Goal: Information Seeking & Learning: Learn about a topic

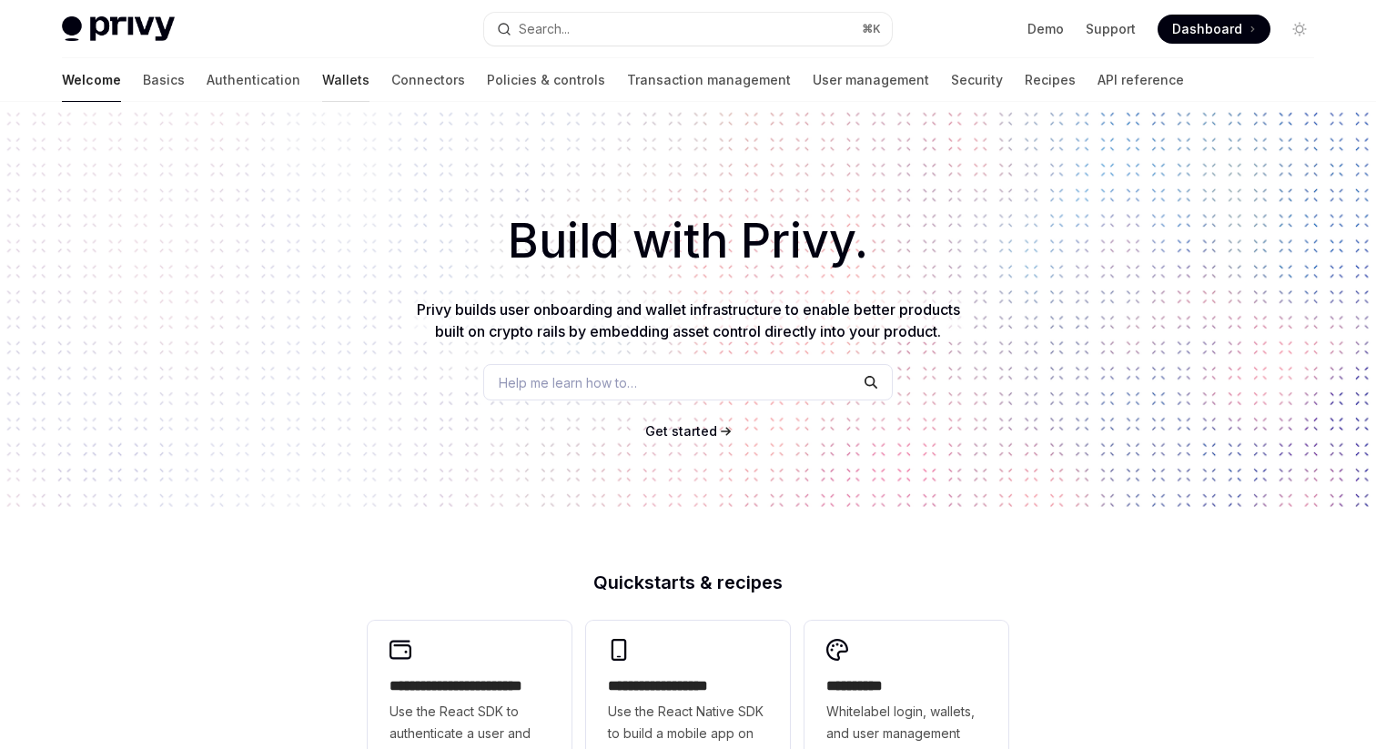
click at [322, 82] on link "Wallets" at bounding box center [345, 80] width 47 height 44
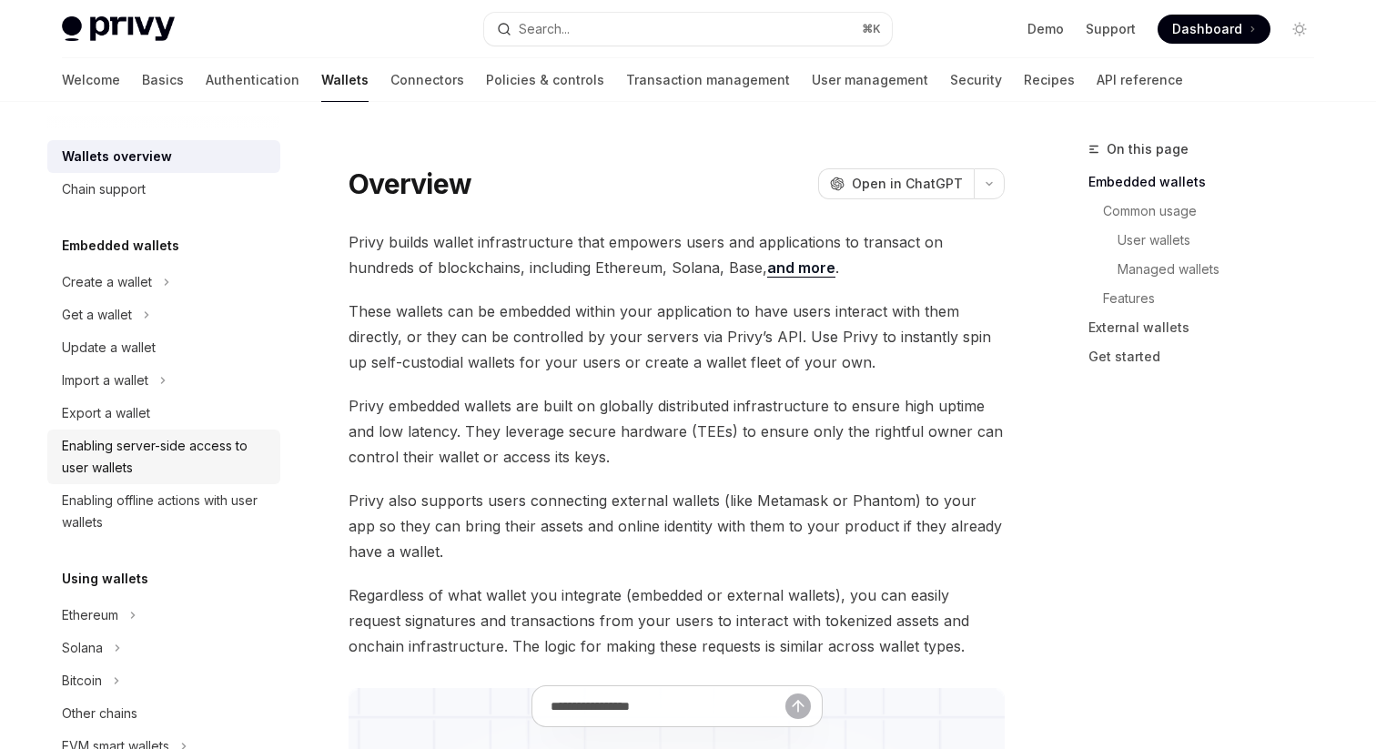
click at [257, 454] on div "Enabling server-side access to user wallets" at bounding box center [165, 457] width 207 height 44
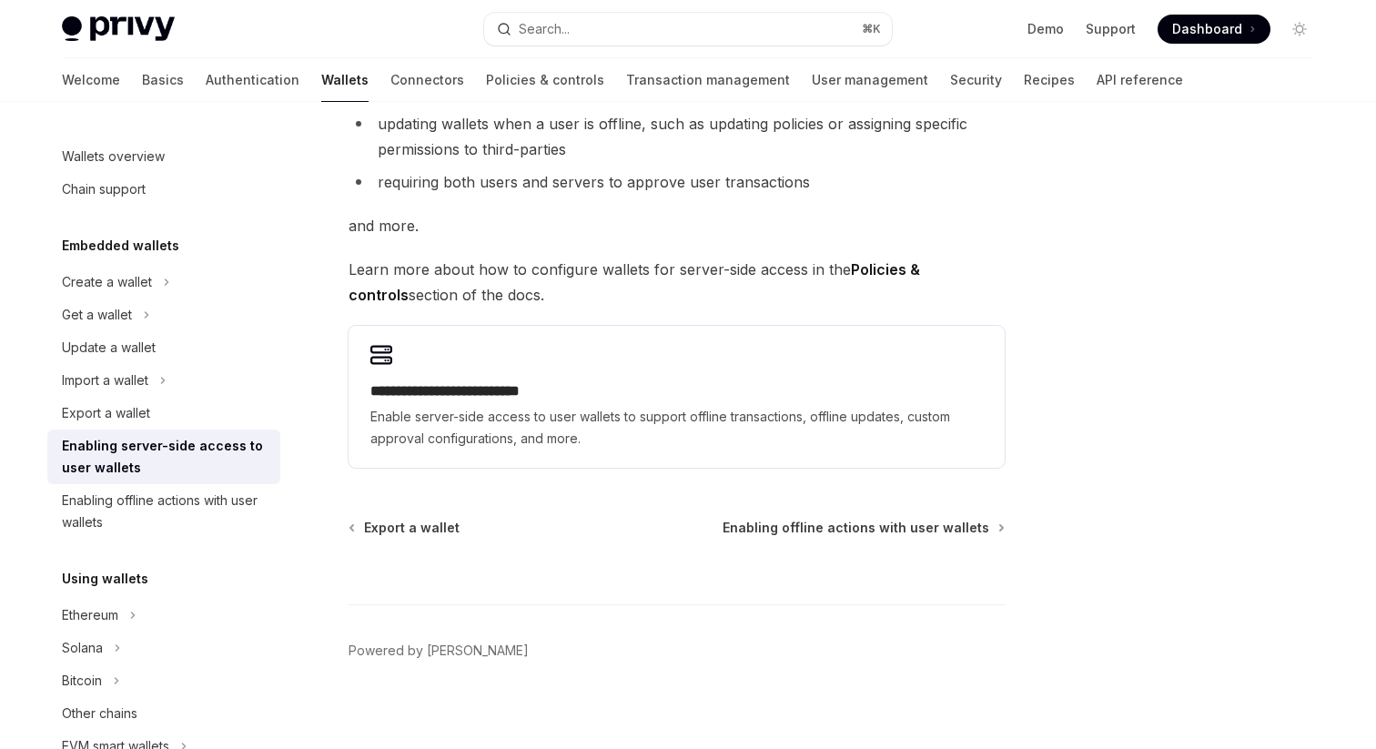
scroll to position [360, 0]
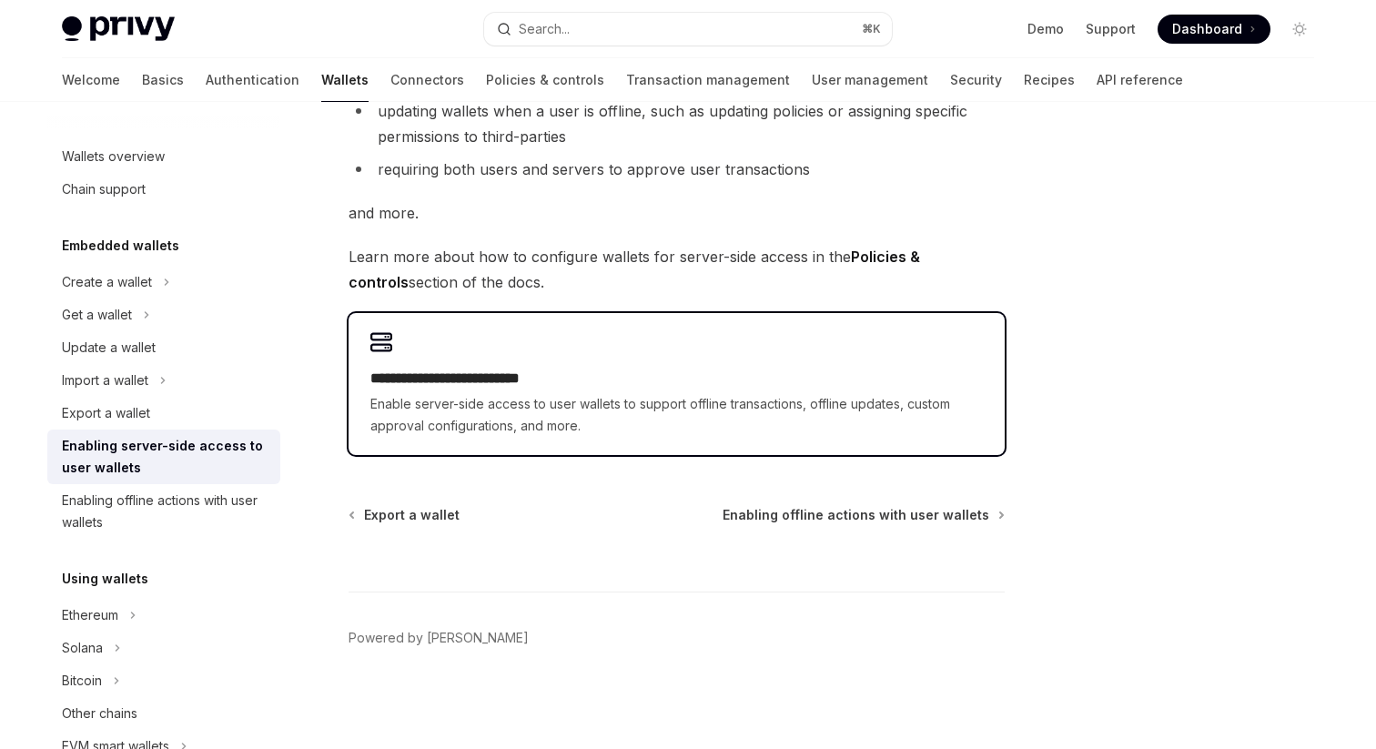
click at [840, 412] on span "Enable server-side access to user wallets to support offline transactions, offl…" at bounding box center [676, 415] width 612 height 44
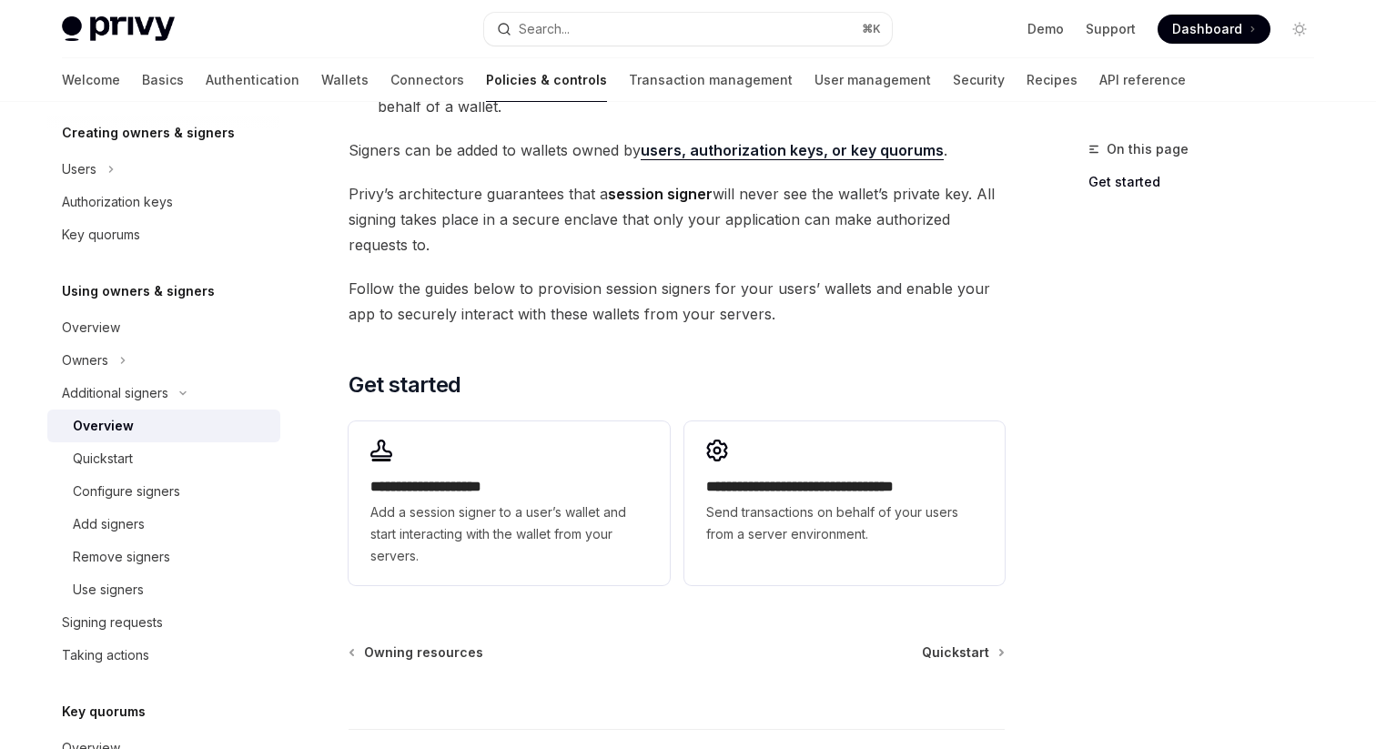
scroll to position [348, 0]
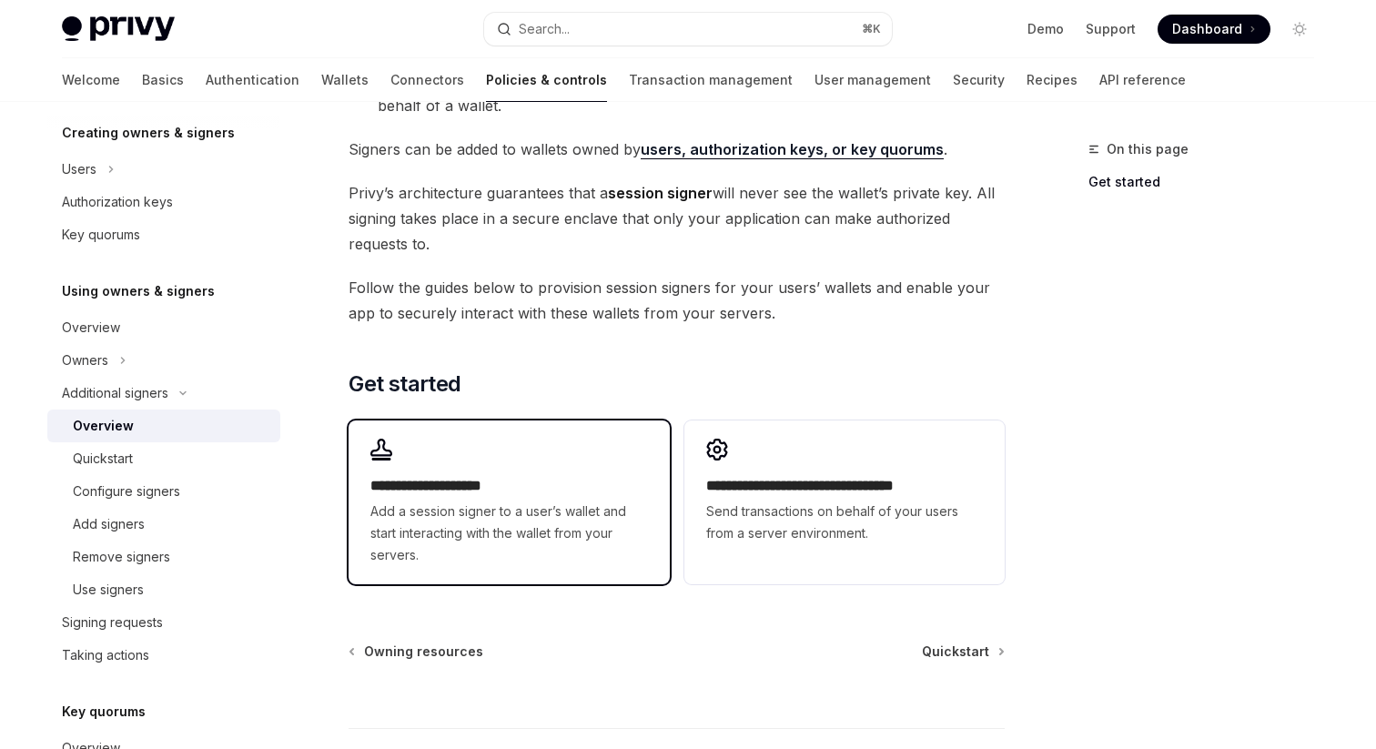
click at [494, 501] on span "Add a session signer to a user’s wallet and start interacting with the wallet f…" at bounding box center [508, 533] width 277 height 66
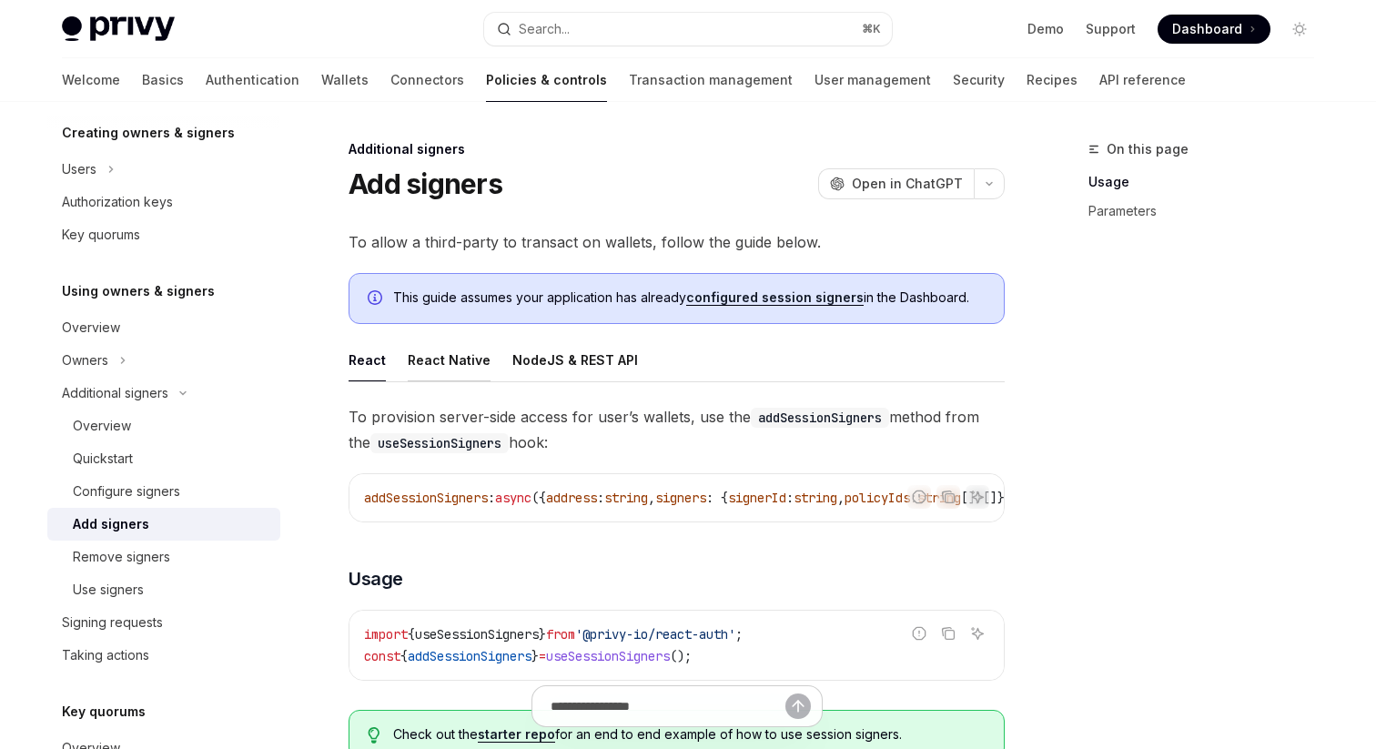
click at [460, 366] on div "React Native" at bounding box center [449, 360] width 83 height 43
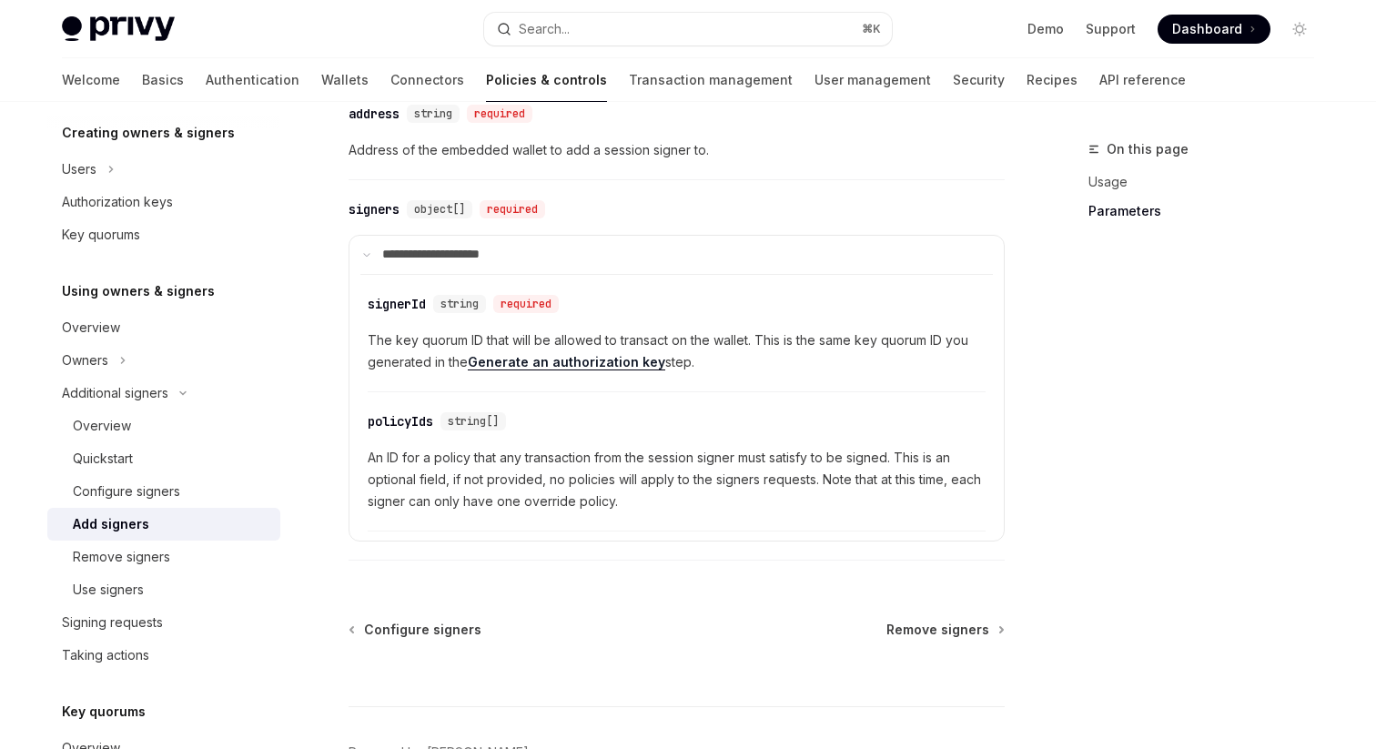
scroll to position [571, 0]
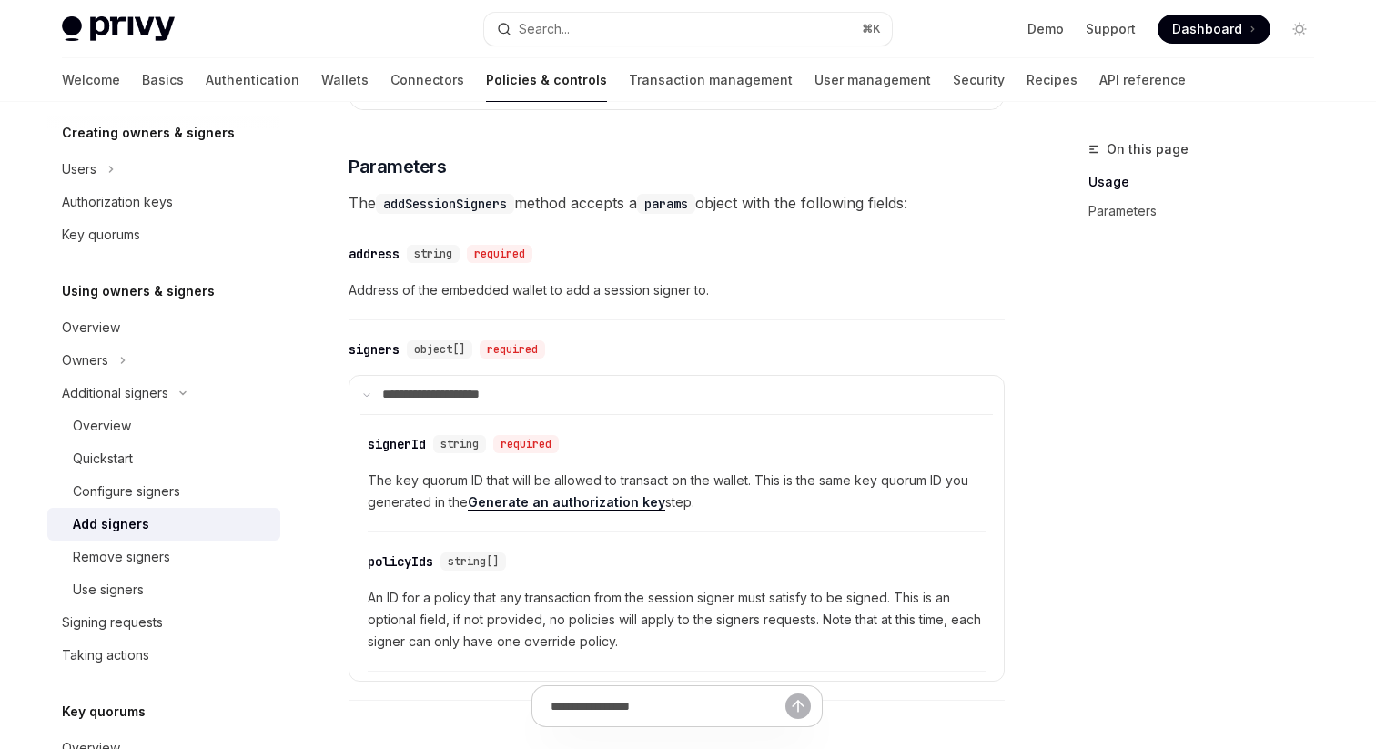
click at [627, 510] on link "Generate an authorization key" at bounding box center [566, 502] width 197 height 16
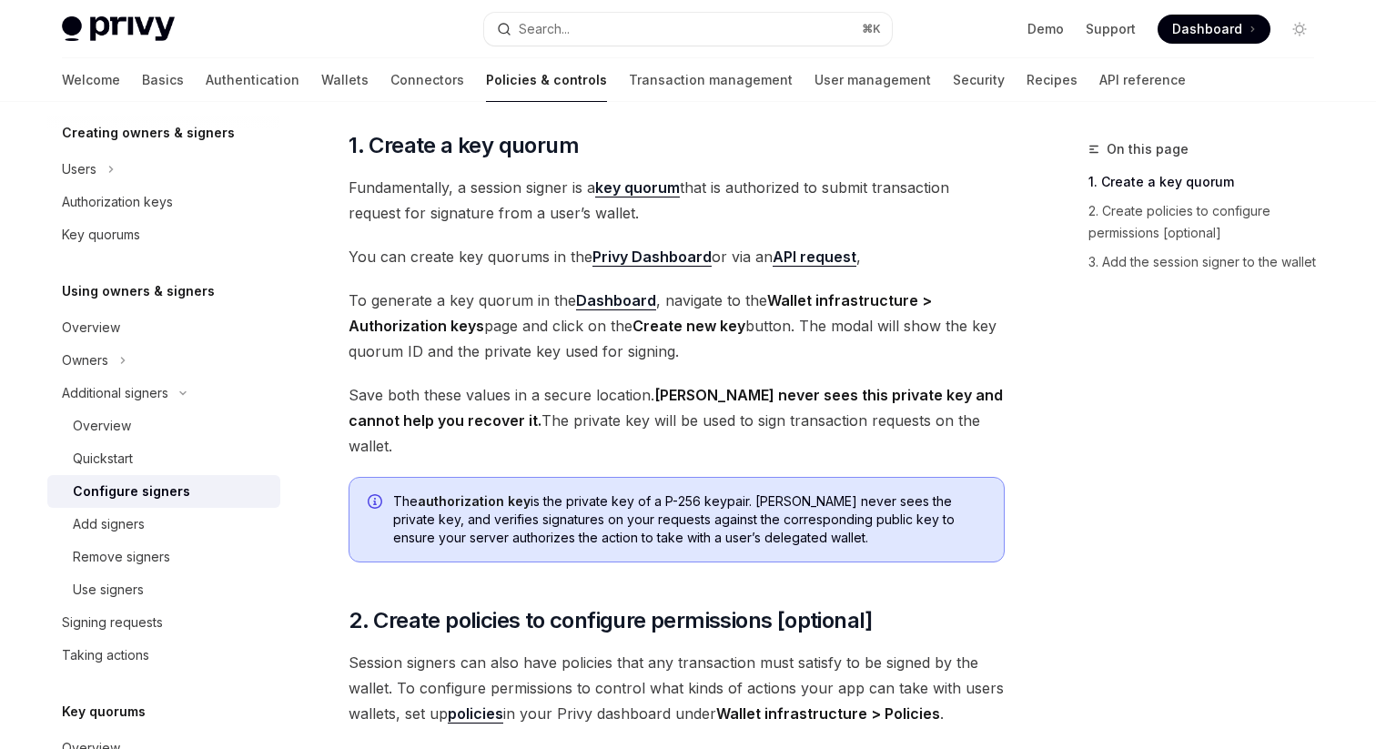
scroll to position [602, 0]
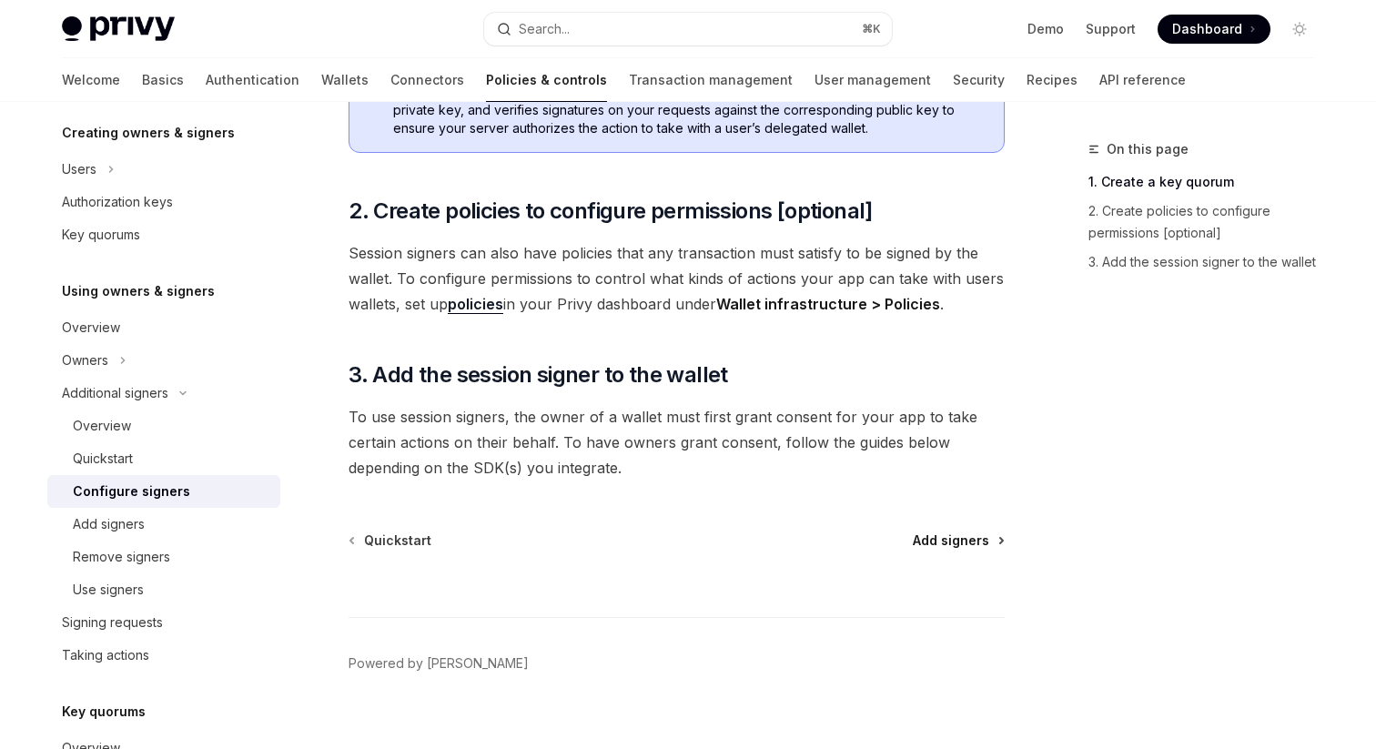
click at [976, 531] on span "Add signers" at bounding box center [951, 540] width 76 height 18
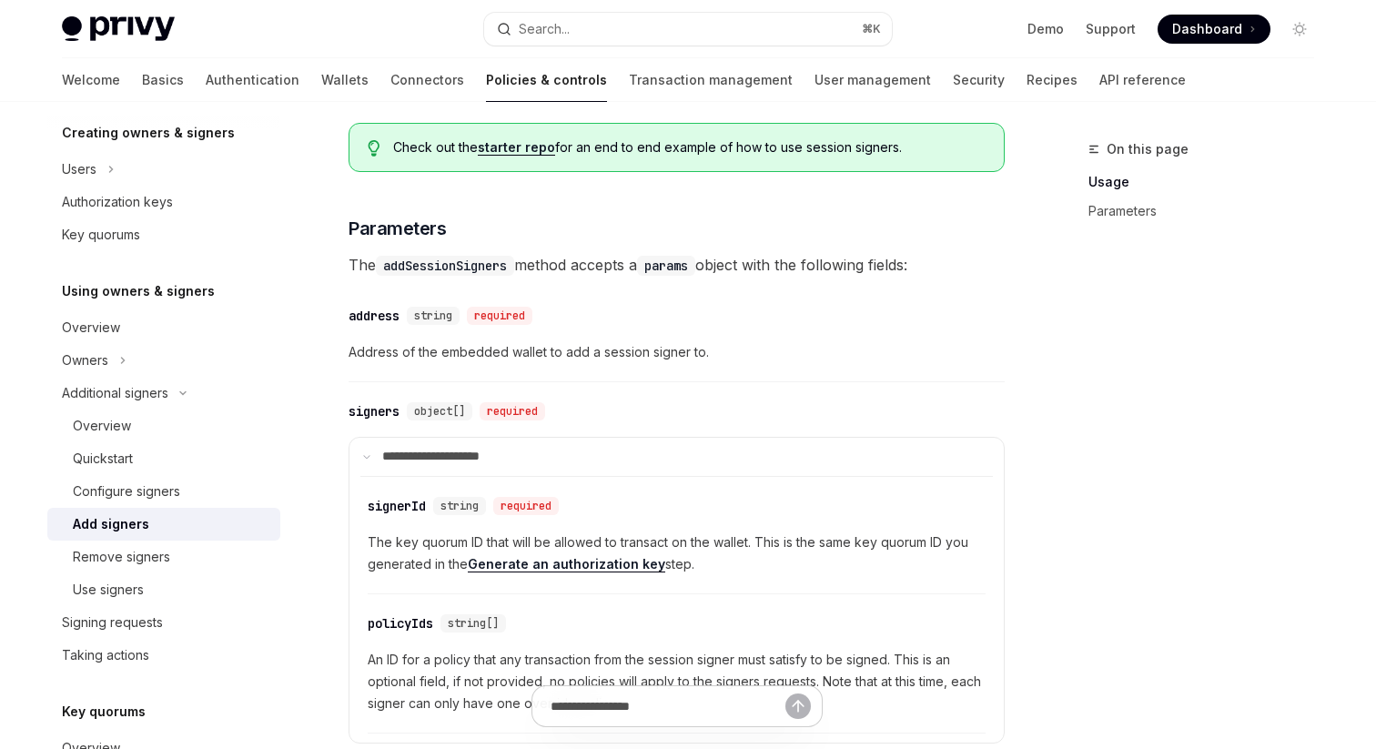
scroll to position [910, 0]
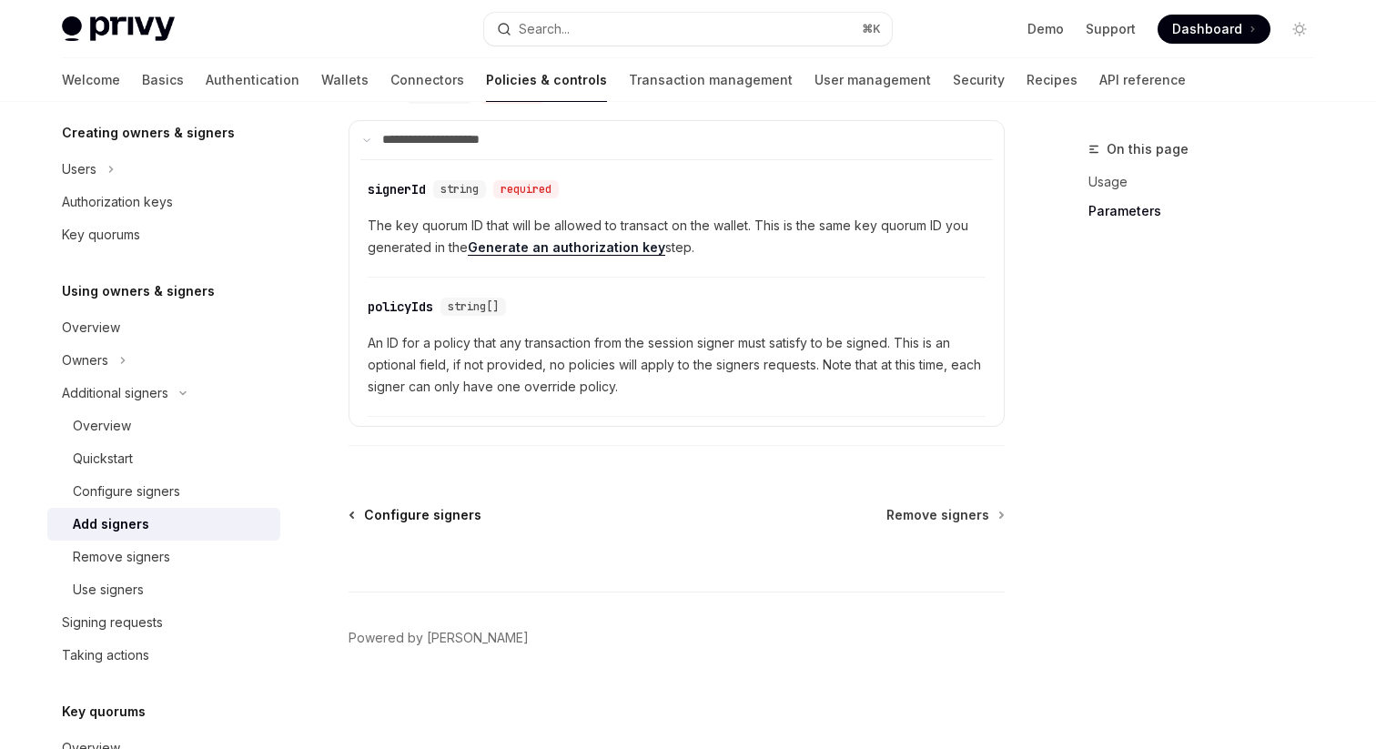
click at [437, 516] on span "Configure signers" at bounding box center [422, 515] width 117 height 18
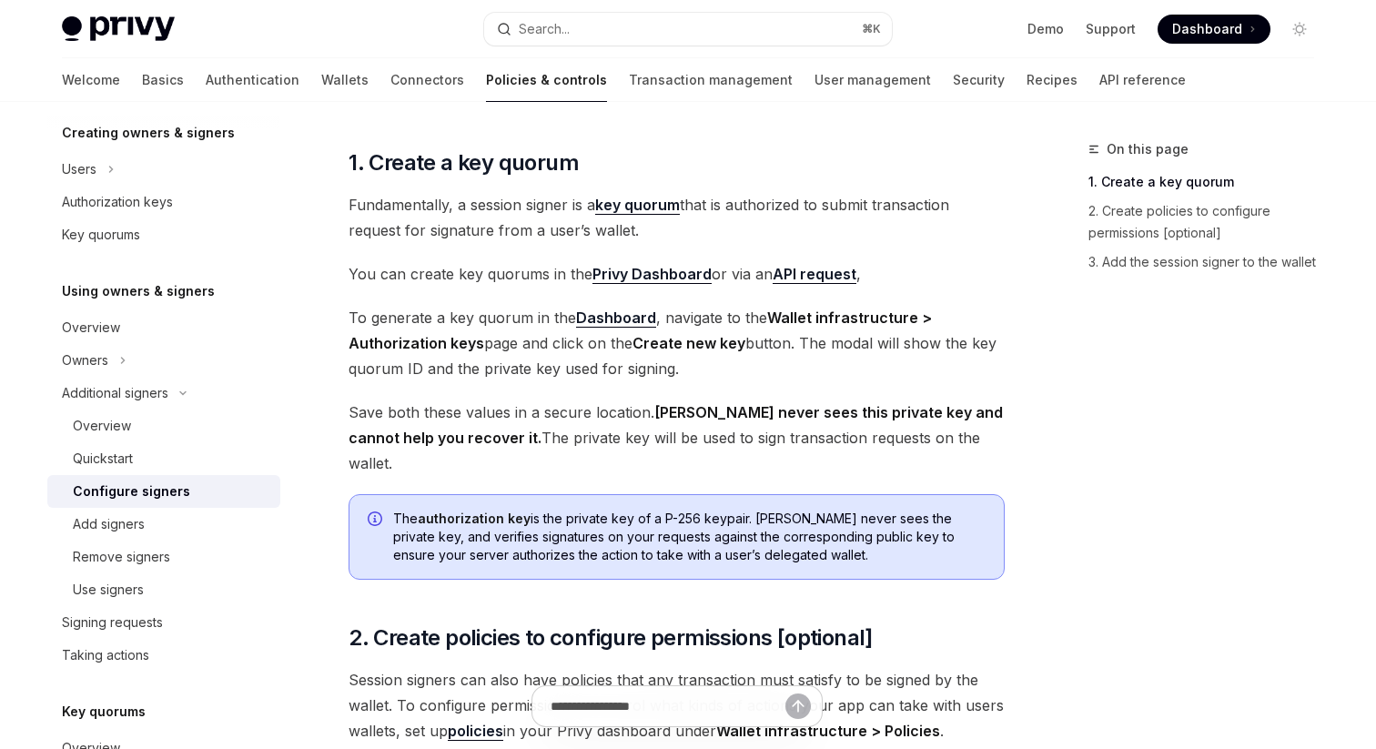
scroll to position [178, 0]
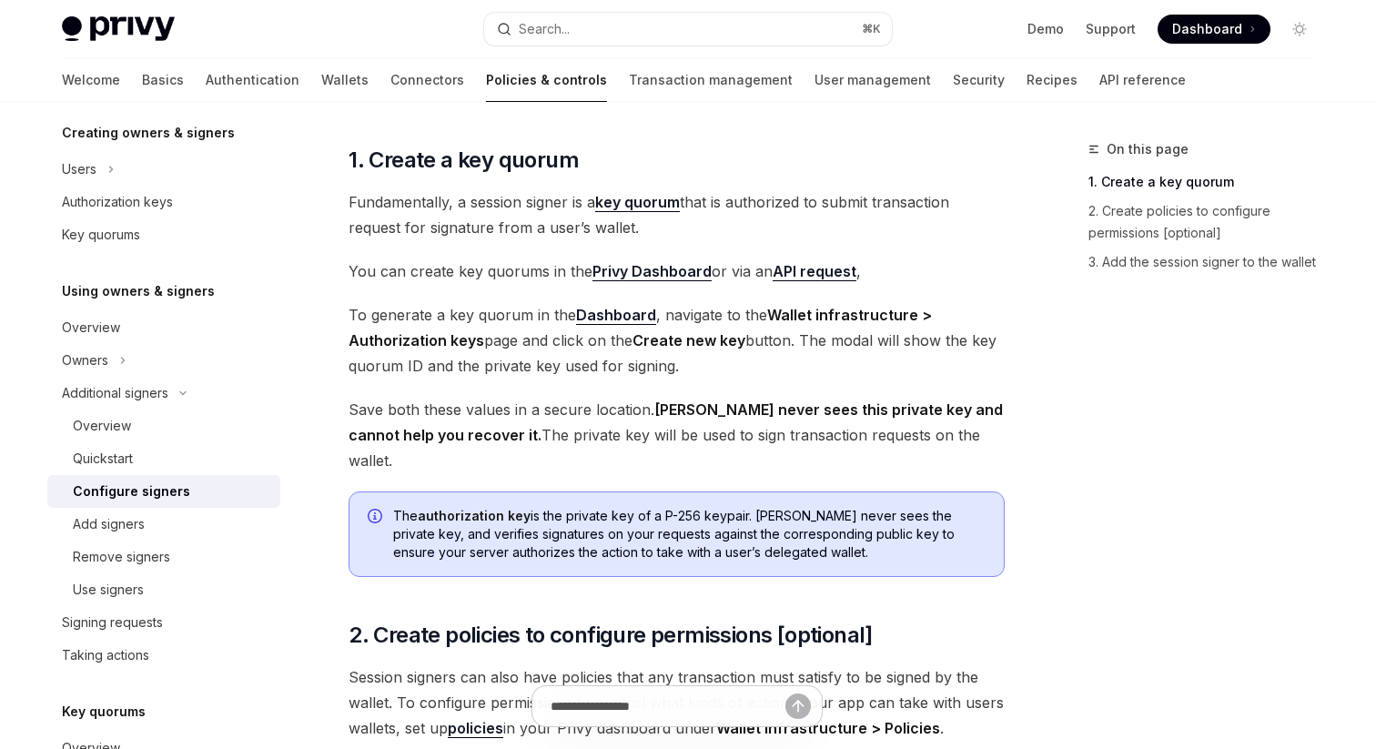
click at [962, 310] on span "To generate a key quorum in the Dashboard , navigate to the Wallet infrastructu…" at bounding box center [677, 340] width 656 height 76
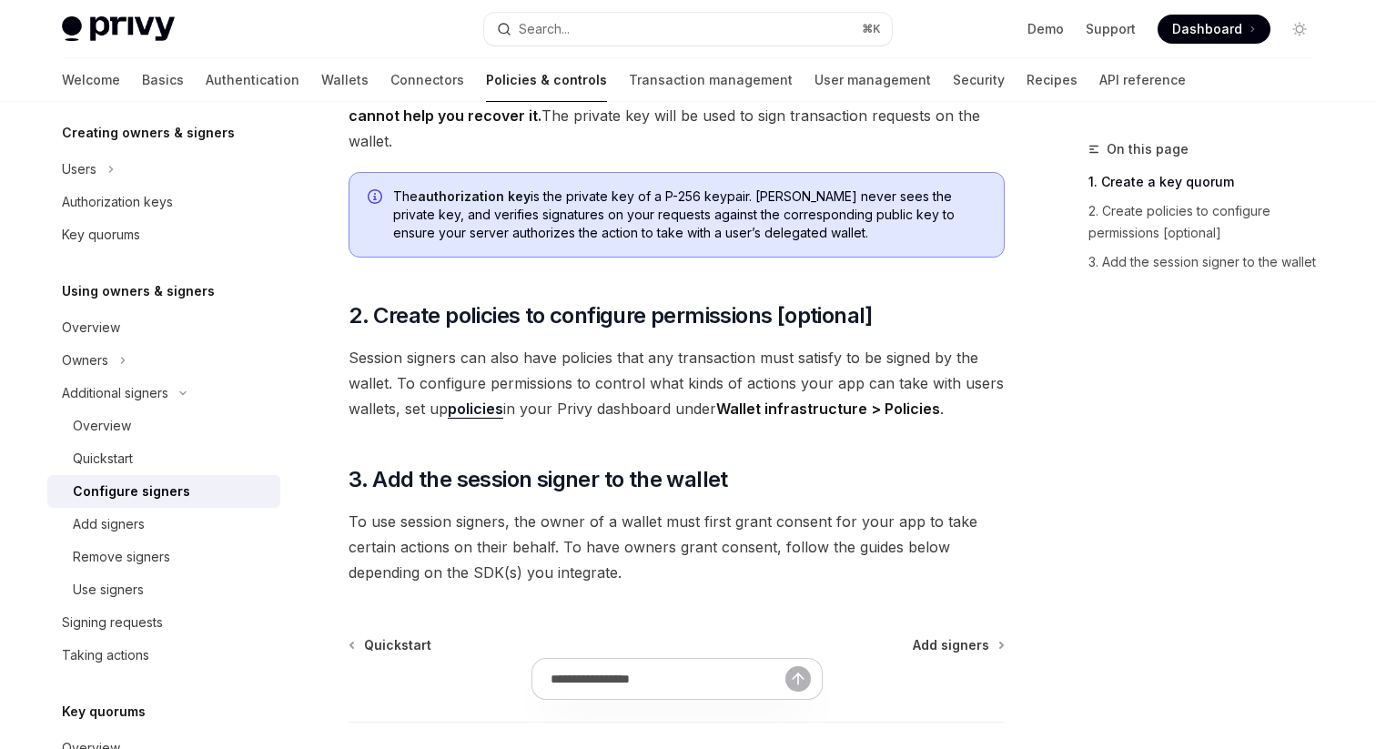
scroll to position [500, 0]
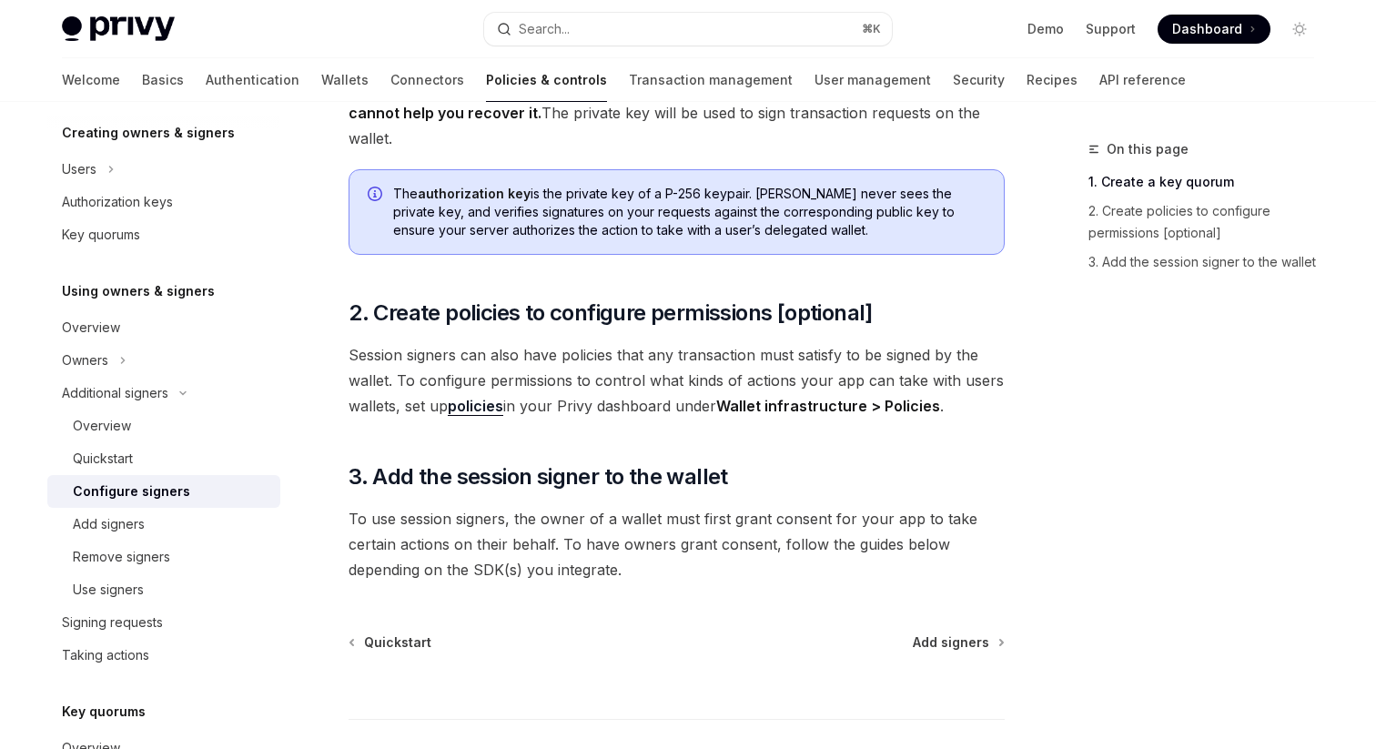
click at [479, 397] on link "policies" at bounding box center [476, 406] width 56 height 19
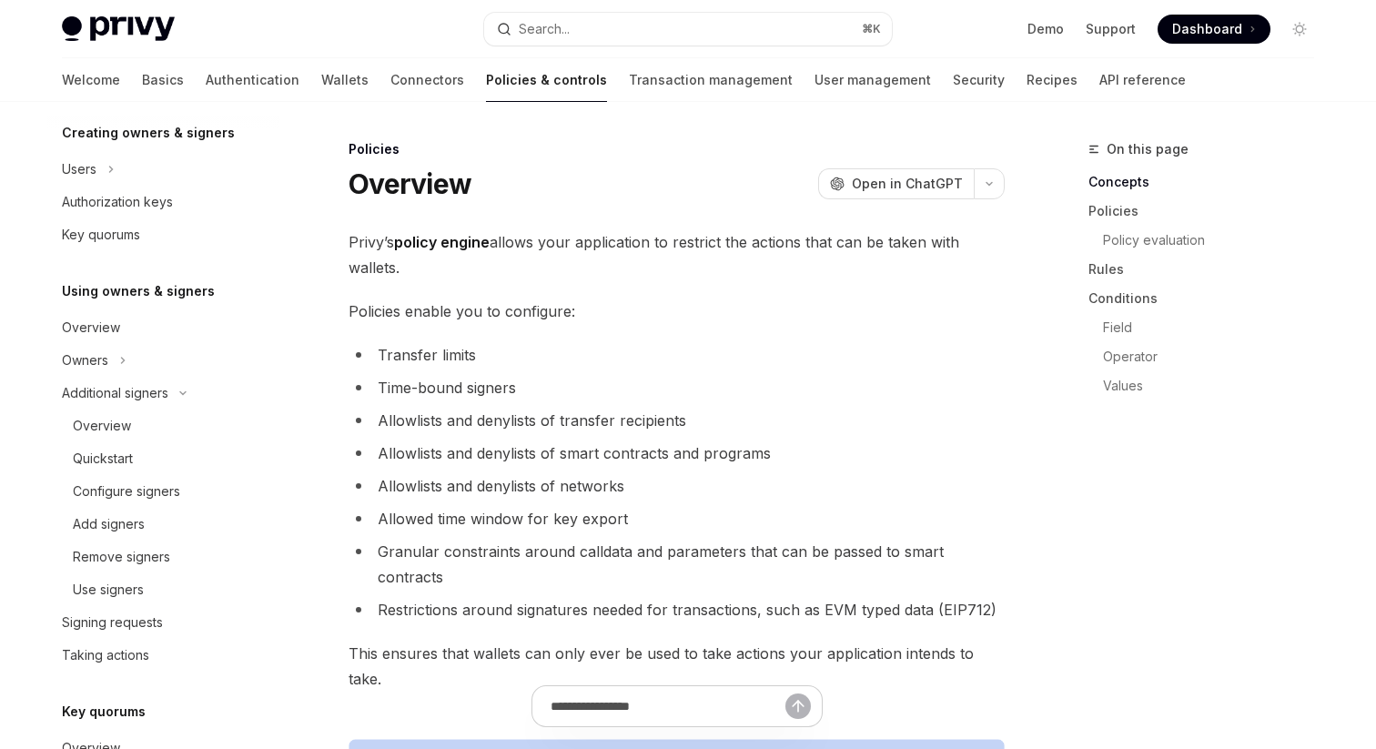
scroll to position [729, 0]
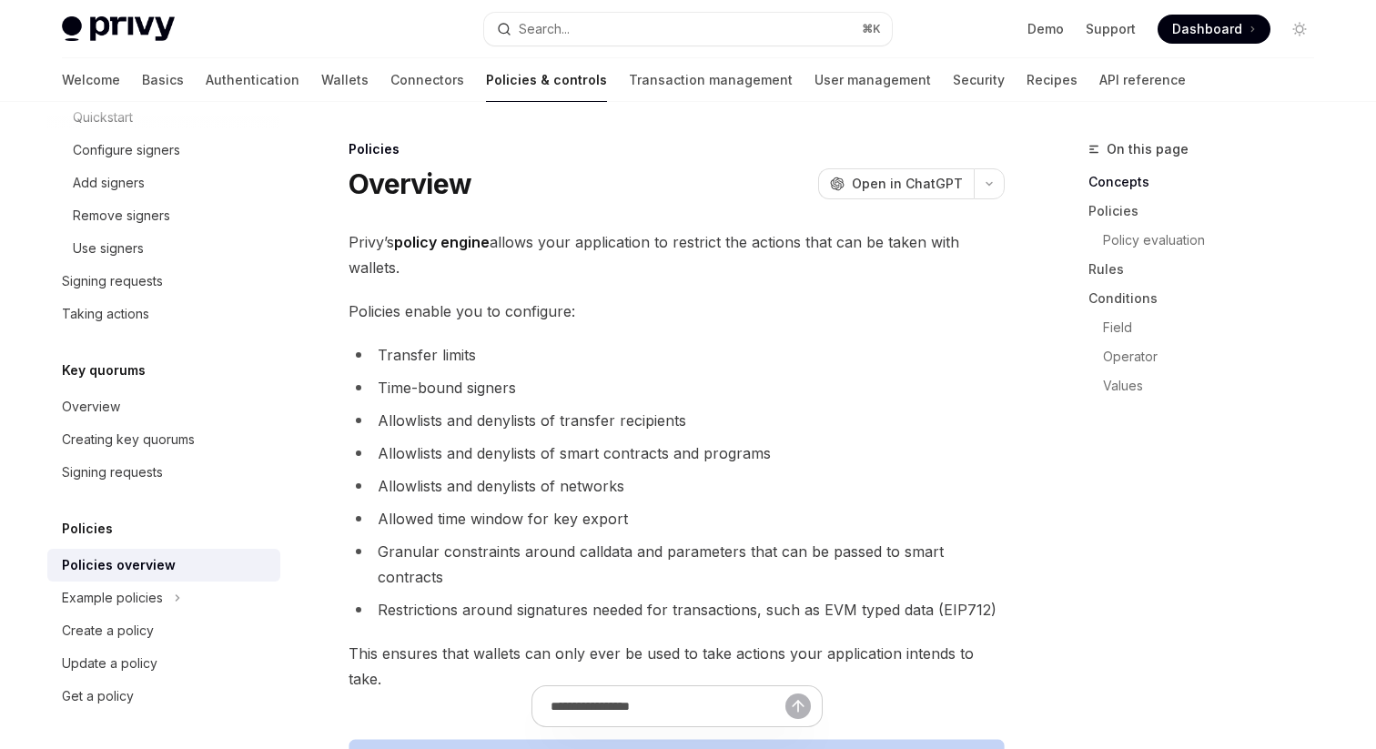
click at [535, 484] on li "Allowlists and denylists of networks" at bounding box center [677, 485] width 656 height 25
click at [555, 511] on li "Allowed time window for key export" at bounding box center [677, 518] width 656 height 25
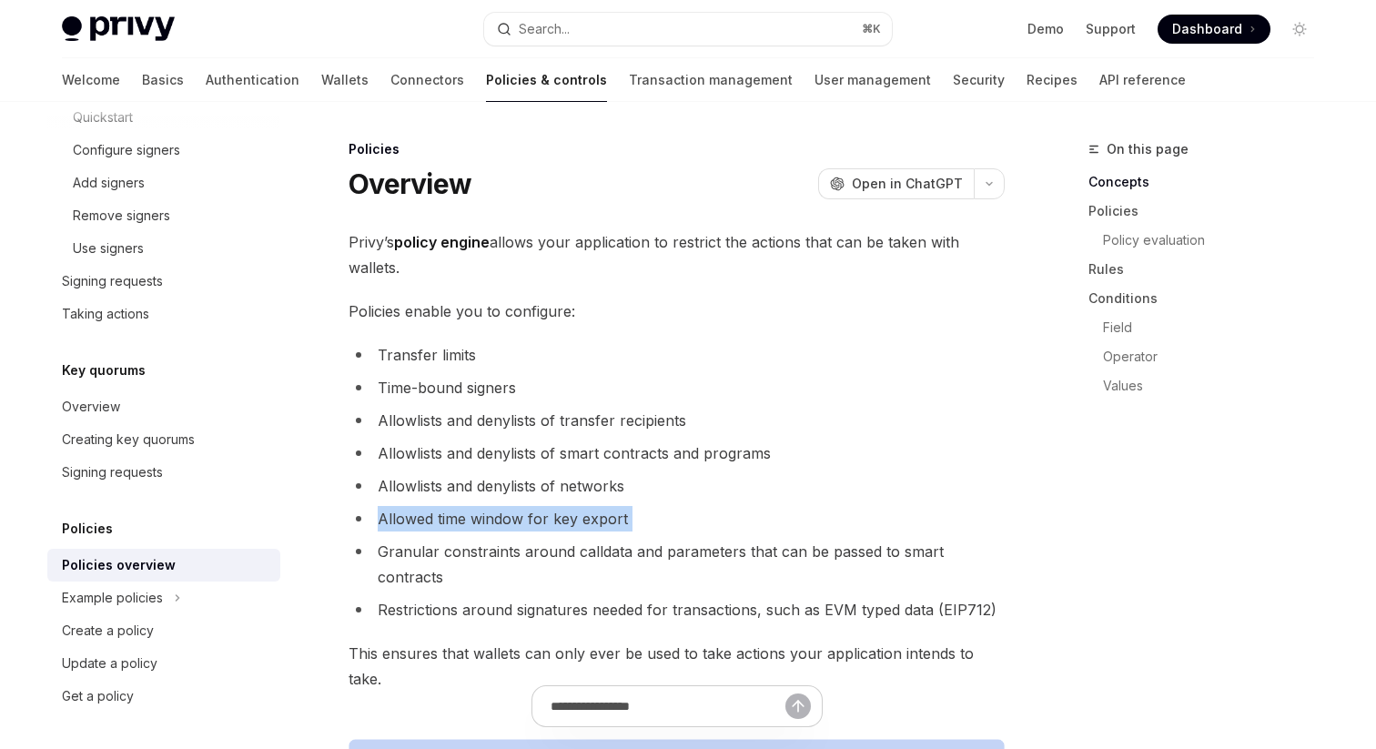
click at [555, 511] on li "Allowed time window for key export" at bounding box center [677, 518] width 656 height 25
click at [630, 511] on li "Allowed time window for key export" at bounding box center [677, 518] width 656 height 25
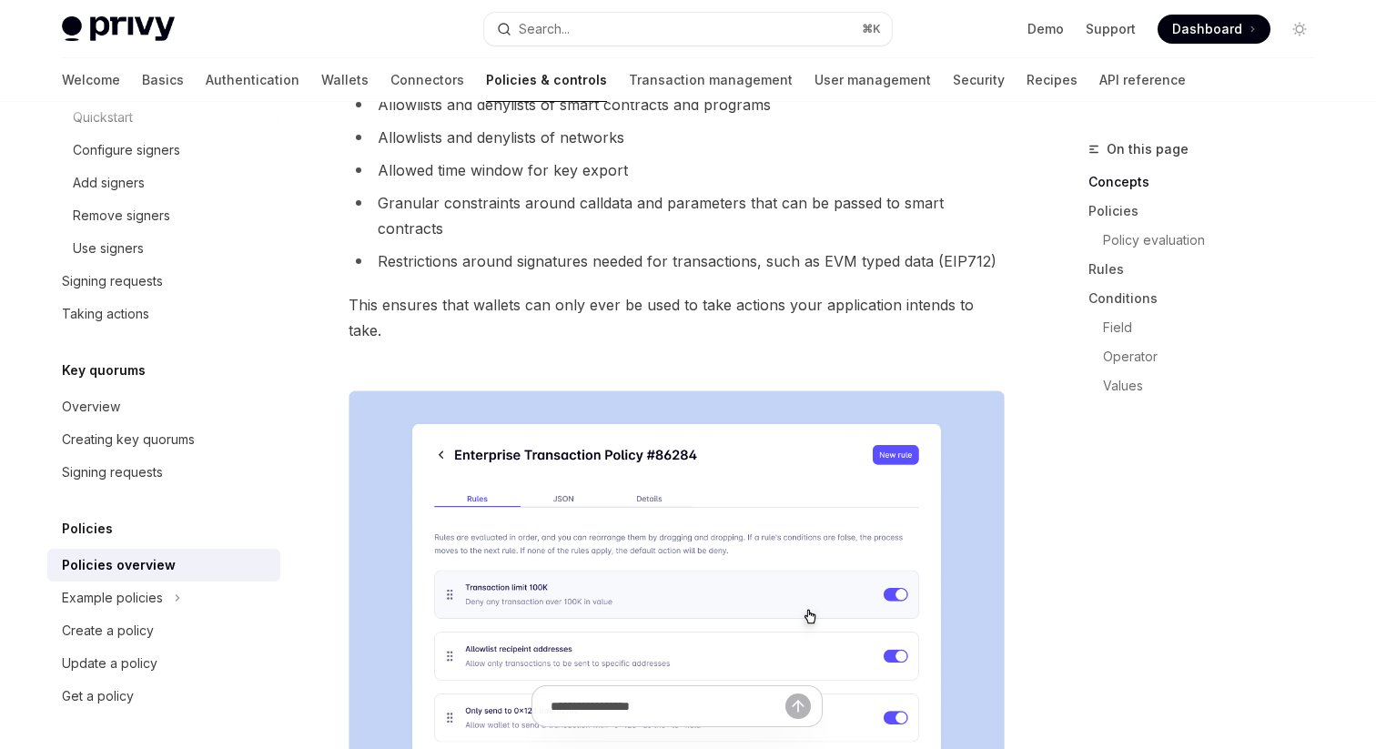
scroll to position [103, 0]
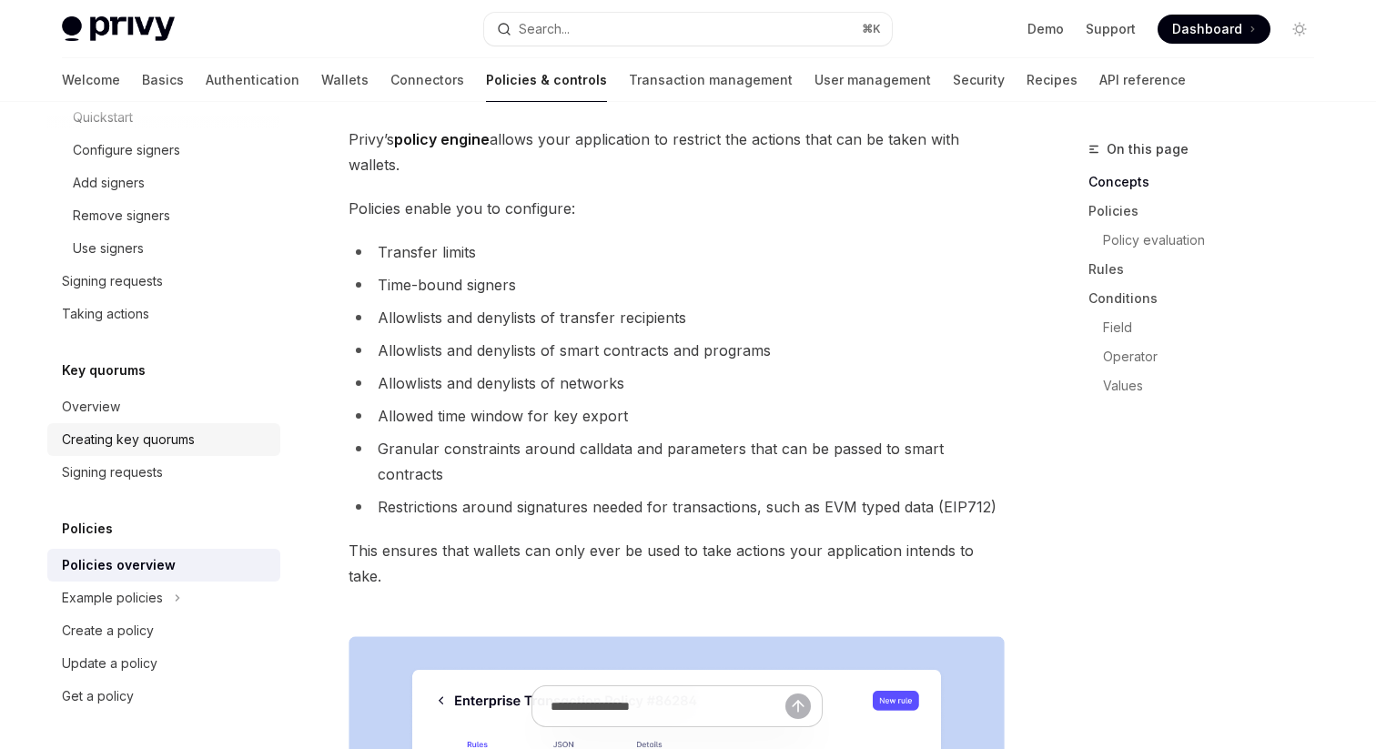
click at [187, 441] on div "Creating key quorums" at bounding box center [128, 440] width 133 height 22
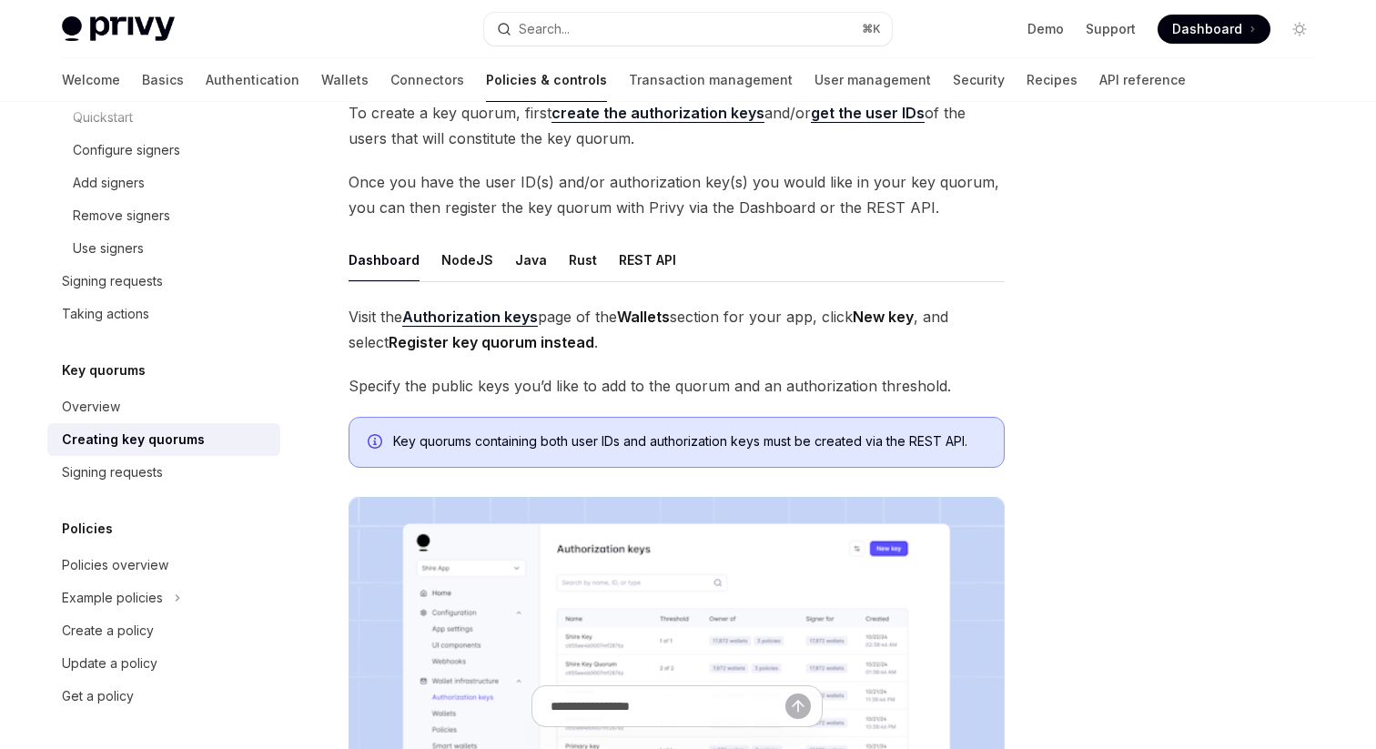
scroll to position [107, 0]
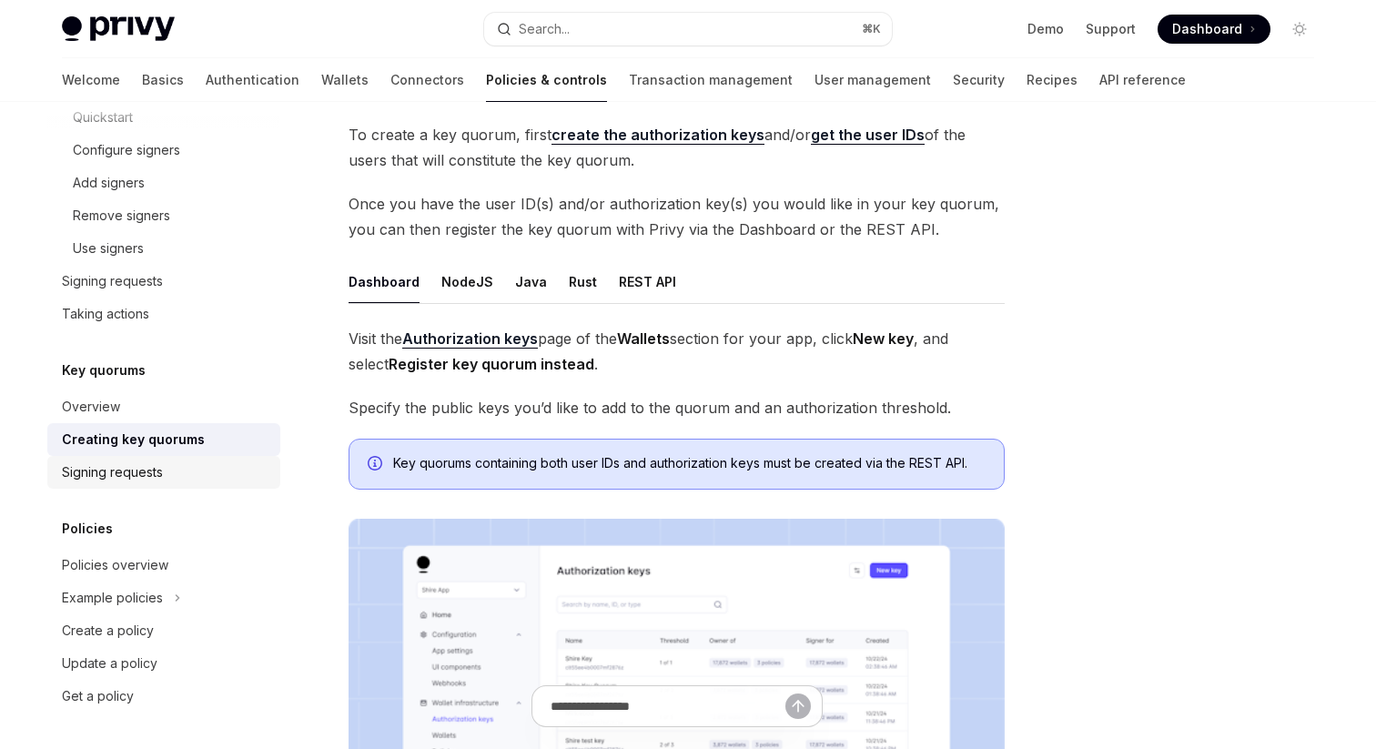
click at [170, 480] on div "Signing requests" at bounding box center [165, 472] width 207 height 22
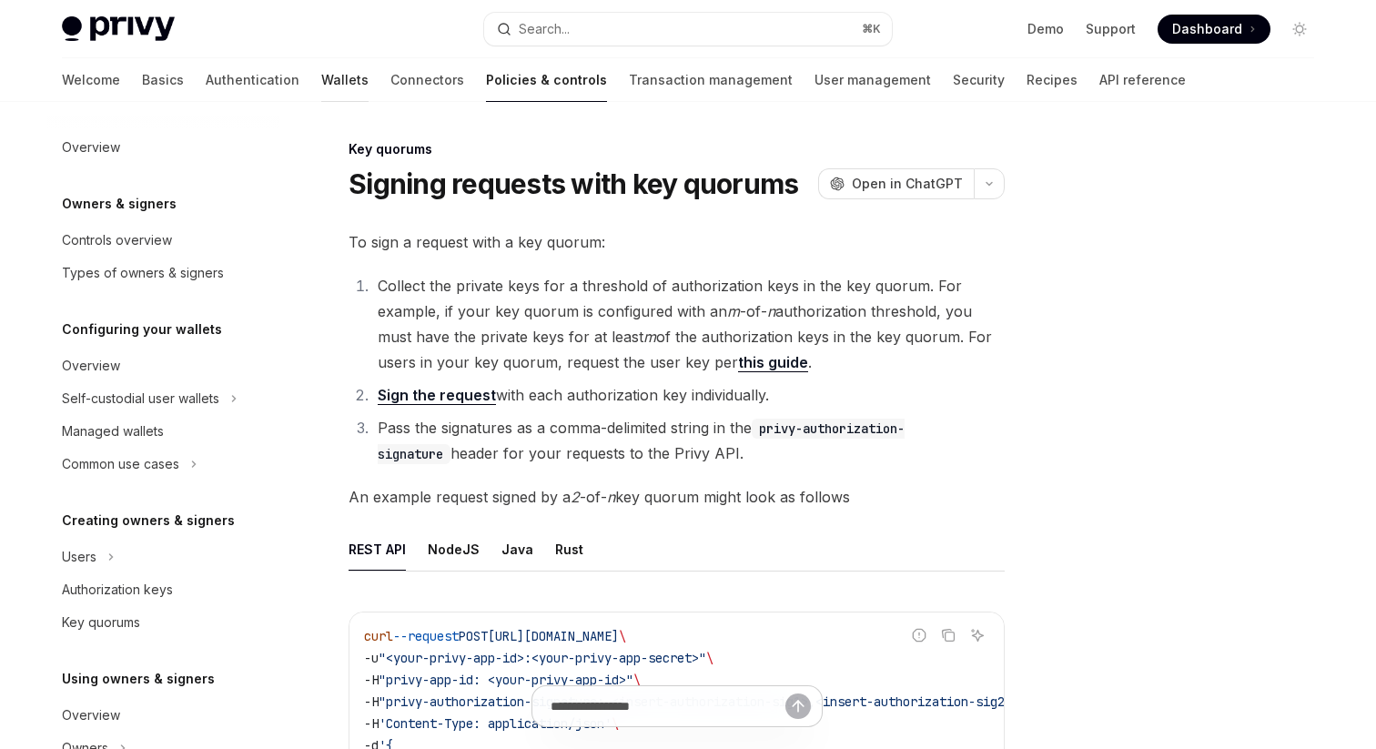
click at [321, 86] on link "Wallets" at bounding box center [344, 80] width 47 height 44
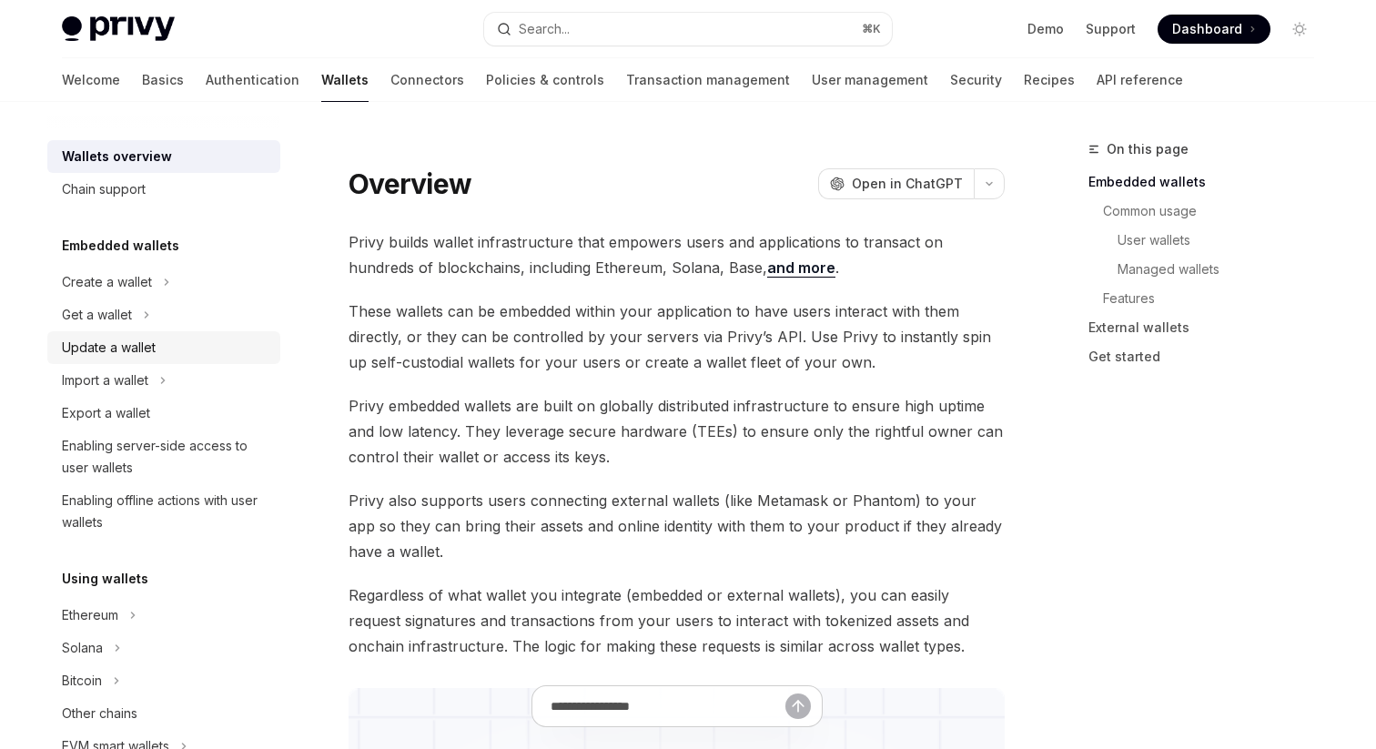
scroll to position [702, 0]
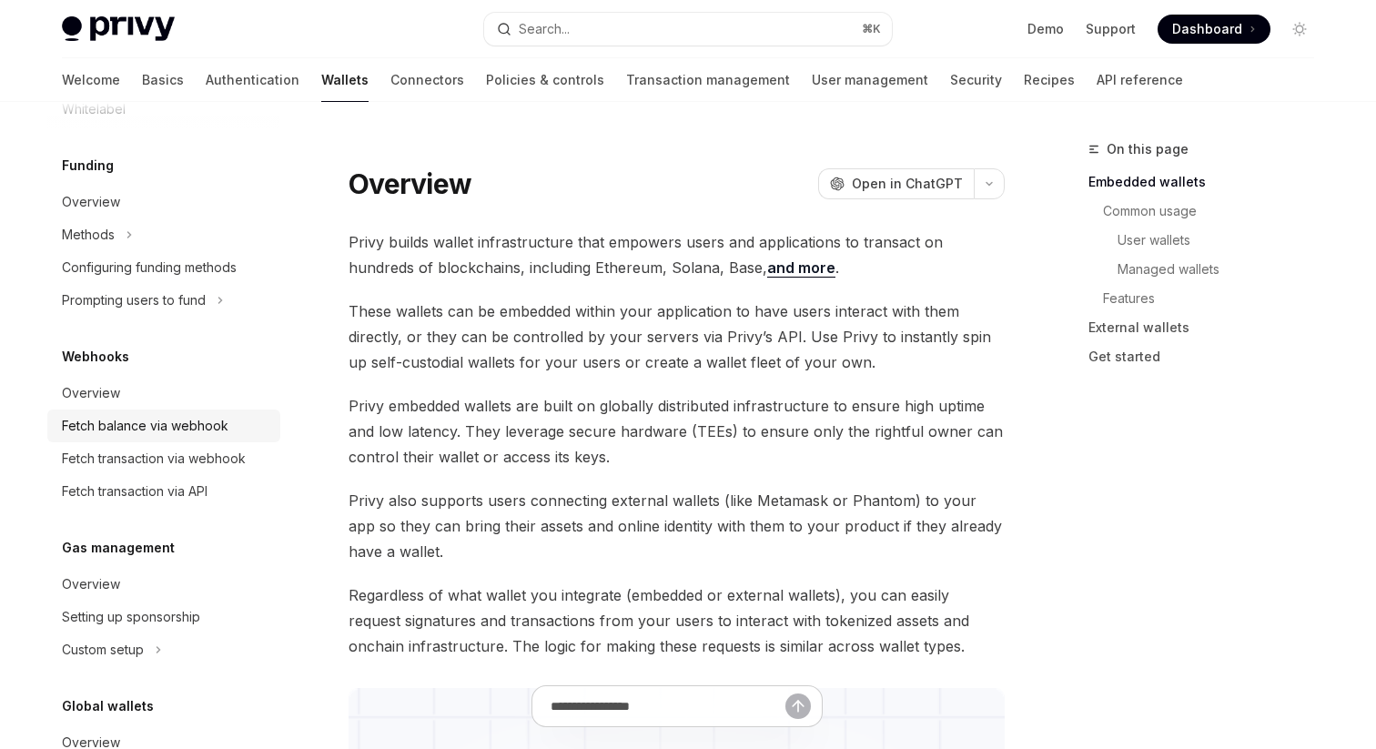
click at [234, 430] on div "Fetch balance via webhook" at bounding box center [165, 426] width 207 height 22
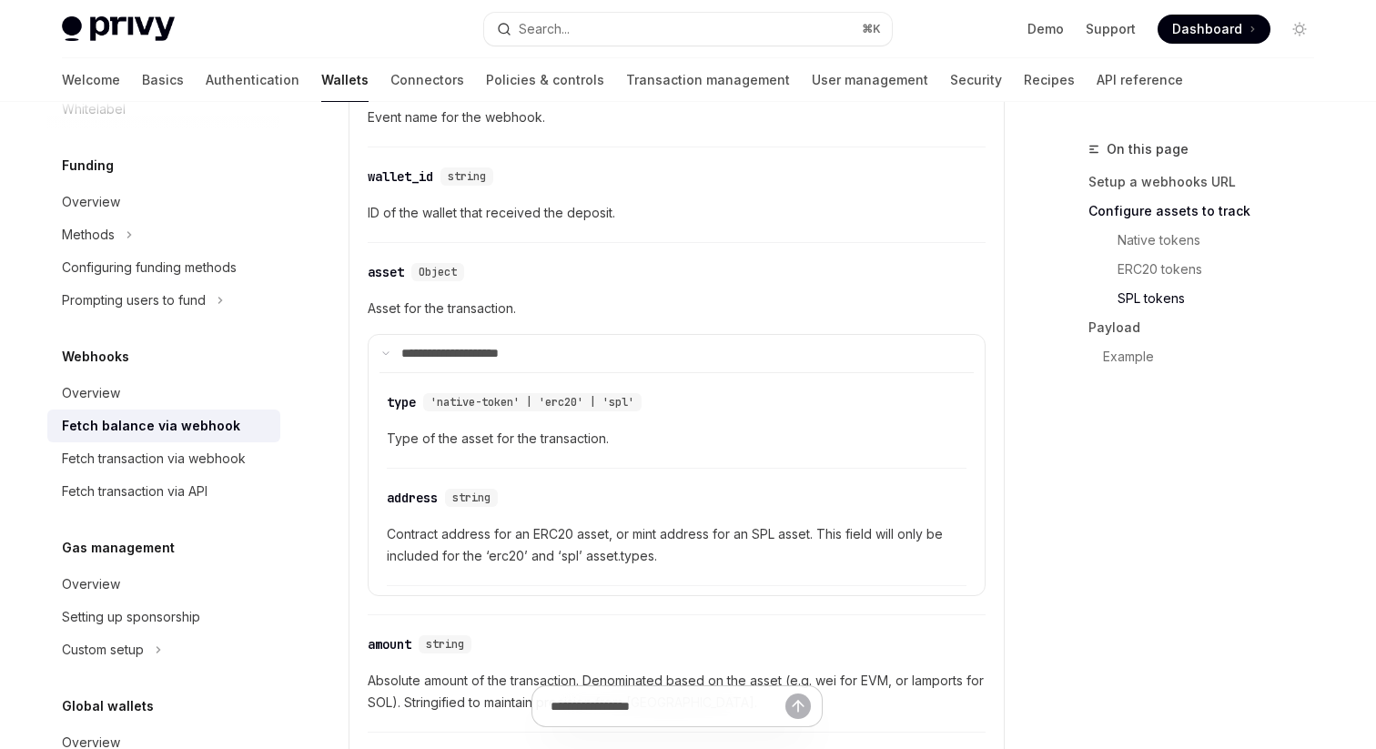
scroll to position [1987, 0]
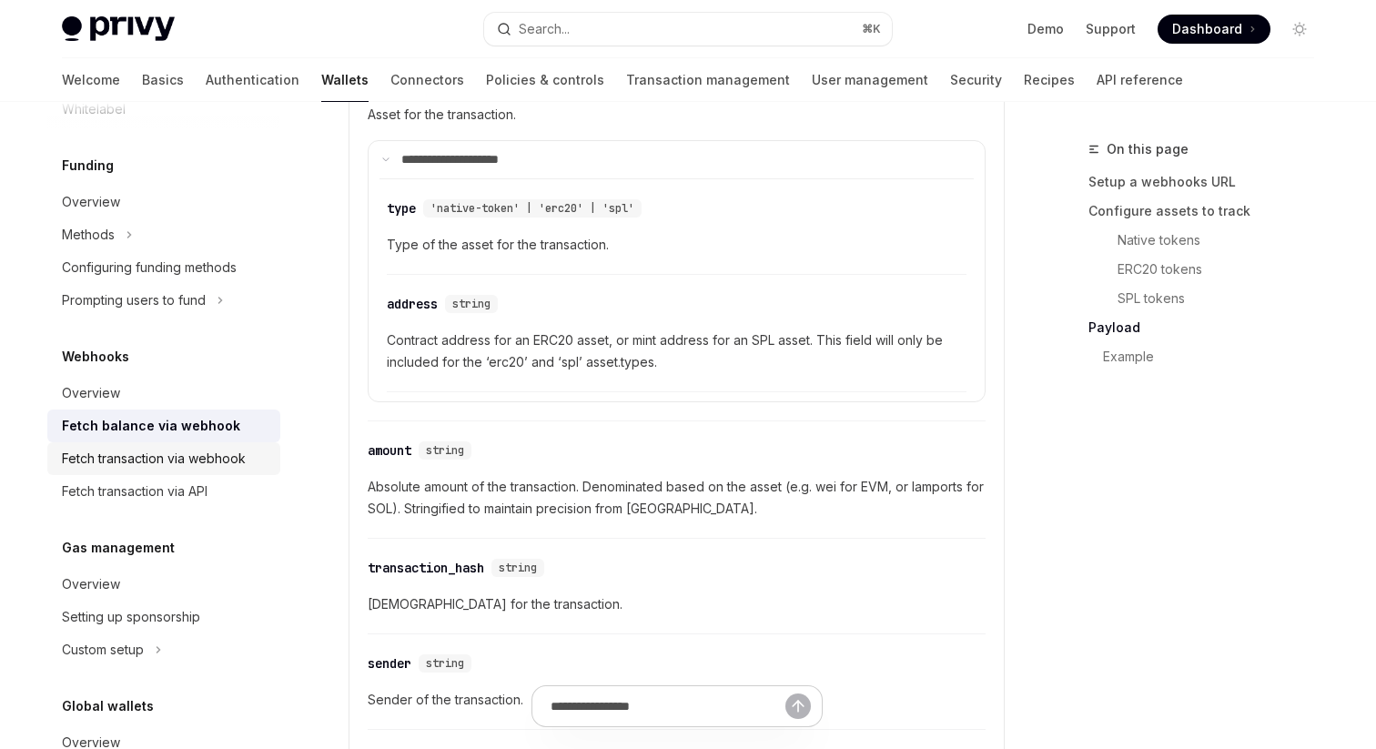
click at [255, 460] on div "Fetch transaction via webhook" at bounding box center [165, 459] width 207 height 22
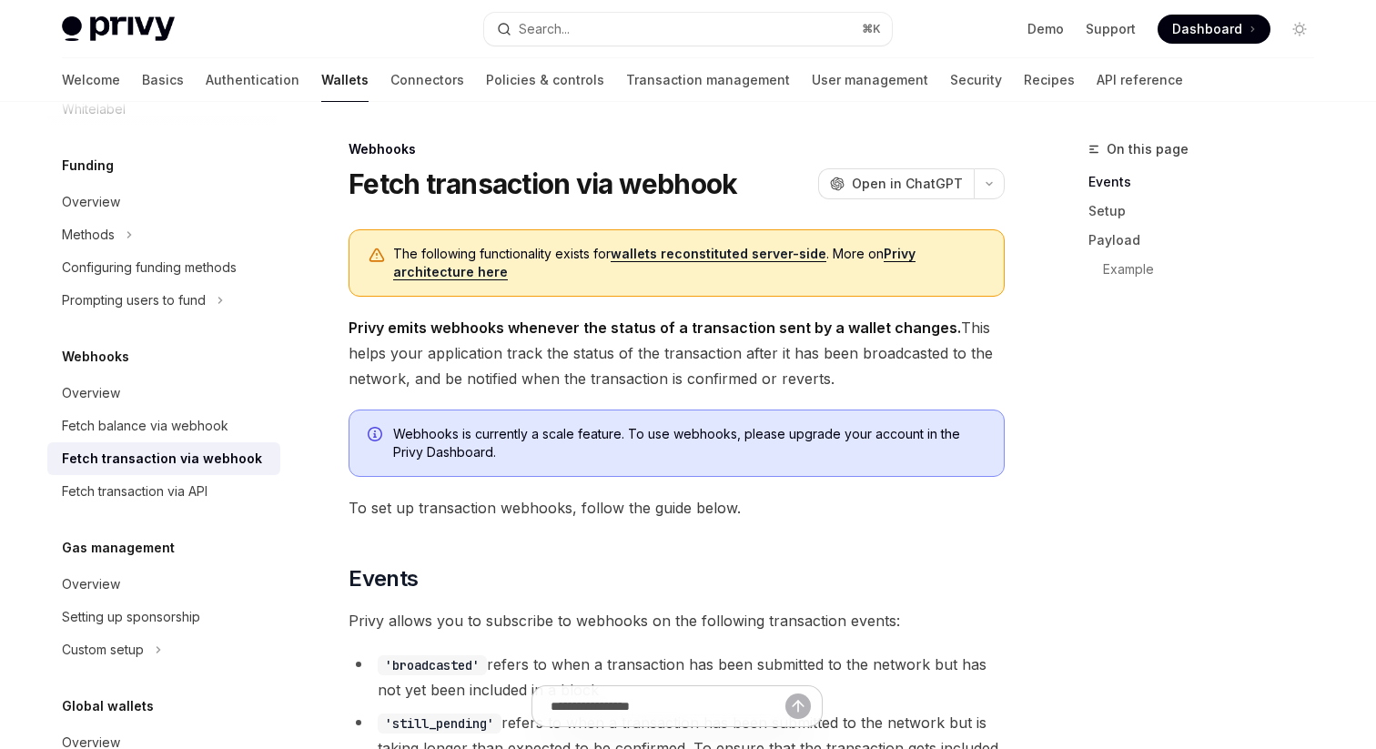
click at [722, 258] on link "wallets reconstituted server-side" at bounding box center [719, 254] width 216 height 16
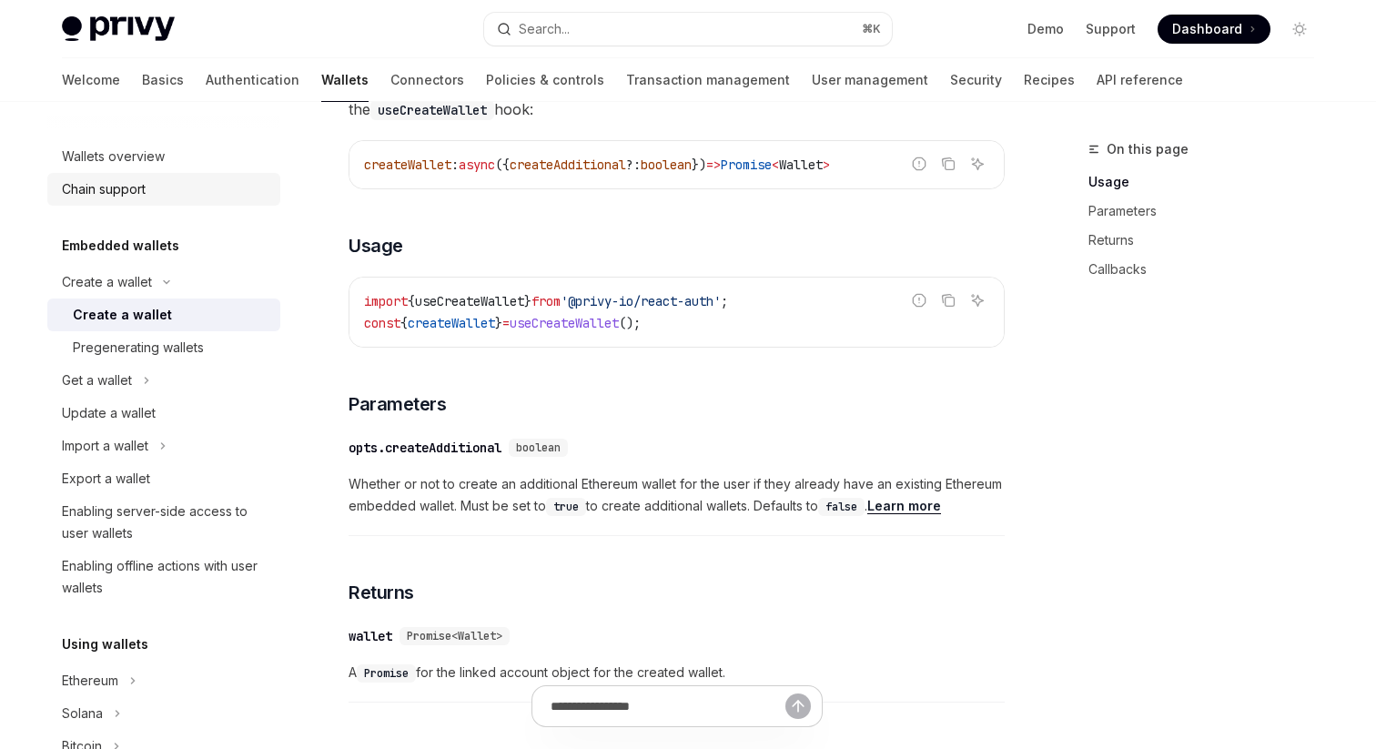
scroll to position [641, 0]
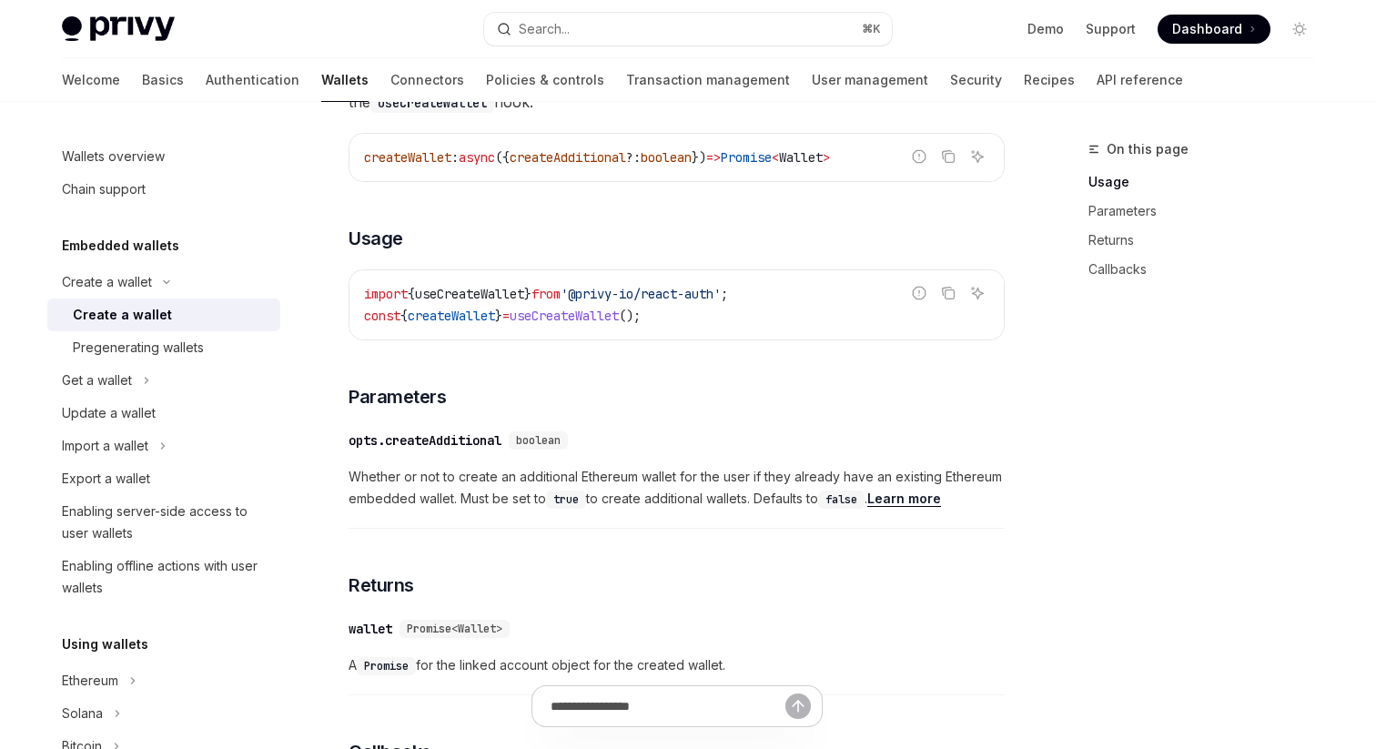
type textarea "*"
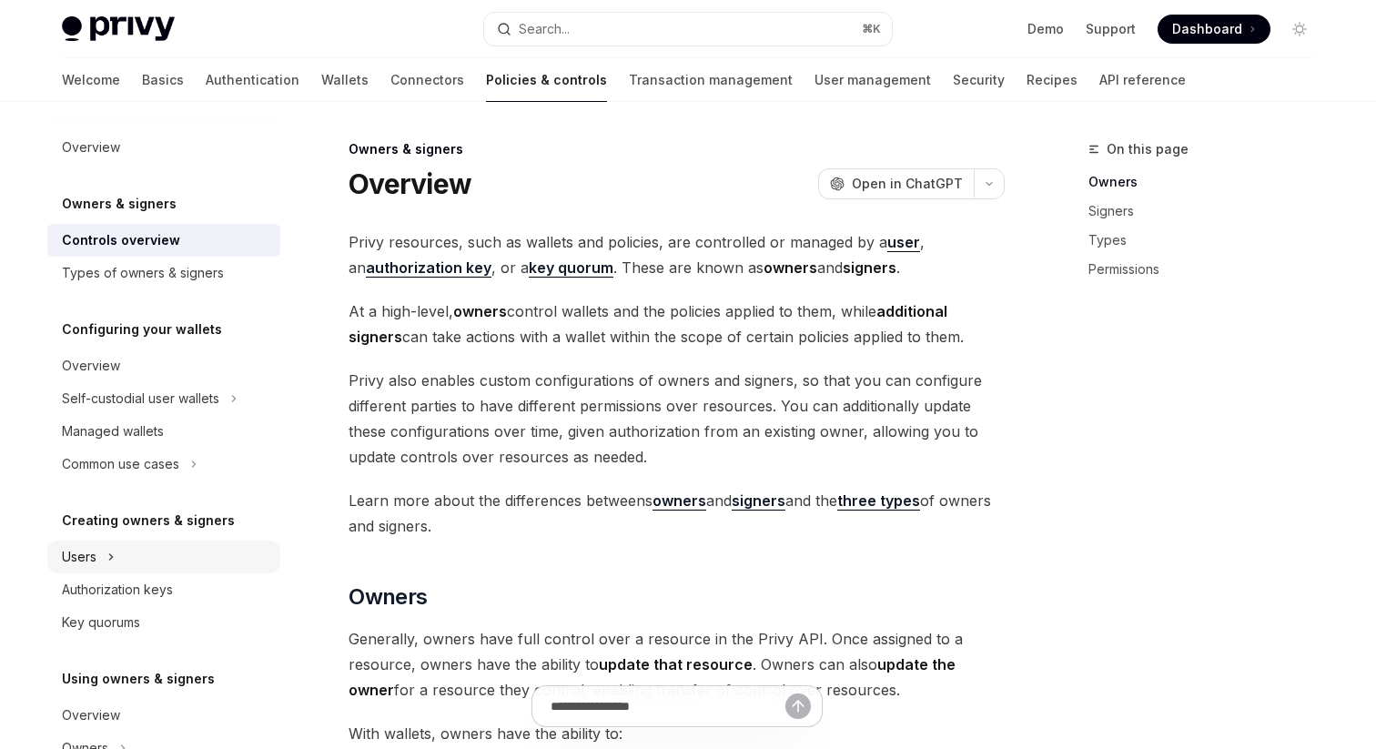
click at [230, 556] on button "Users" at bounding box center [163, 557] width 233 height 33
type textarea "*"
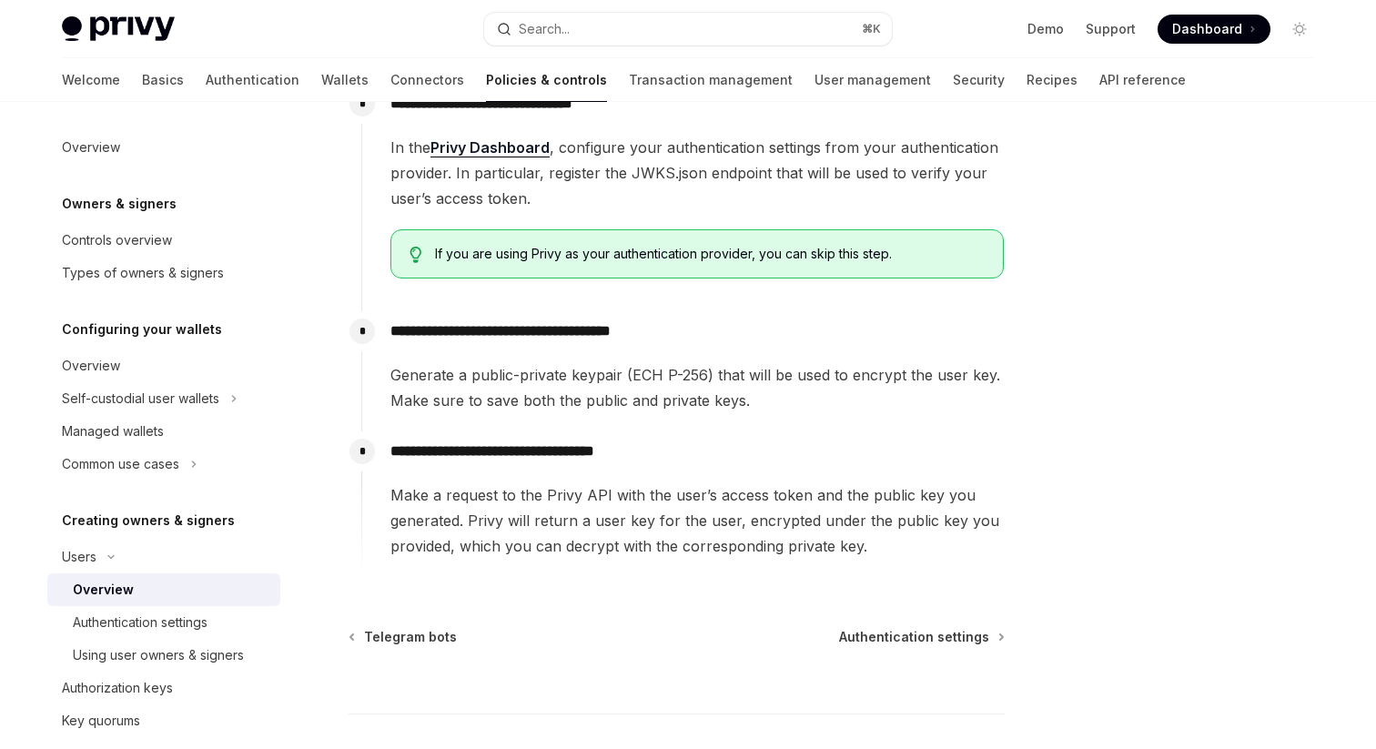
scroll to position [664, 0]
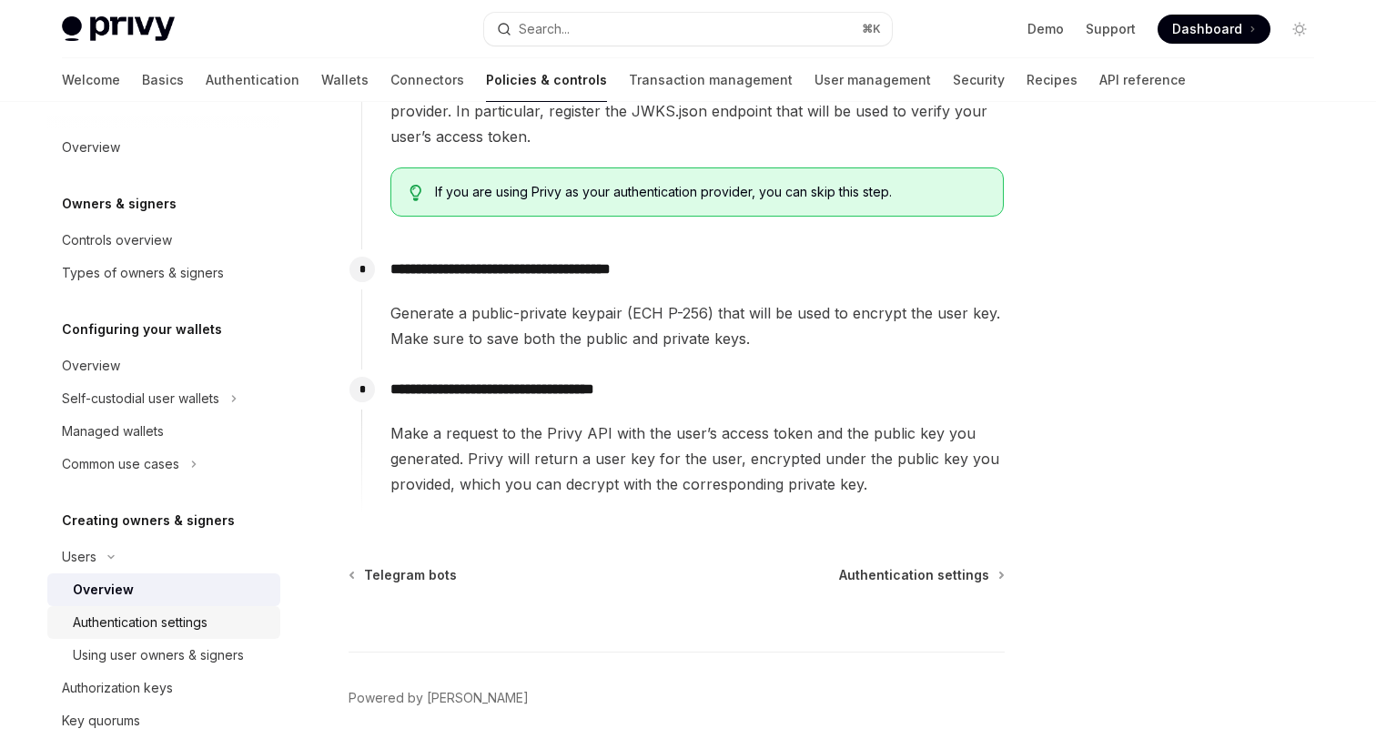
click at [261, 613] on div "Authentication settings" at bounding box center [171, 622] width 197 height 22
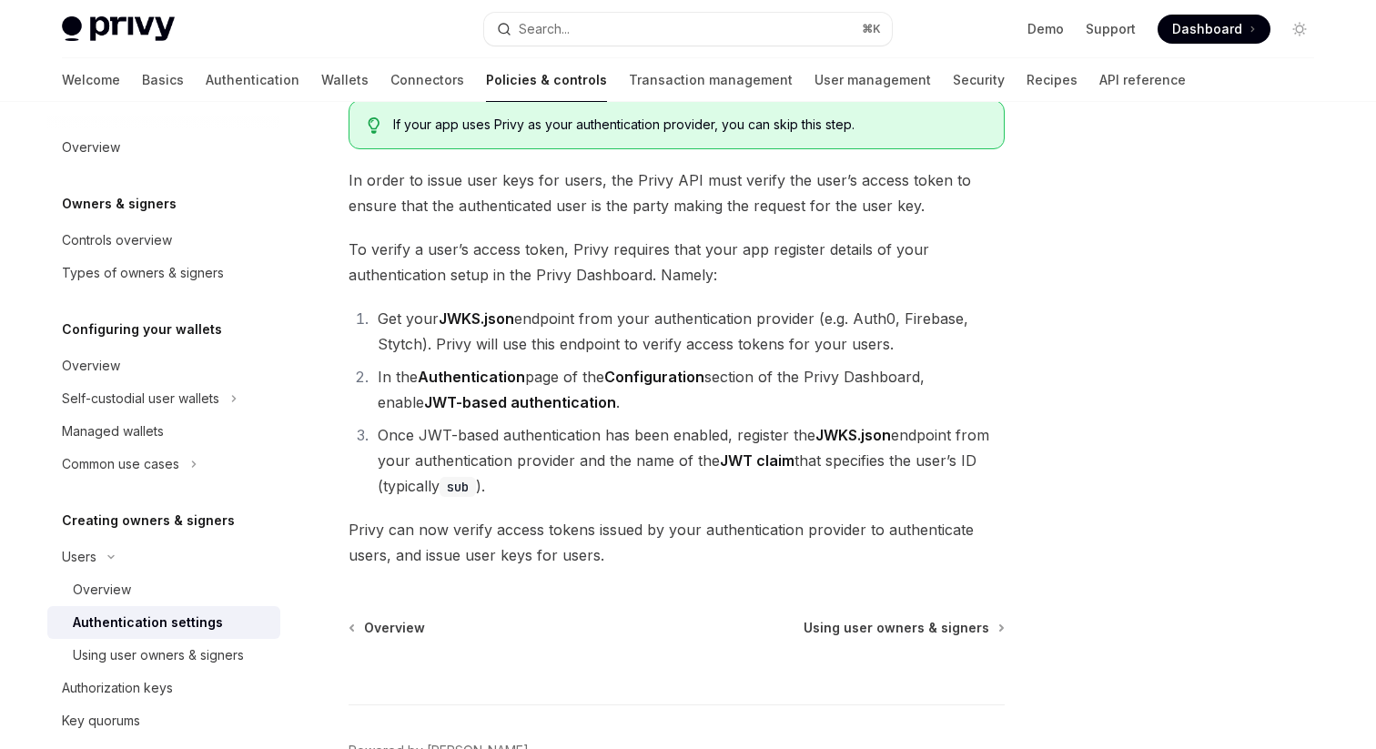
scroll to position [147, 0]
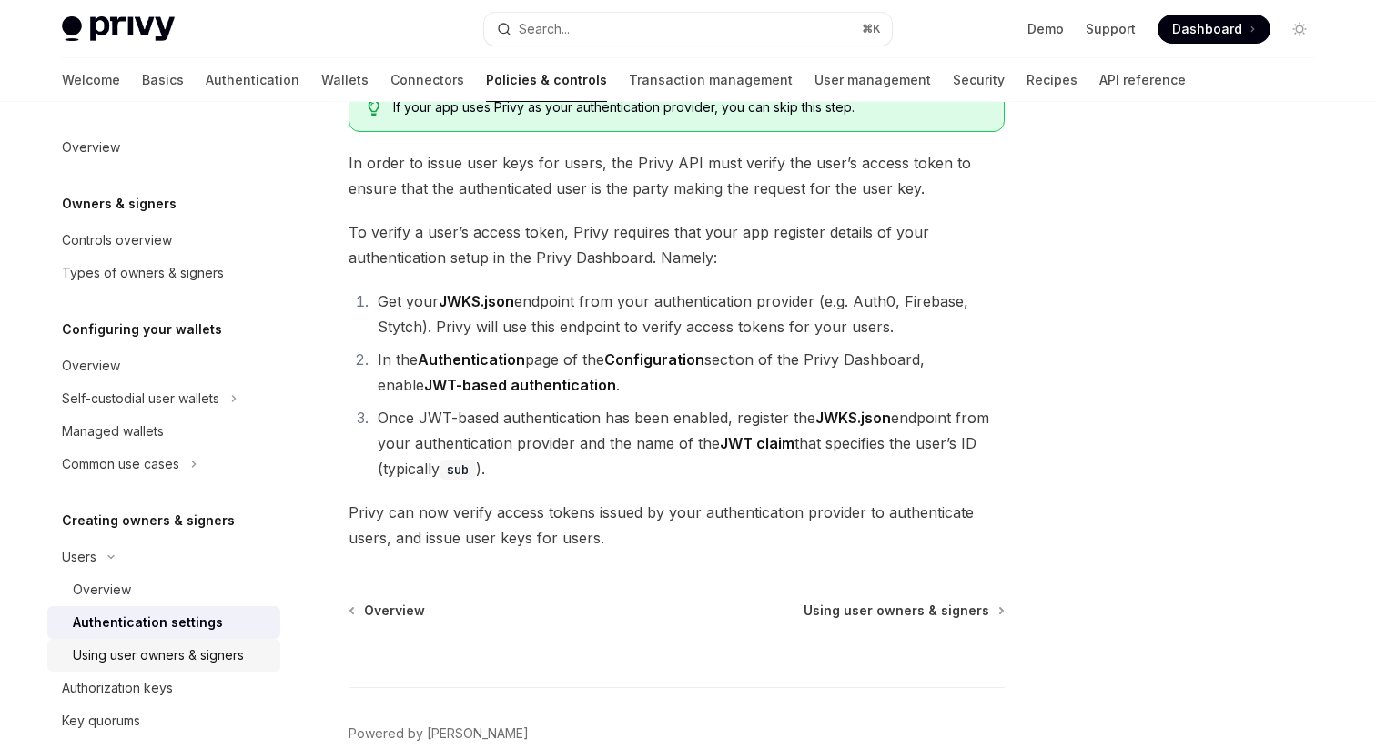
click at [209, 651] on div "Using user owners & signers" at bounding box center [158, 655] width 171 height 22
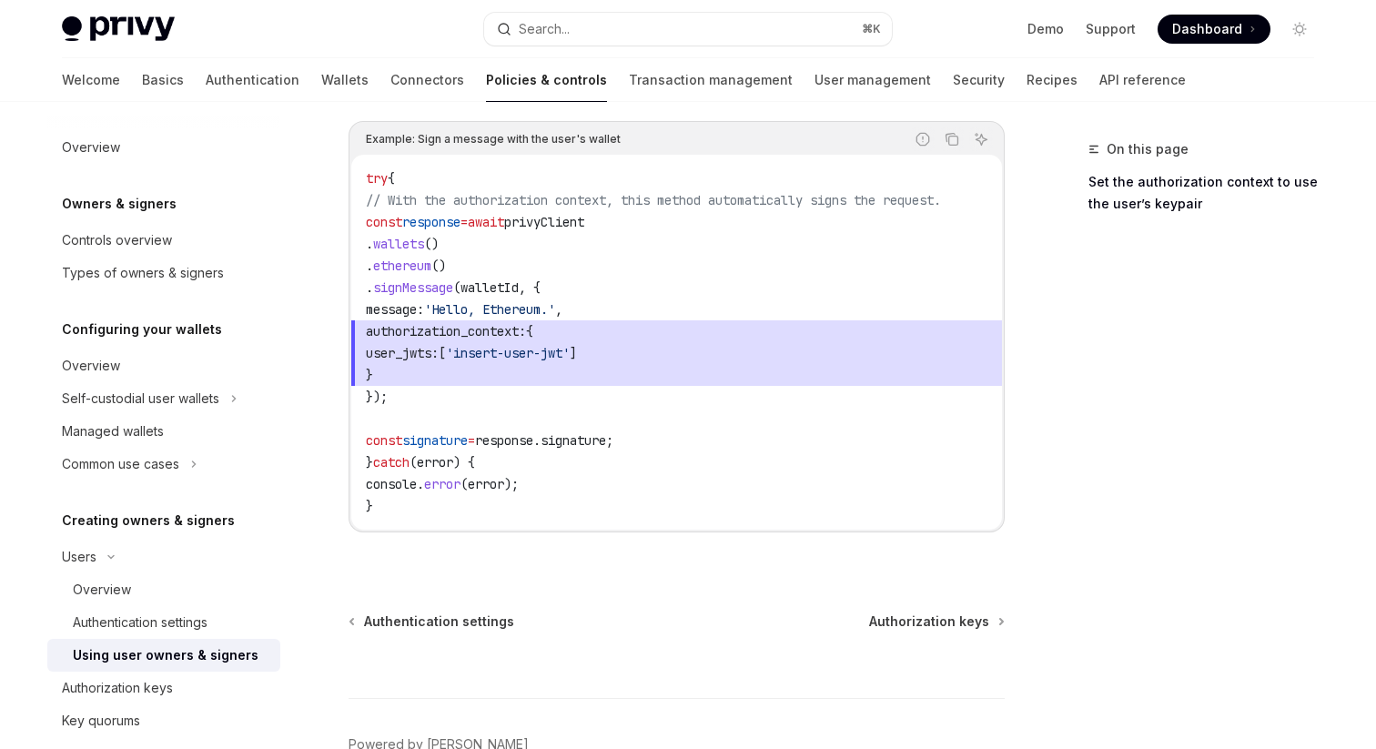
scroll to position [1174, 0]
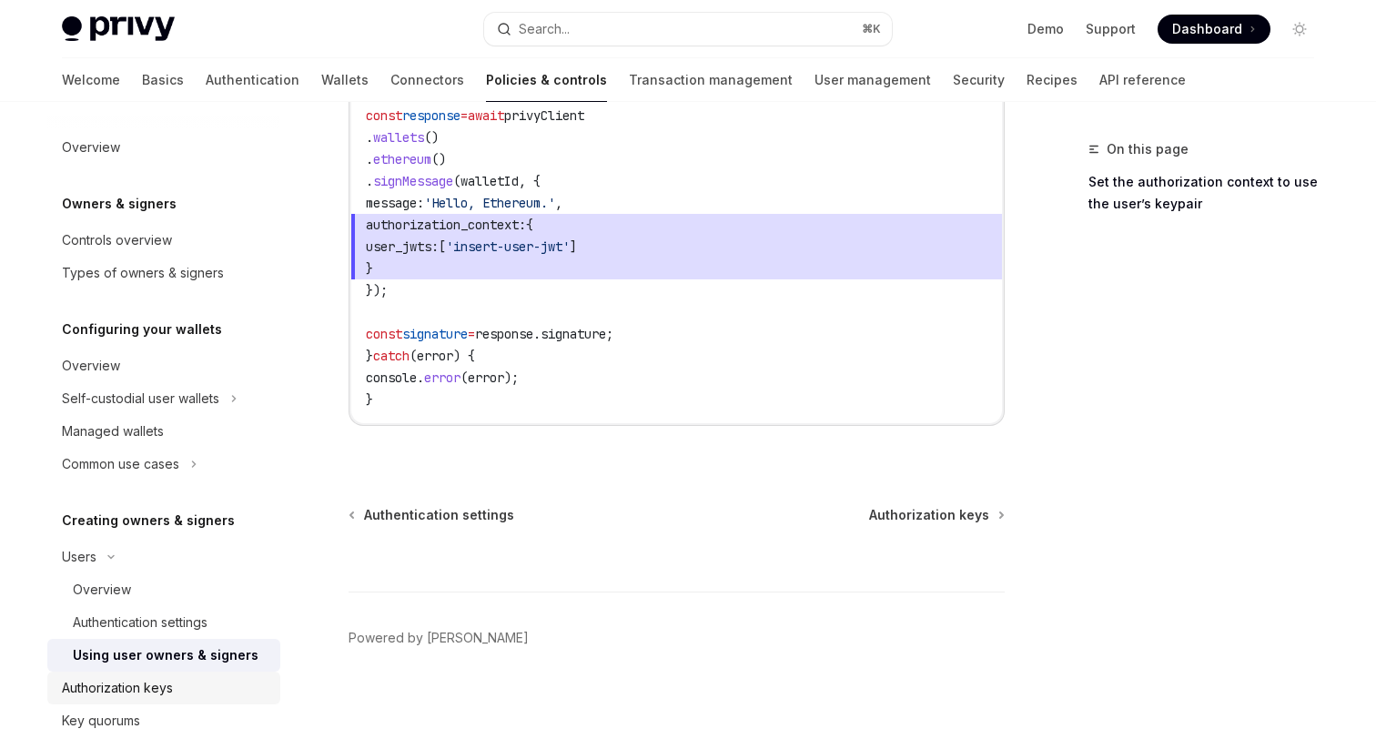
click at [186, 678] on div "Authorization keys" at bounding box center [165, 688] width 207 height 22
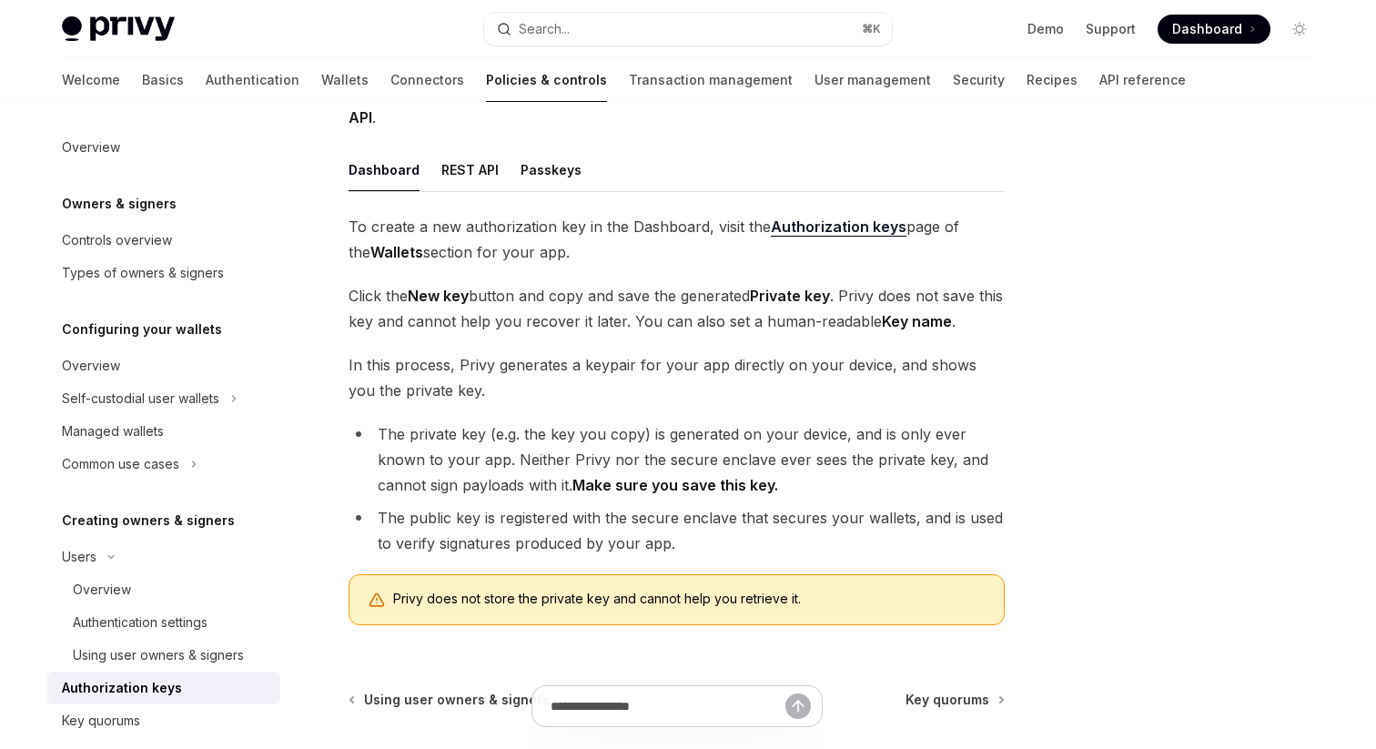
scroll to position [246, 0]
click at [547, 170] on div "Passkeys" at bounding box center [551, 168] width 61 height 43
type textarea "*"
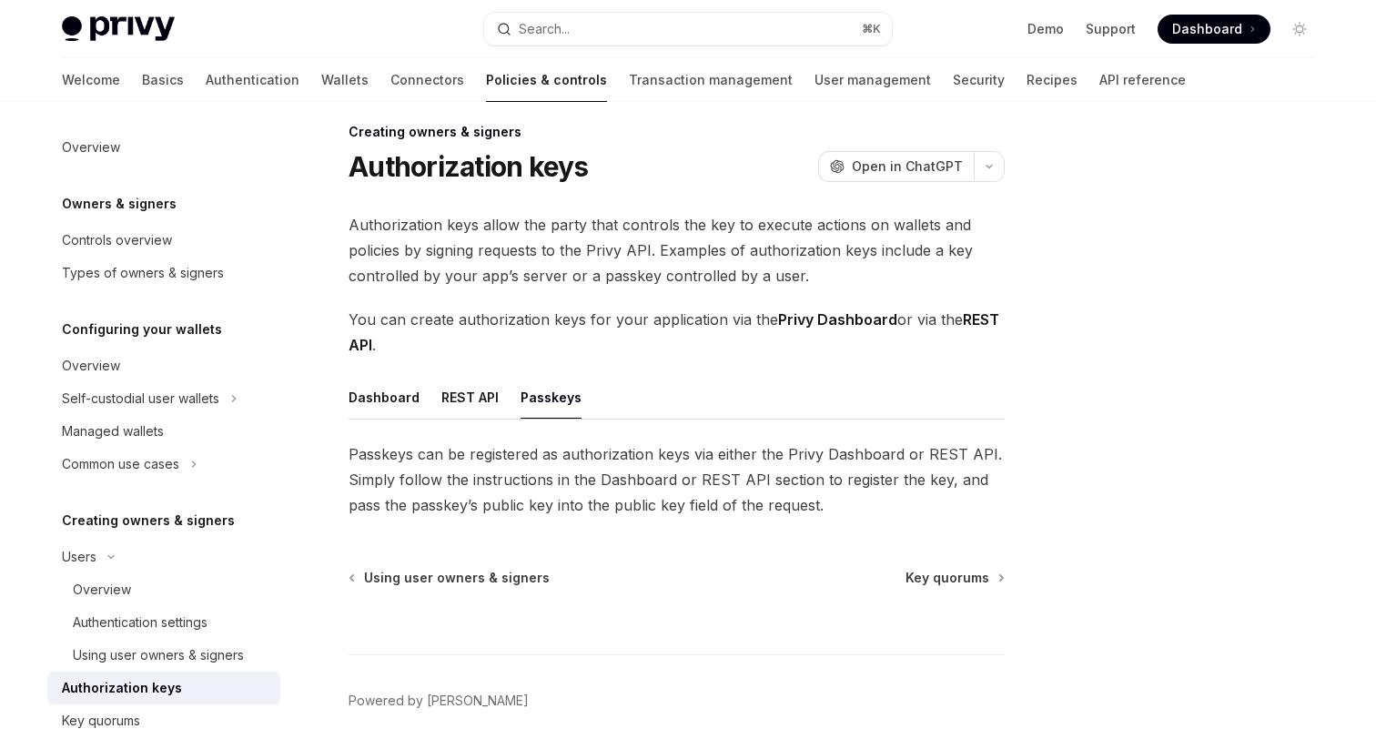
scroll to position [15, 0]
click at [601, 470] on span "Passkeys can be registered as authorization keys via either the Privy Dashboard…" at bounding box center [677, 482] width 656 height 76
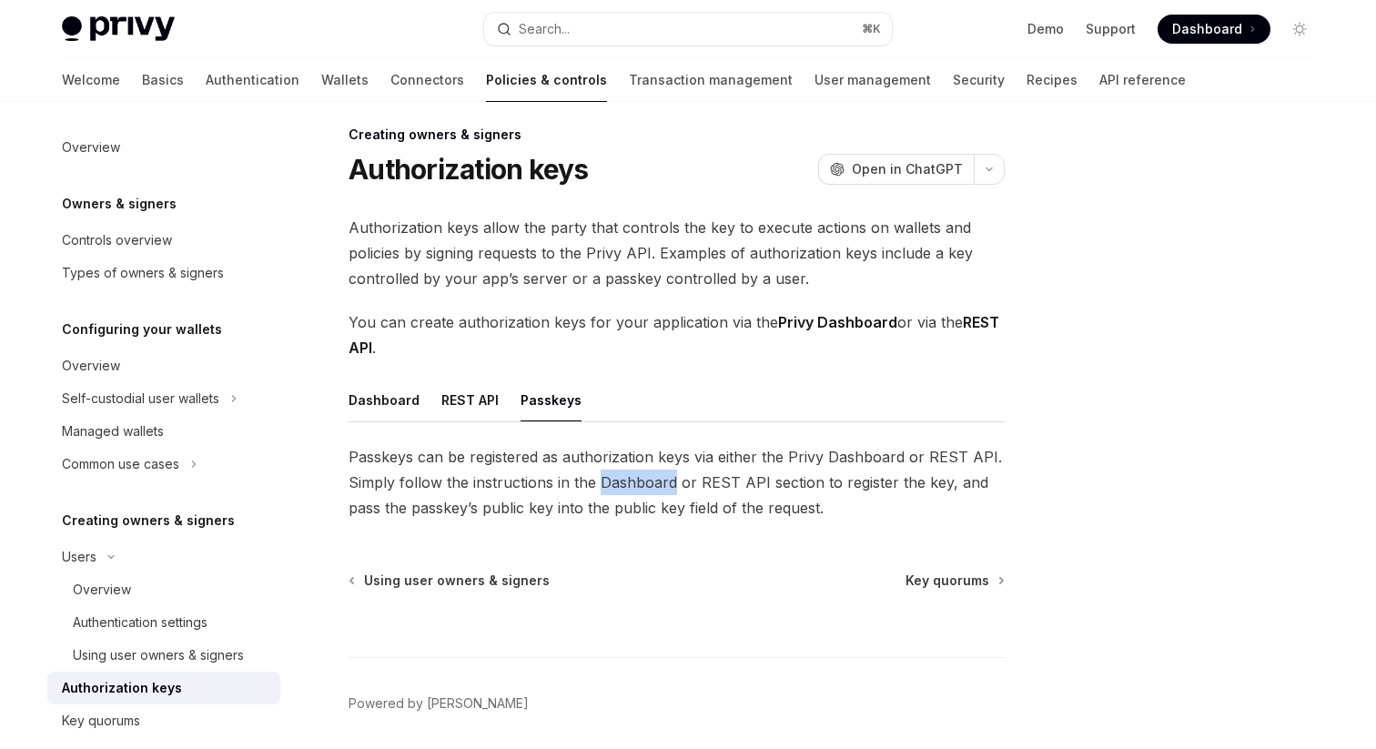
click at [601, 470] on span "Passkeys can be registered as authorization keys via either the Privy Dashboard…" at bounding box center [677, 482] width 656 height 76
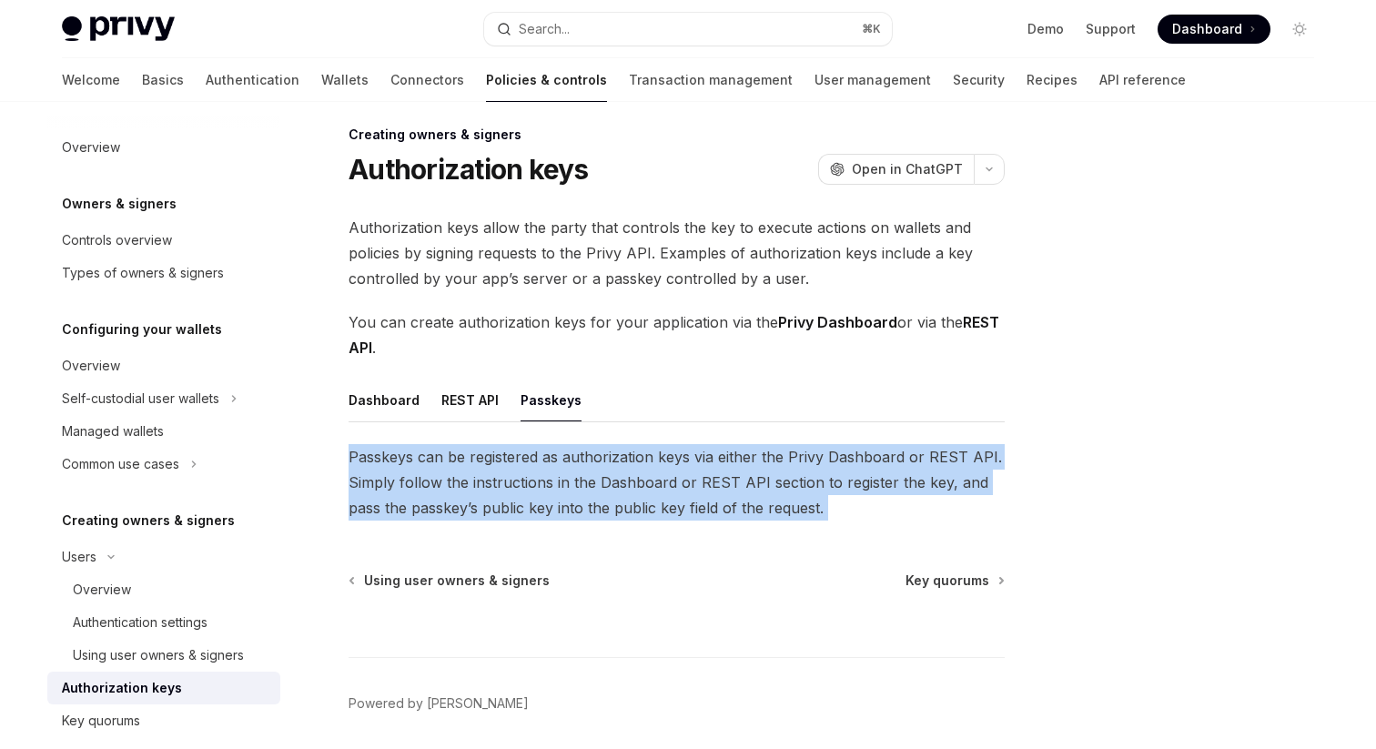
click at [601, 470] on span "Passkeys can be registered as authorization keys via either the Privy Dashboard…" at bounding box center [677, 482] width 656 height 76
copy div "Passkeys can be registered as authorization keys via either the Privy Dashboard…"
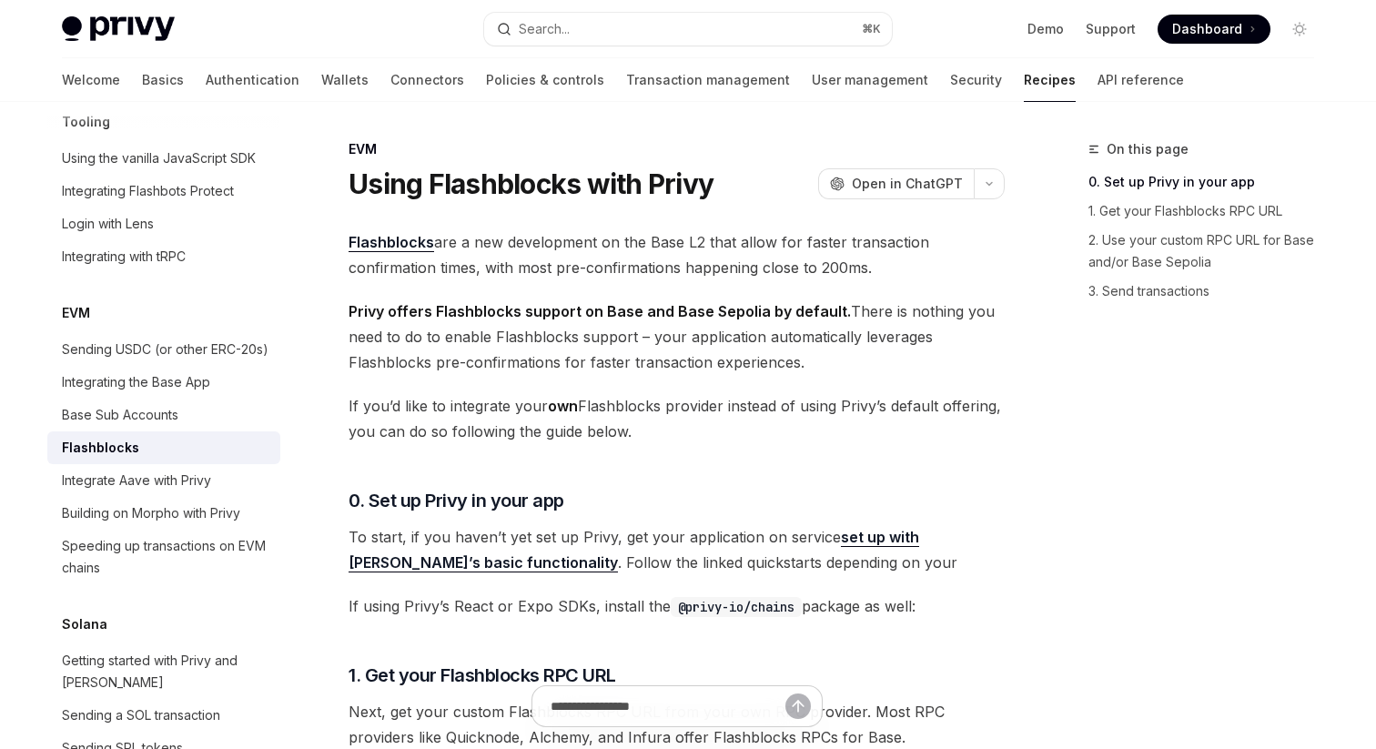
click at [739, 429] on span "If you’d like to integrate your own Flashblocks provider instead of using Privy…" at bounding box center [677, 418] width 656 height 51
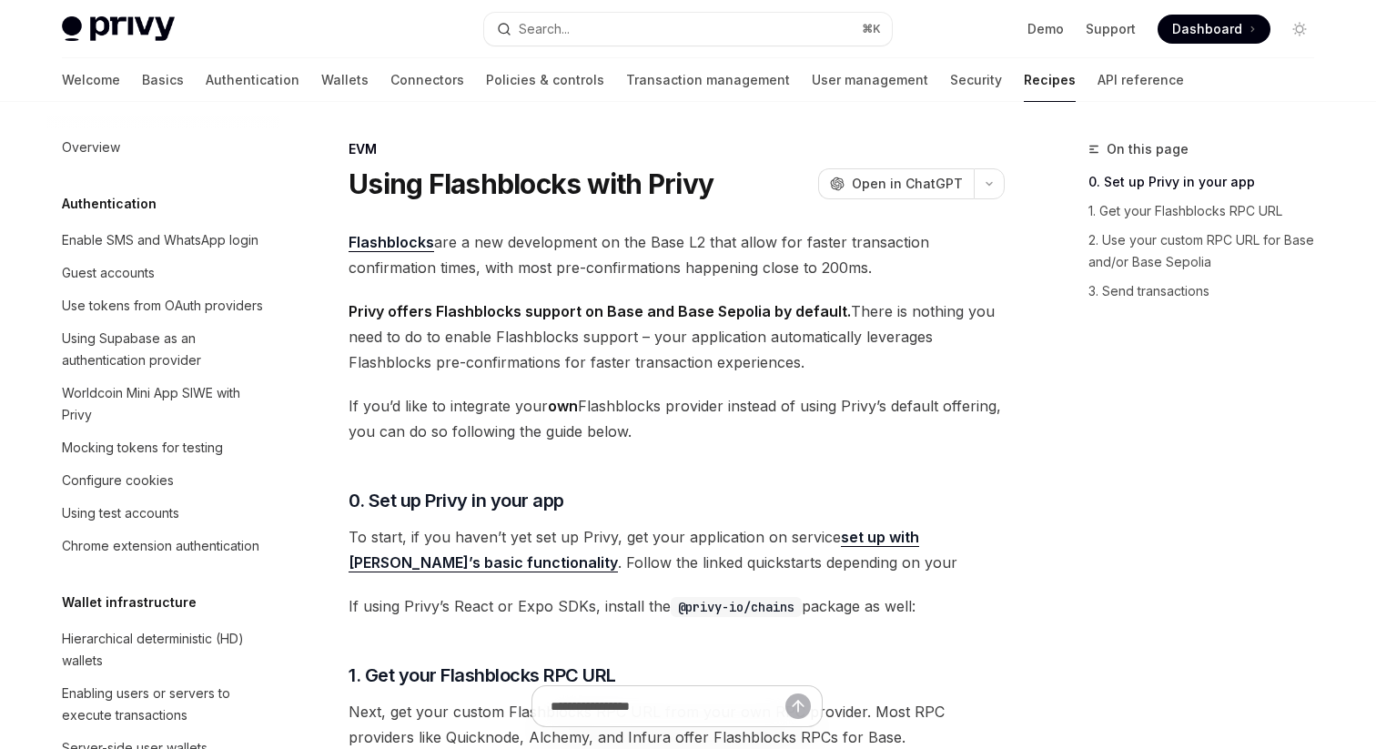
scroll to position [2397, 0]
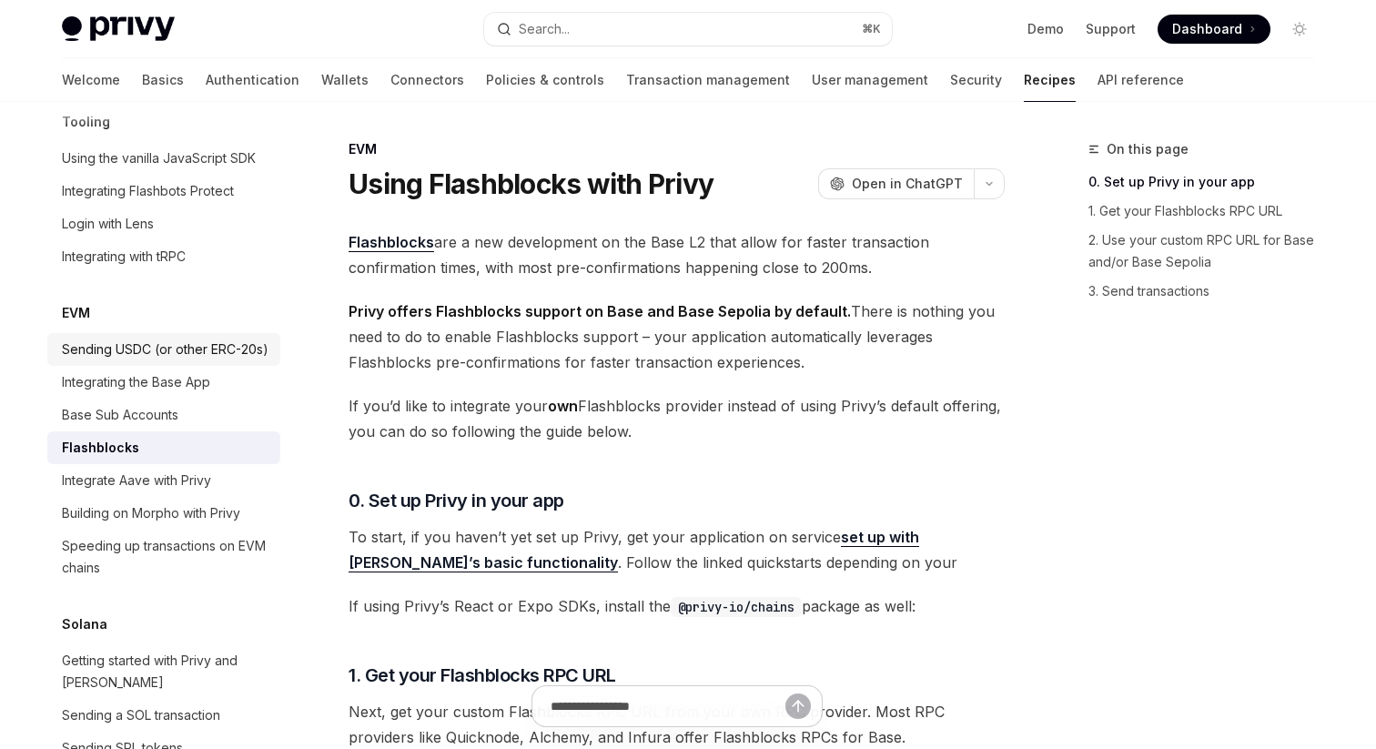
click at [259, 339] on div "Sending USDC (or other ERC-20s)" at bounding box center [165, 350] width 207 height 22
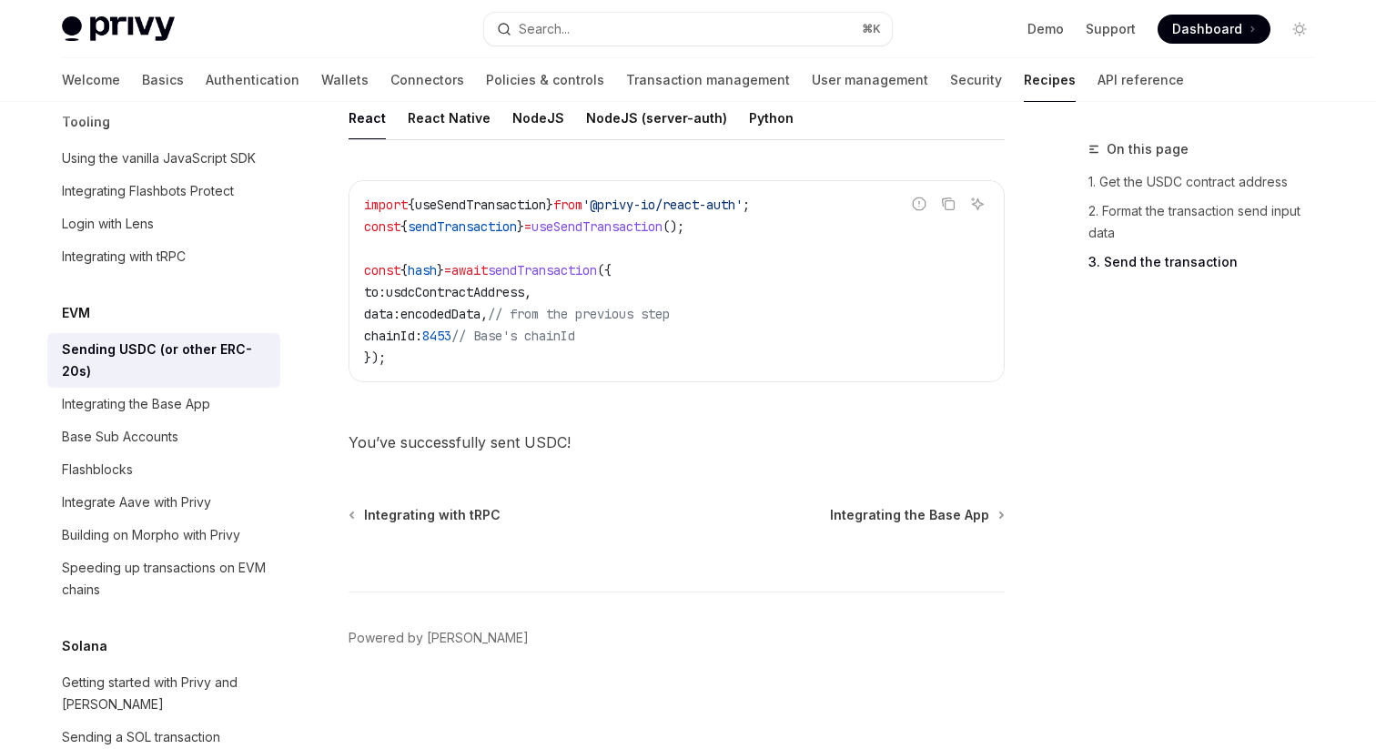
scroll to position [1530, 0]
click at [249, 491] on div "Integrate Aave with Privy" at bounding box center [165, 502] width 207 height 22
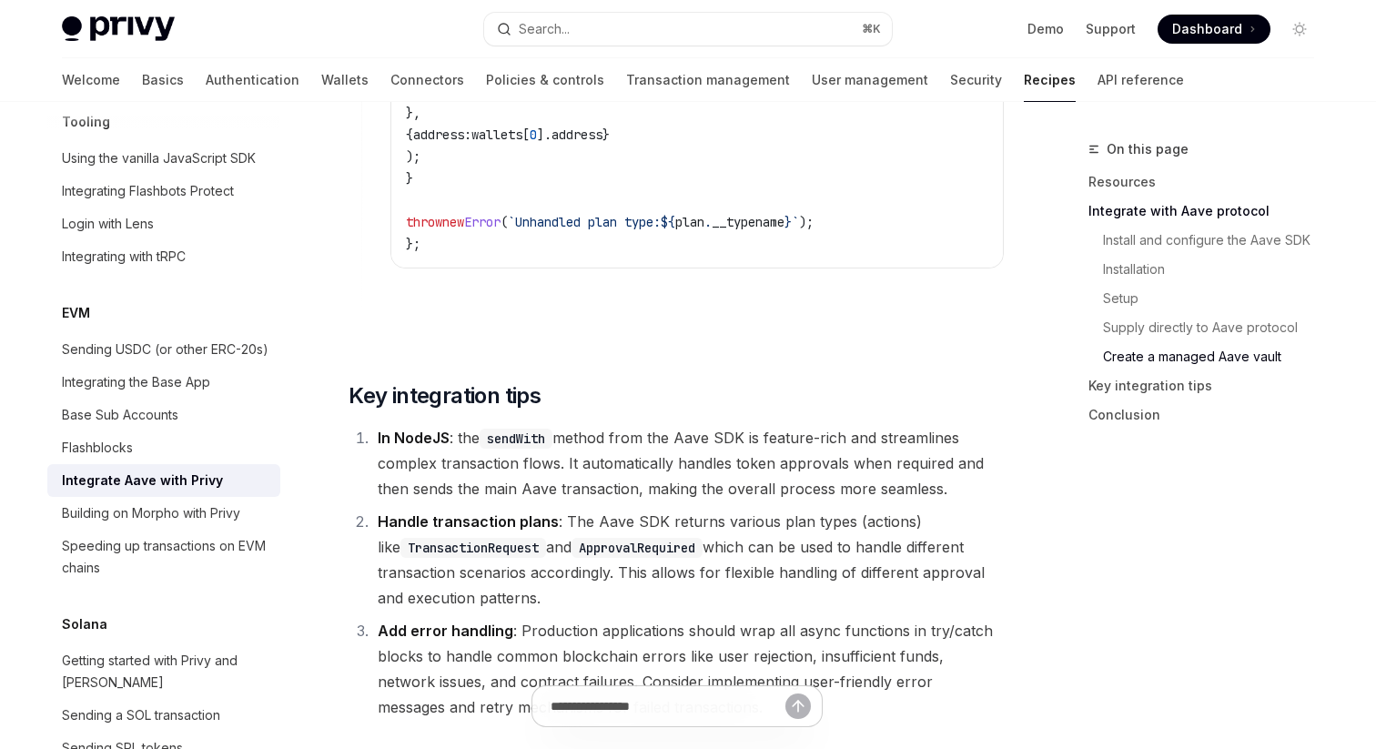
scroll to position [7053, 0]
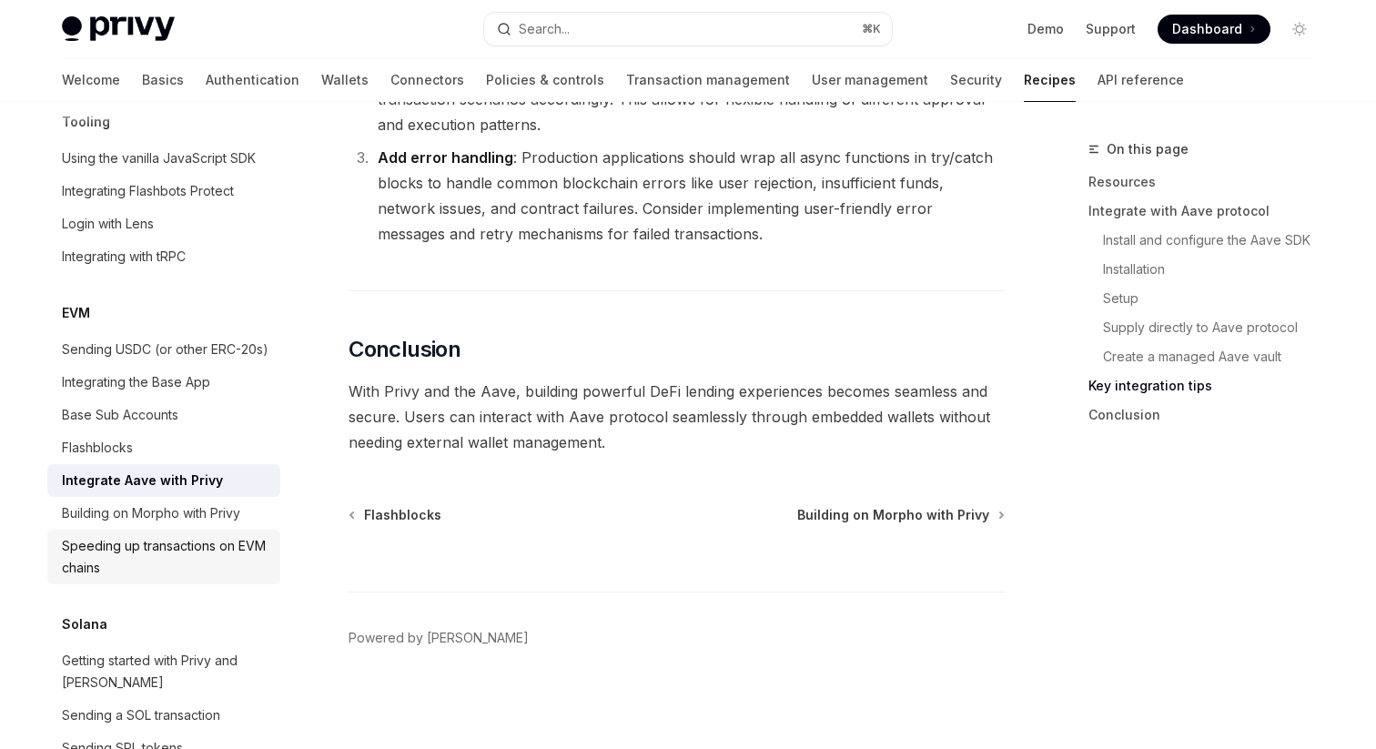
click at [255, 538] on div "Speeding up transactions on EVM chains" at bounding box center [165, 557] width 207 height 44
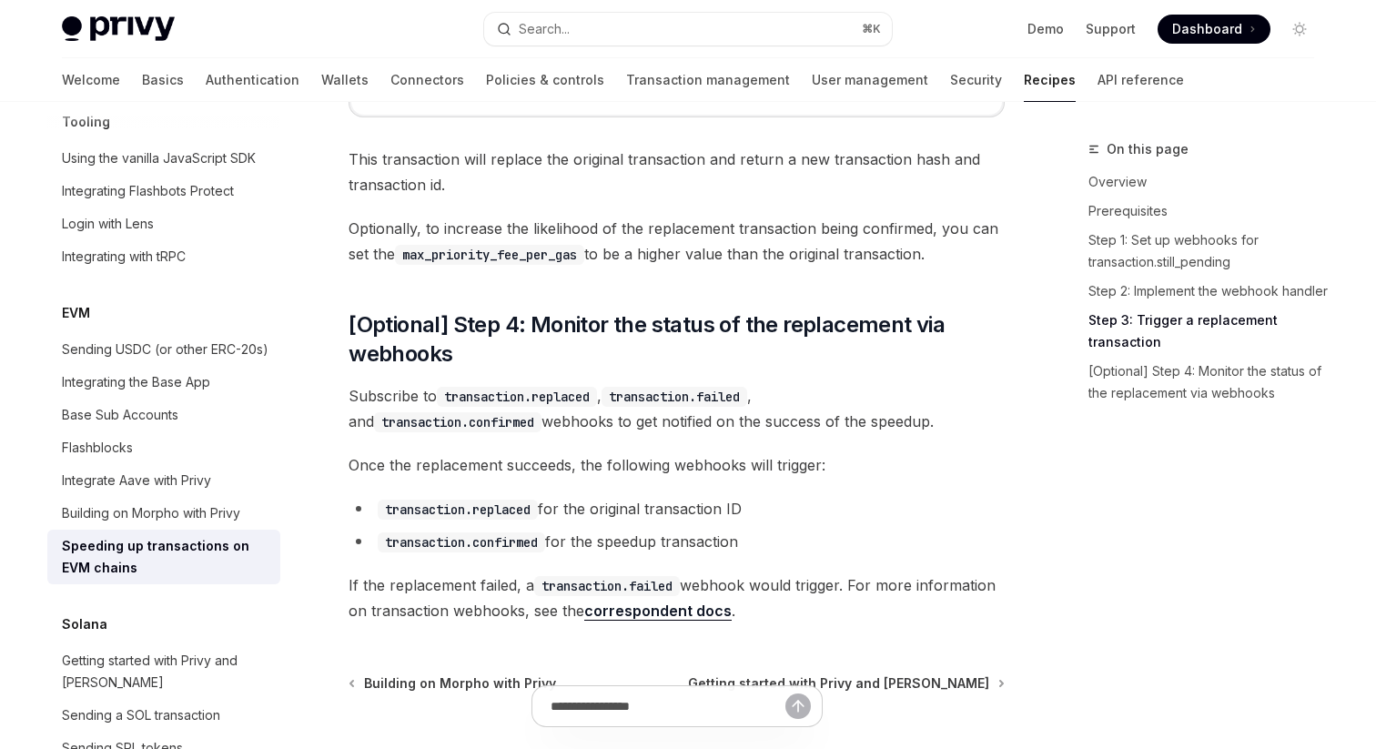
scroll to position [2284, 0]
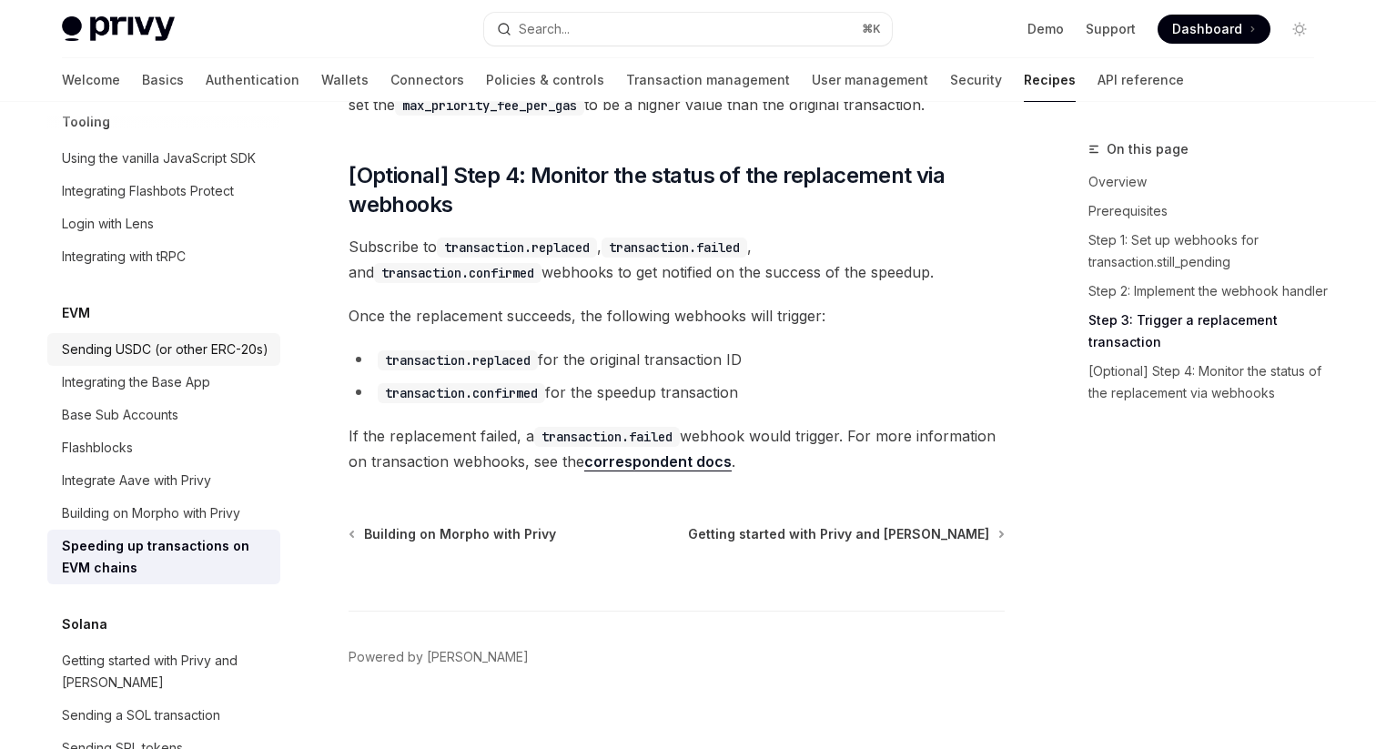
click at [261, 339] on div "Sending USDC (or other ERC-20s)" at bounding box center [165, 350] width 207 height 22
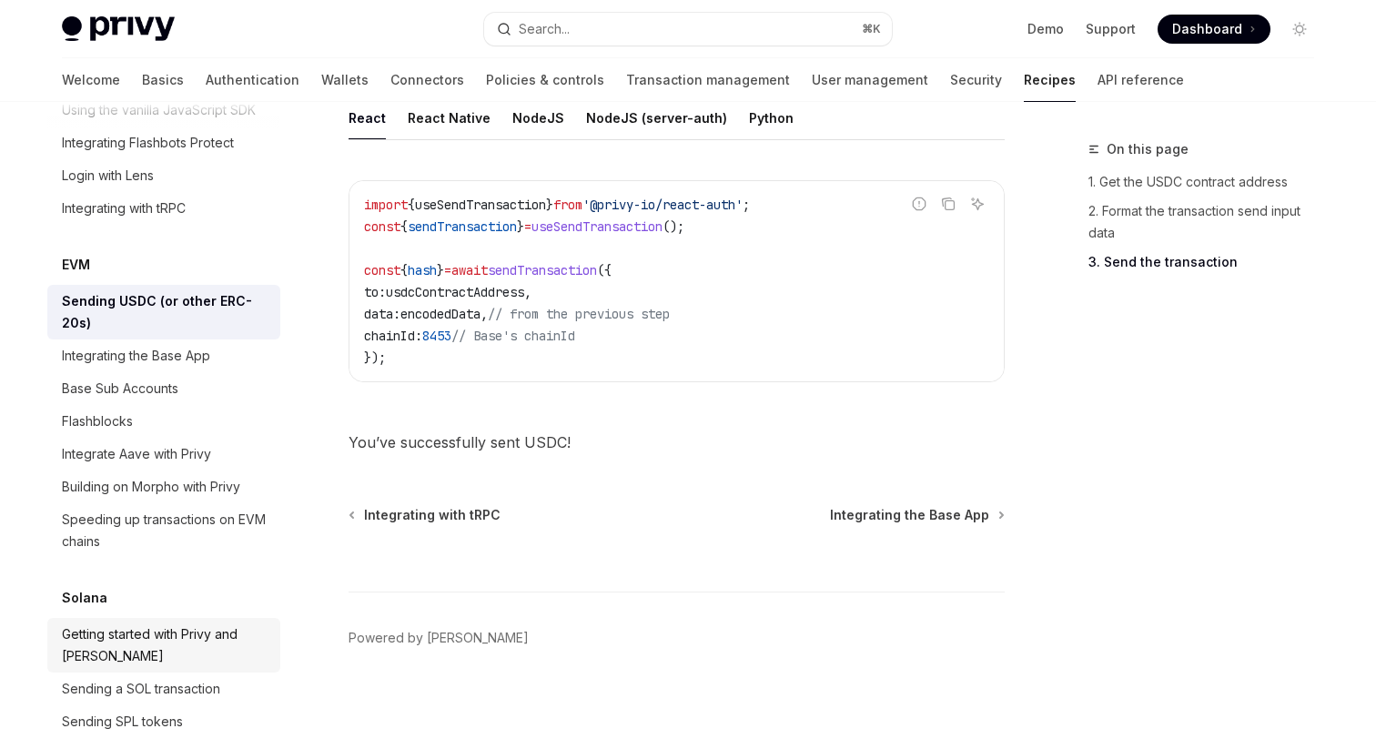
scroll to position [2440, 0]
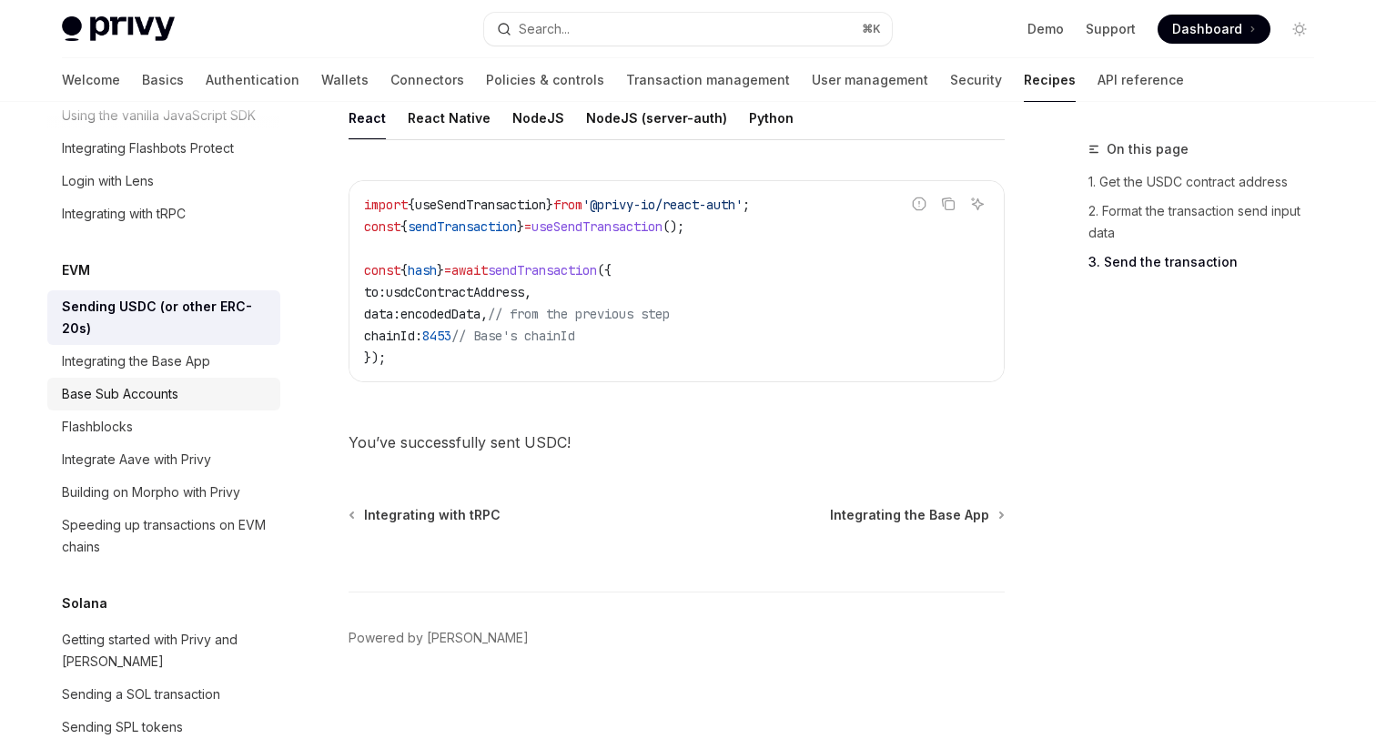
click at [264, 383] on div "Base Sub Accounts" at bounding box center [165, 394] width 207 height 22
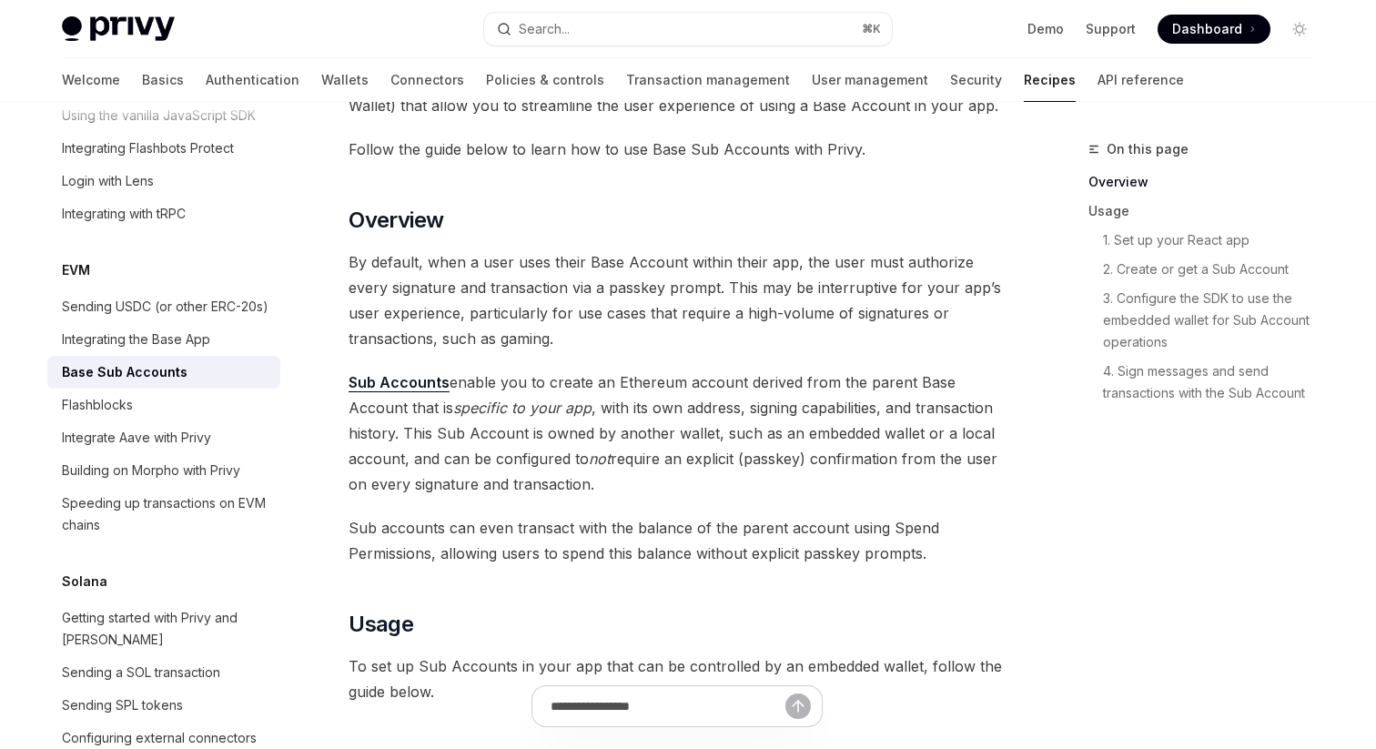
scroll to position [170, 0]
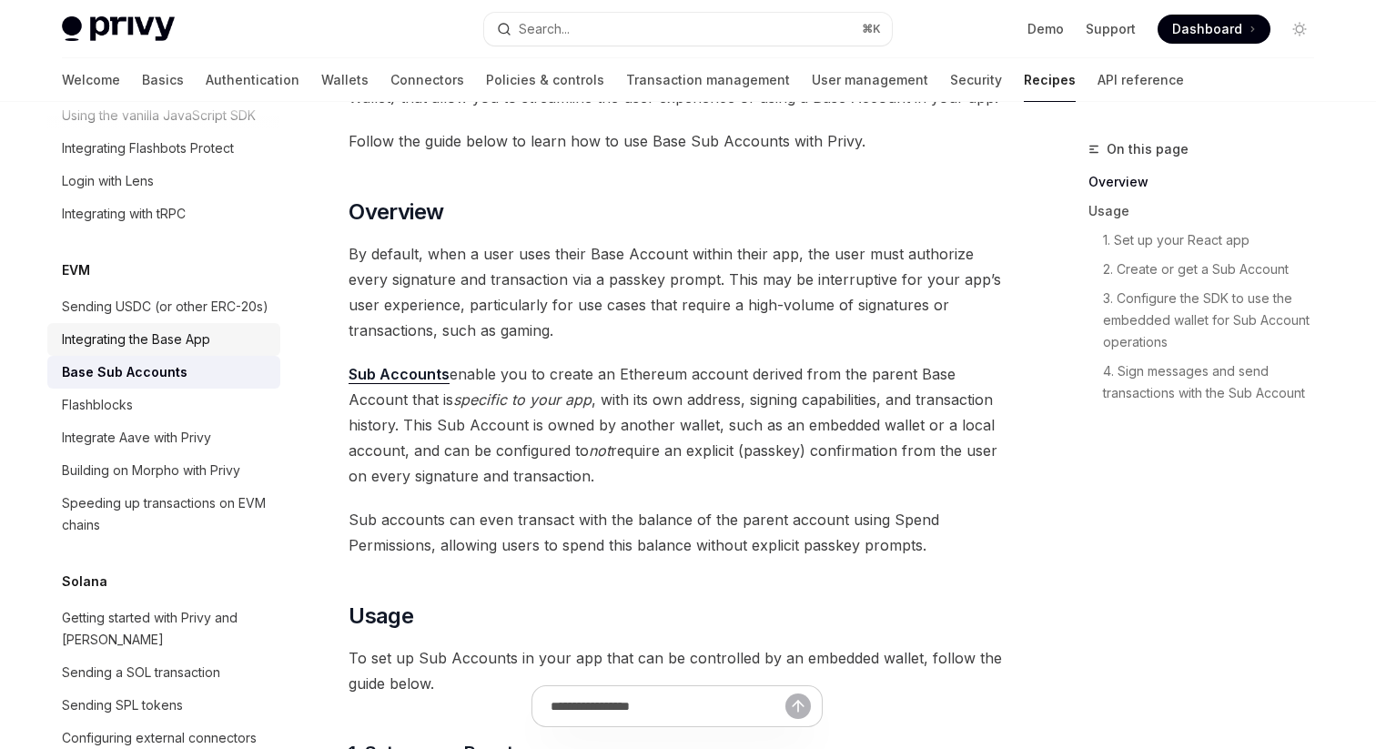
click at [250, 328] on div "Integrating the Base App" at bounding box center [165, 339] width 207 height 22
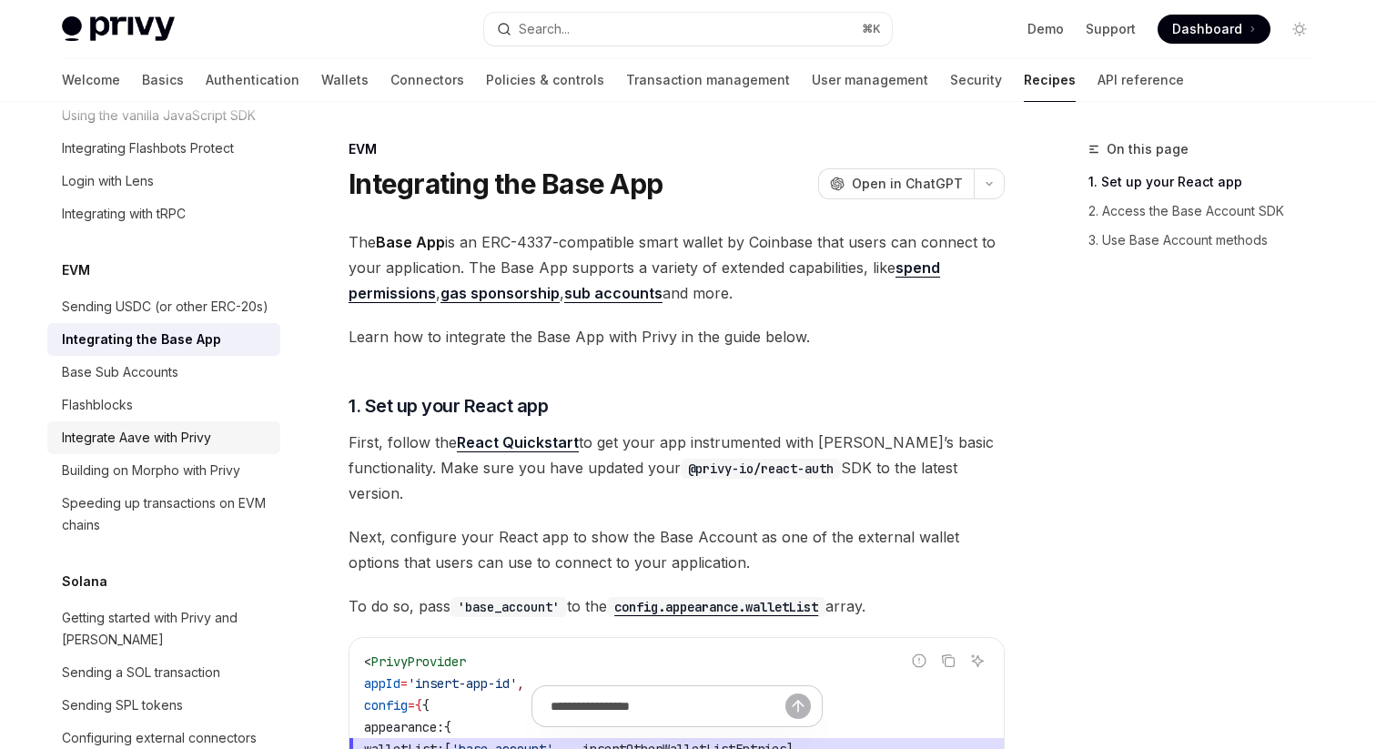
click at [261, 427] on div "Integrate Aave with Privy" at bounding box center [165, 438] width 207 height 22
type textarea "*"
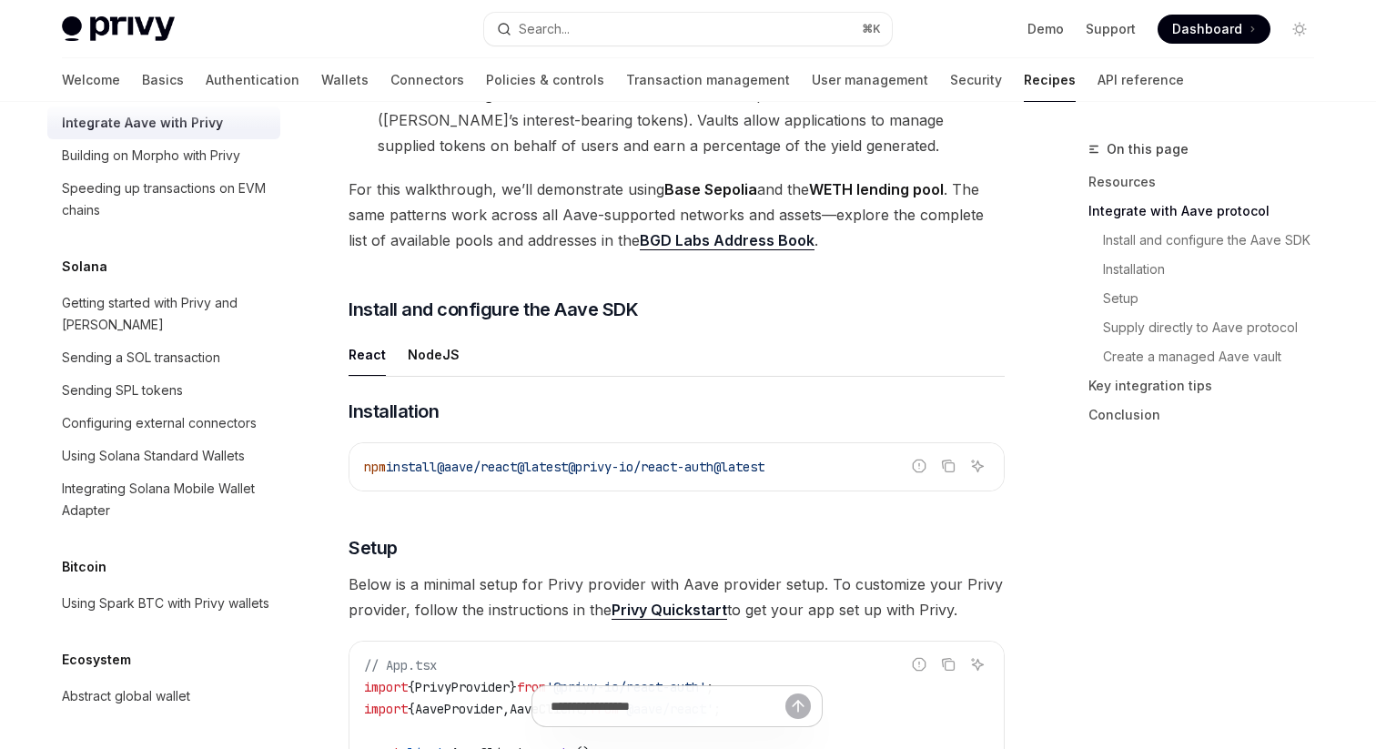
scroll to position [1054, 0]
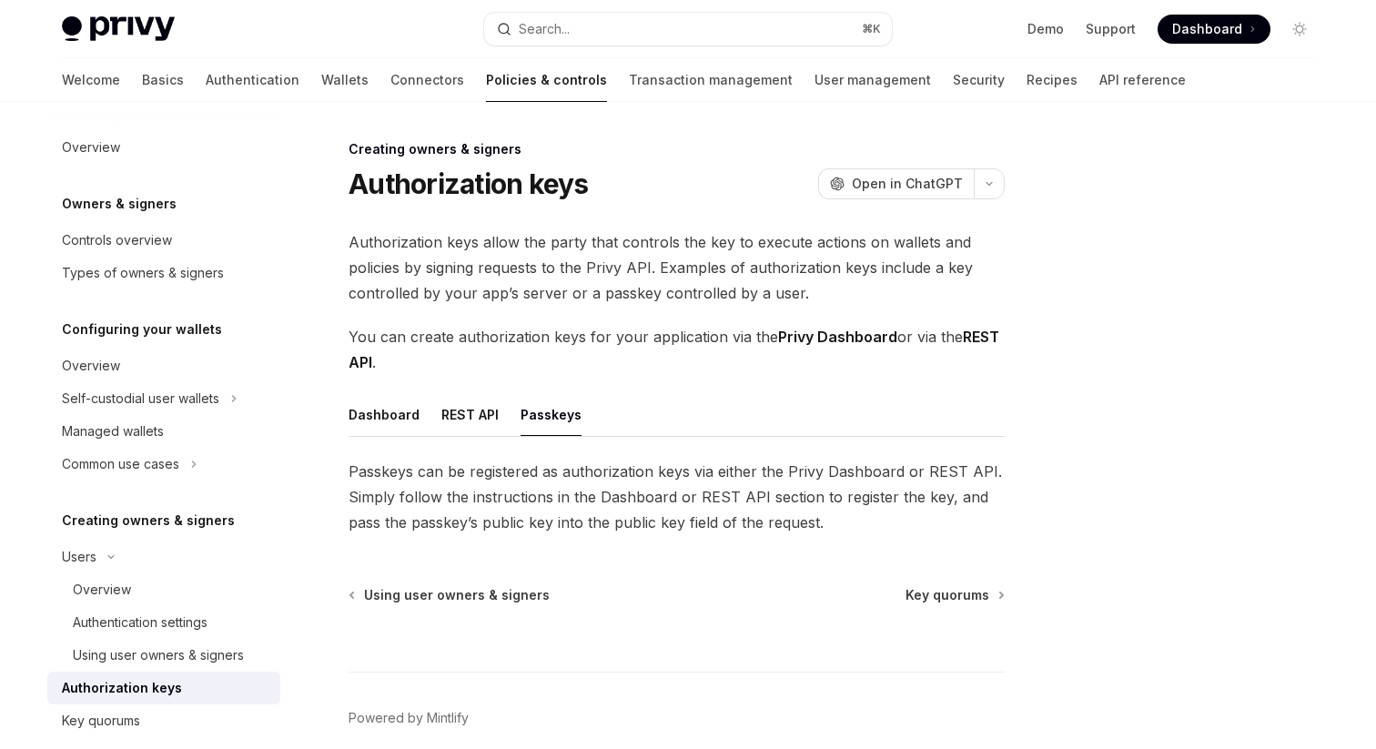
scroll to position [15, 0]
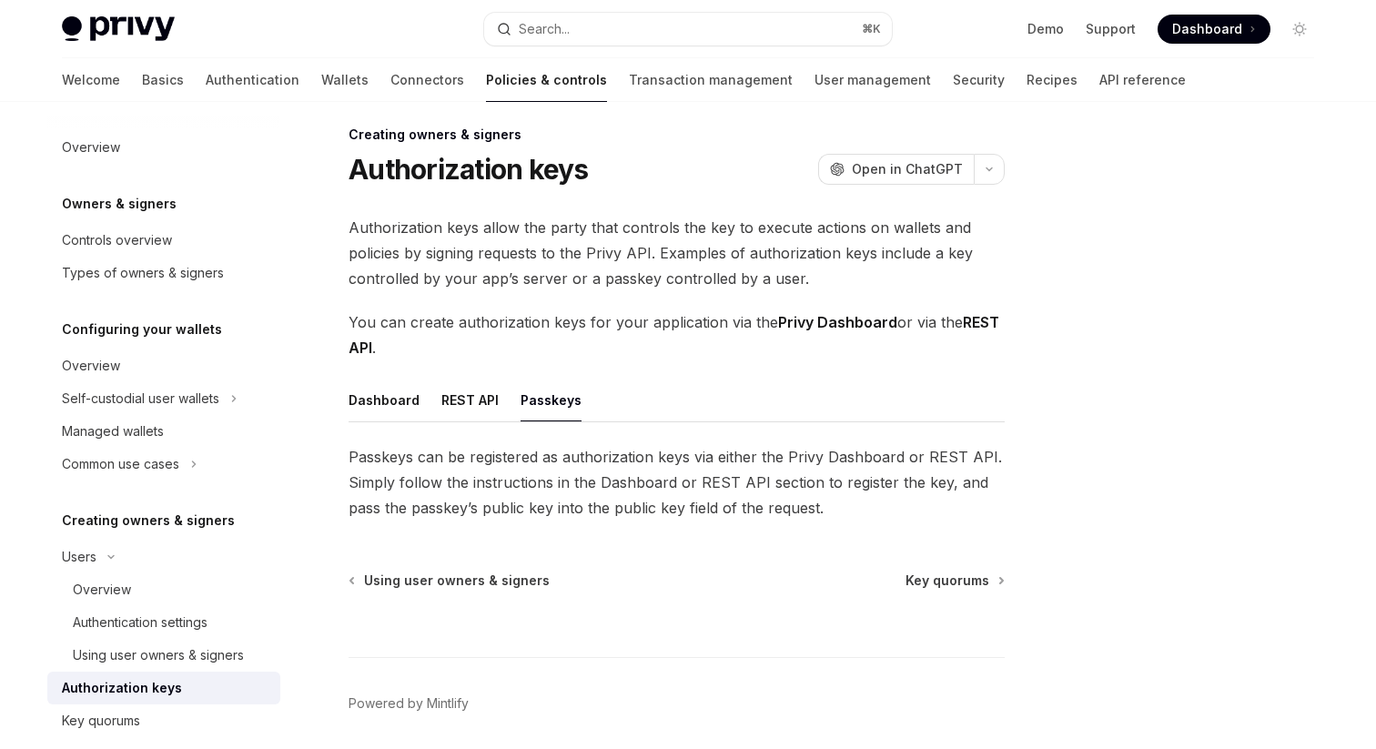
click at [853, 355] on span "You can create authorization keys for your application via the Privy Dashboard …" at bounding box center [677, 334] width 656 height 51
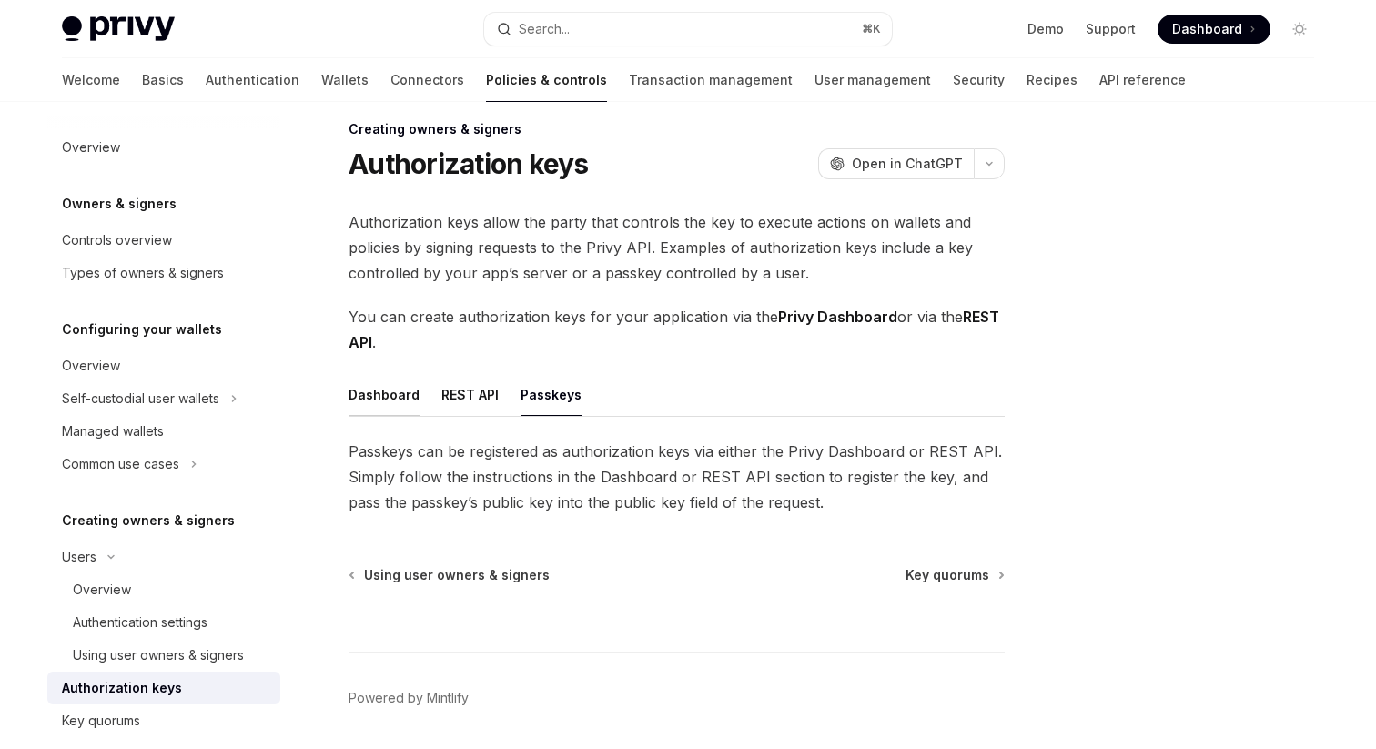
click at [395, 401] on div "Dashboard" at bounding box center [384, 394] width 71 height 43
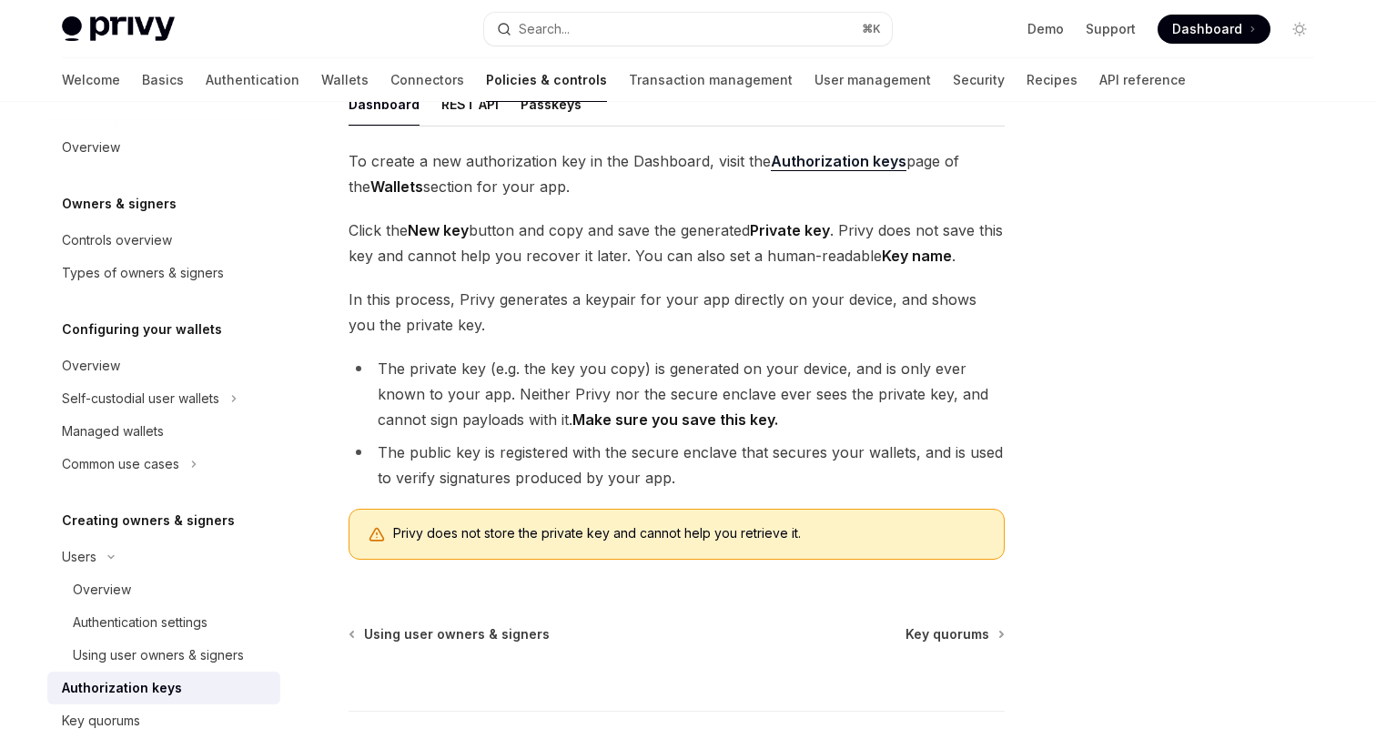
scroll to position [312, 0]
click at [771, 230] on strong "Private key" at bounding box center [790, 228] width 80 height 18
drag, startPoint x: 771, startPoint y: 230, endPoint x: 813, endPoint y: 230, distance: 41.9
click at [813, 230] on strong "Private key" at bounding box center [790, 228] width 80 height 18
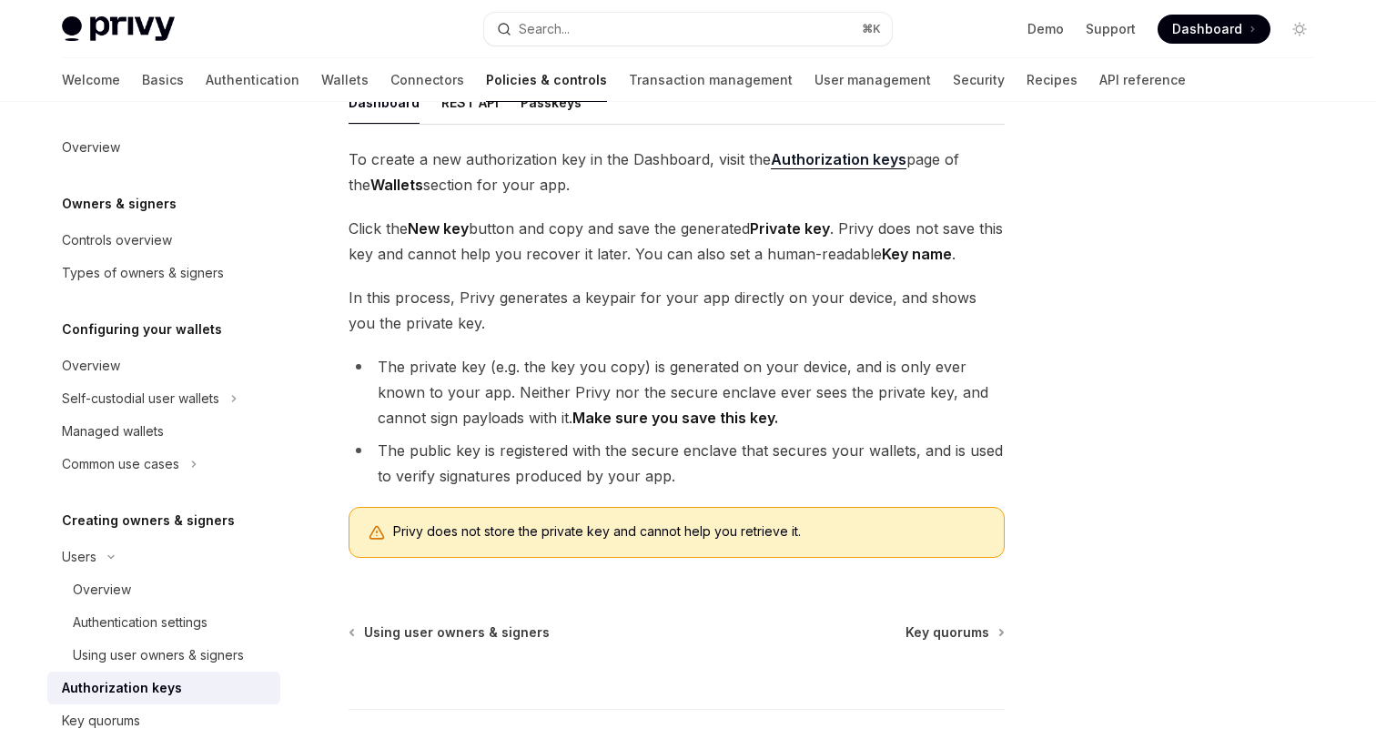
scroll to position [0, 0]
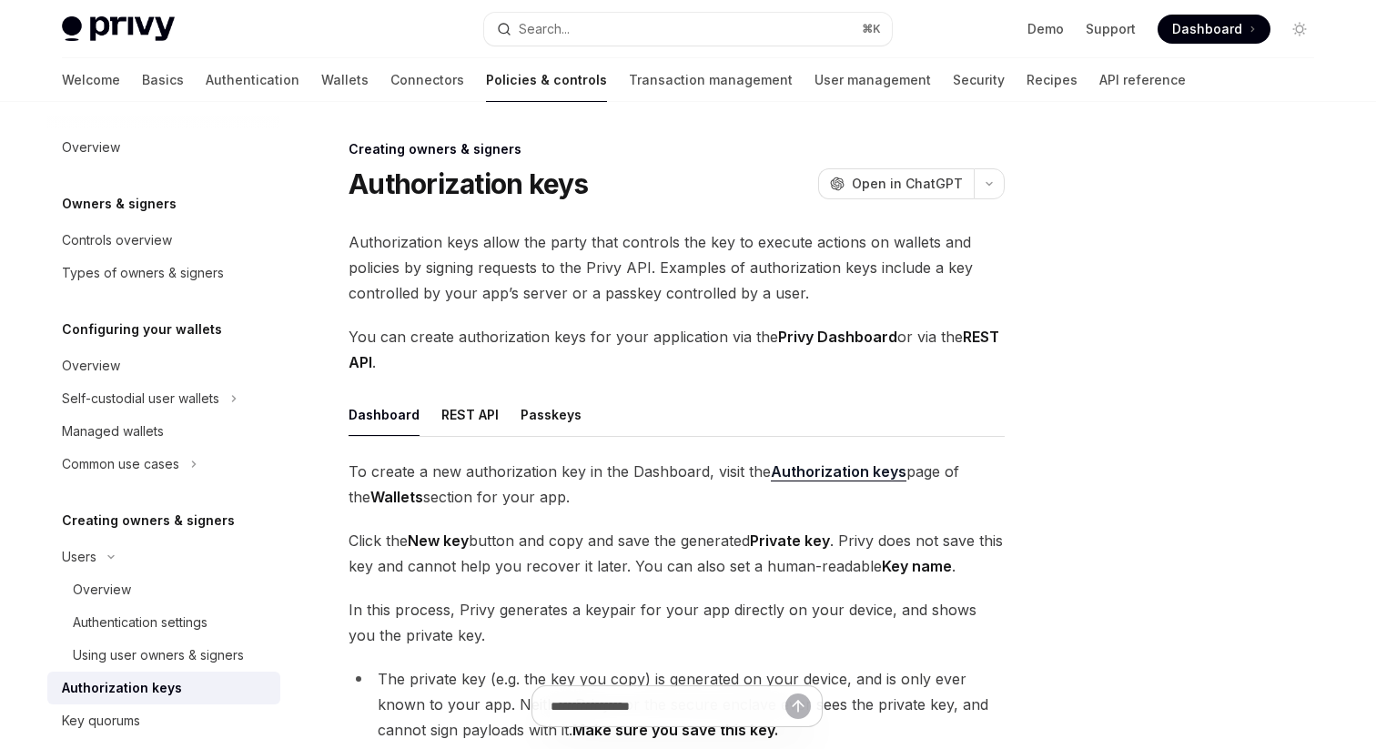
click at [486, 82] on link "Policies & controls" at bounding box center [546, 80] width 121 height 44
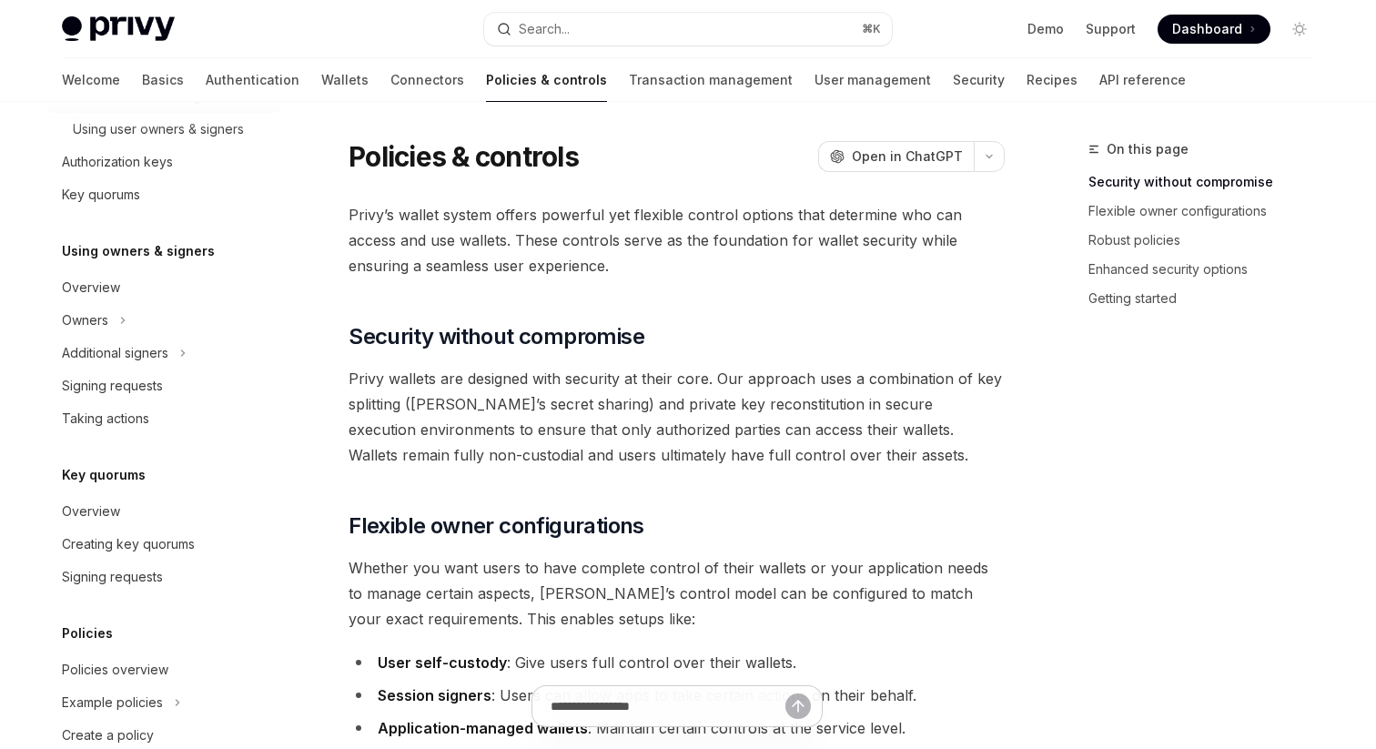
scroll to position [631, 0]
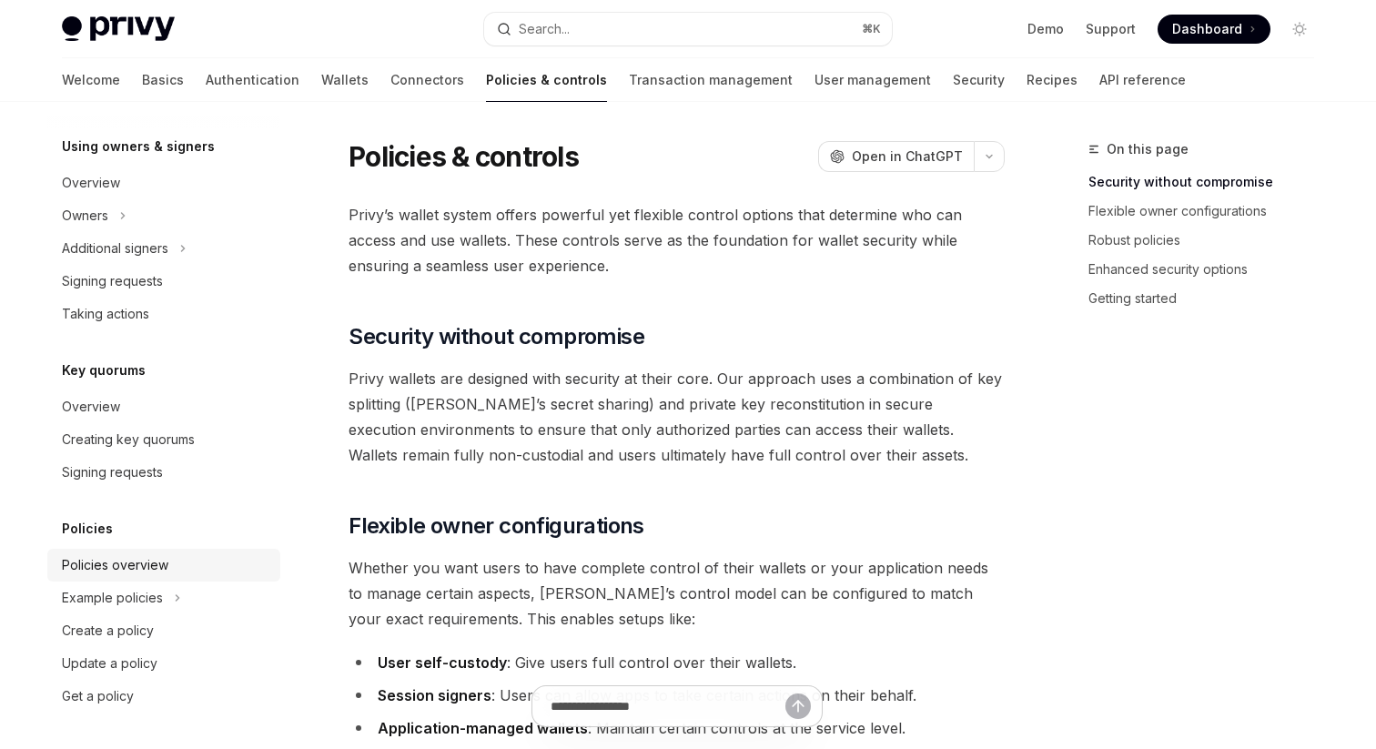
click at [232, 571] on div "Policies overview" at bounding box center [165, 565] width 207 height 22
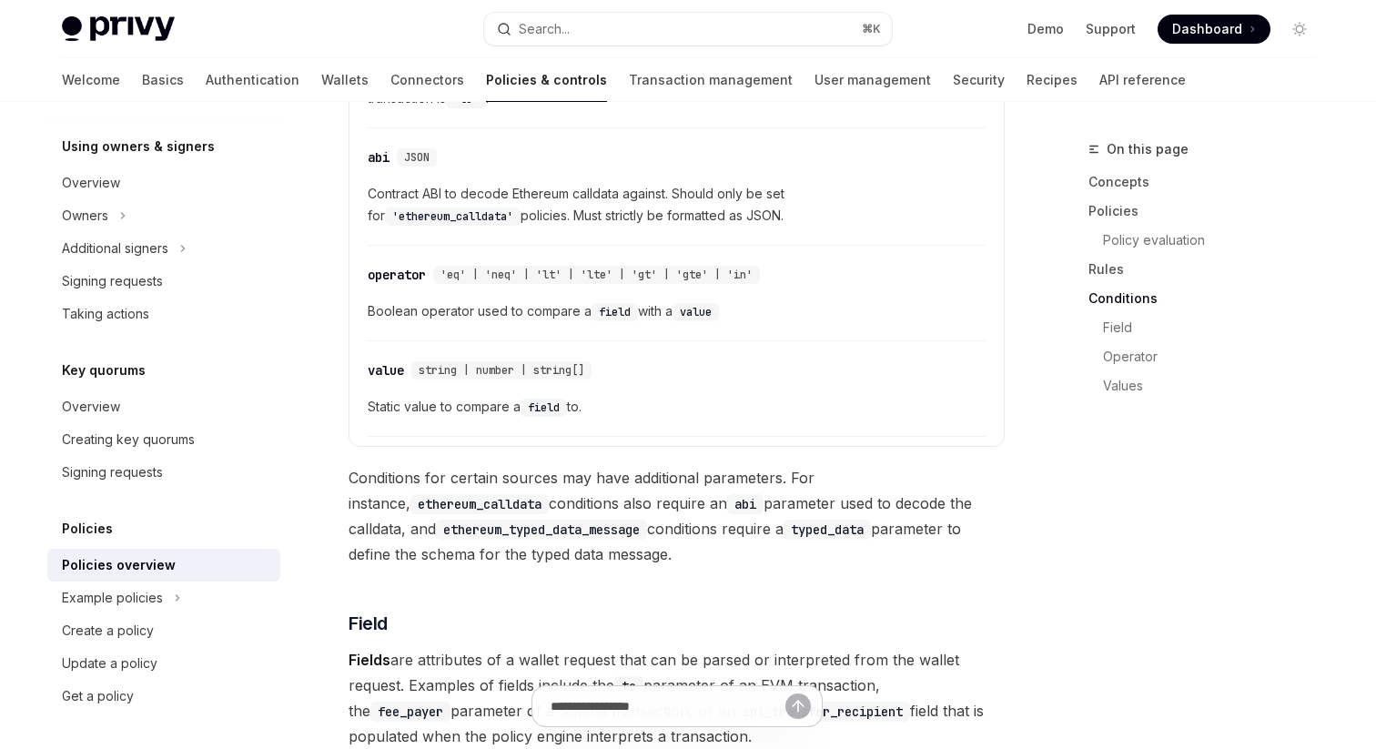
scroll to position [4756, 0]
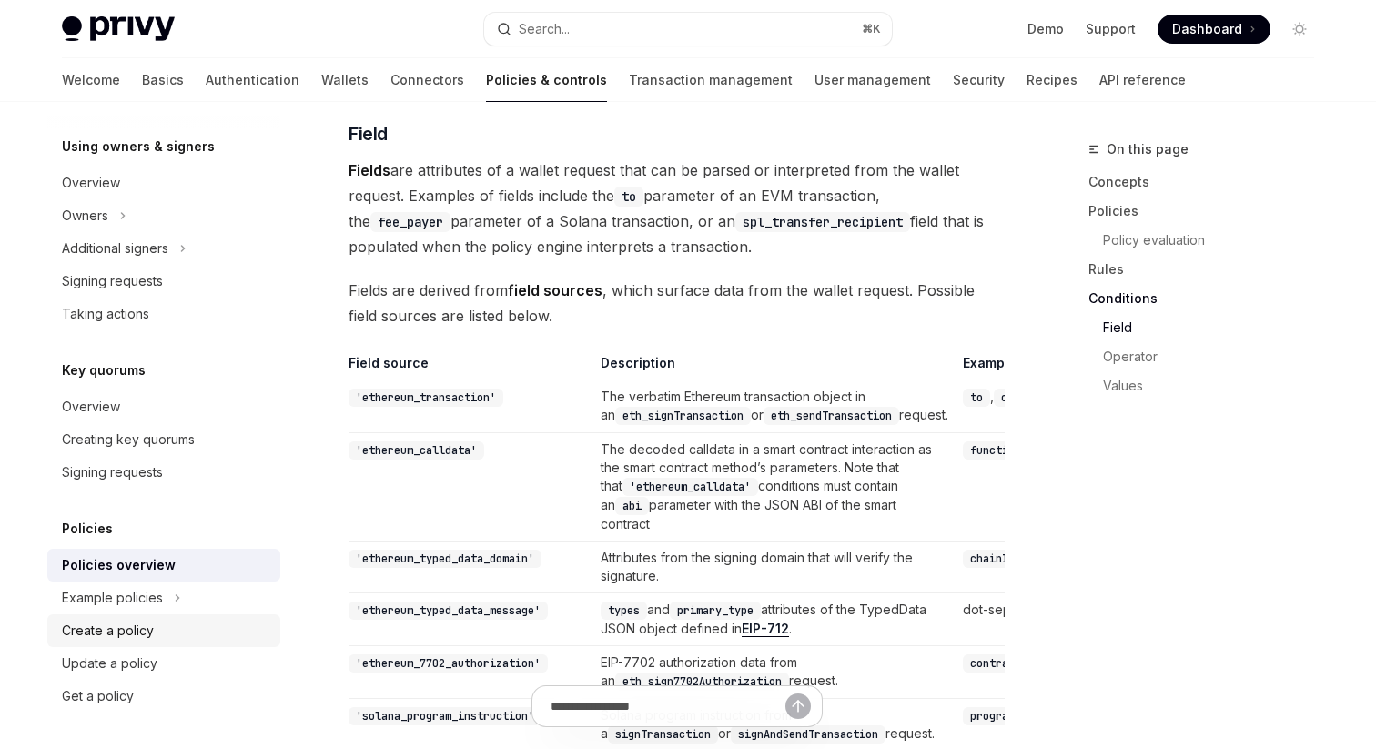
click at [227, 641] on div "Create a policy" at bounding box center [165, 631] width 207 height 22
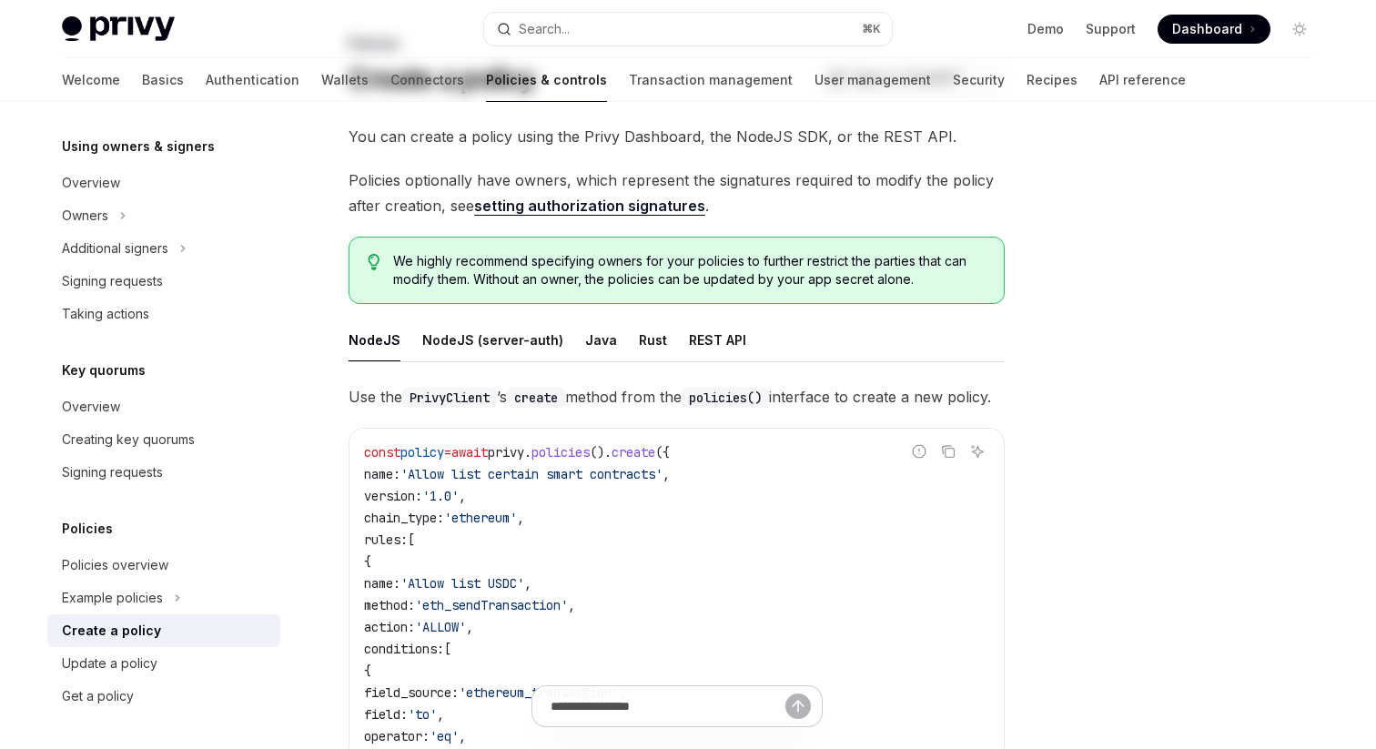
scroll to position [107, 0]
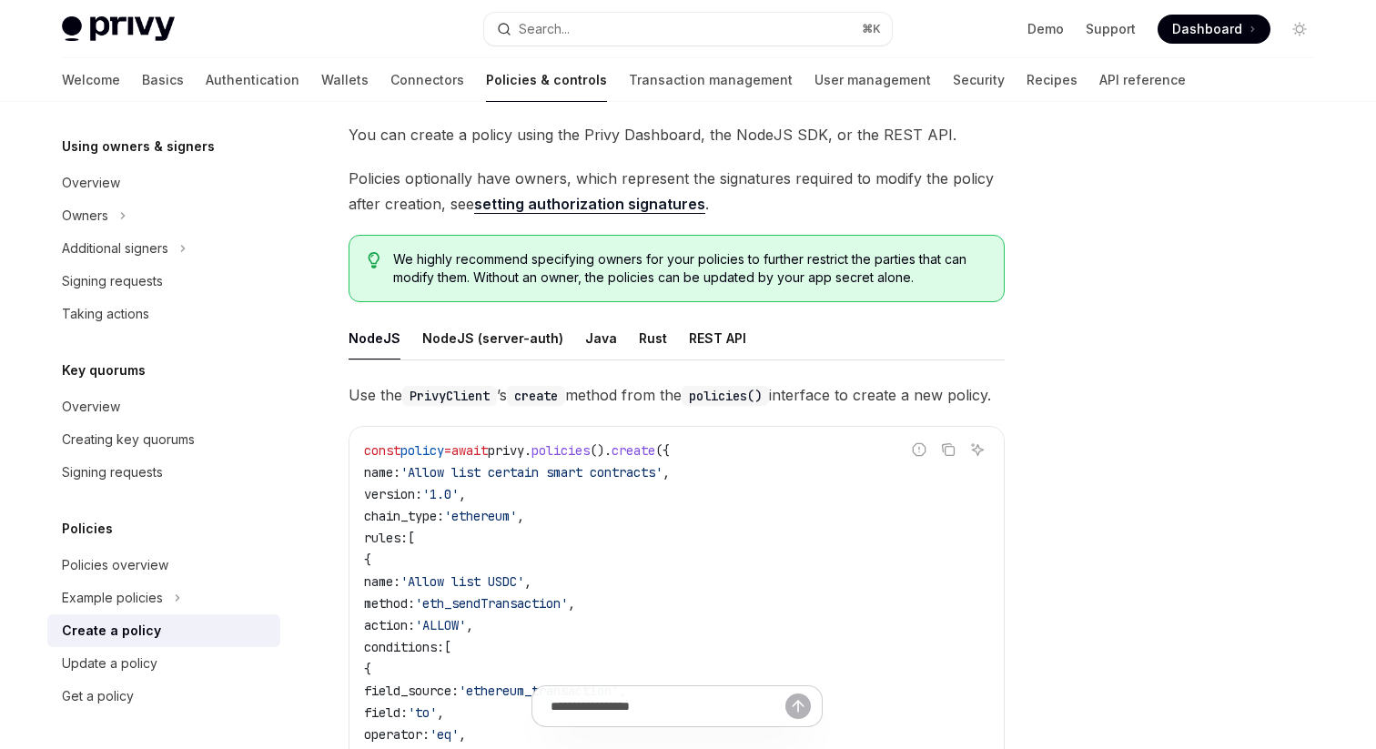
click at [569, 205] on link "setting authorization signatures" at bounding box center [589, 204] width 231 height 19
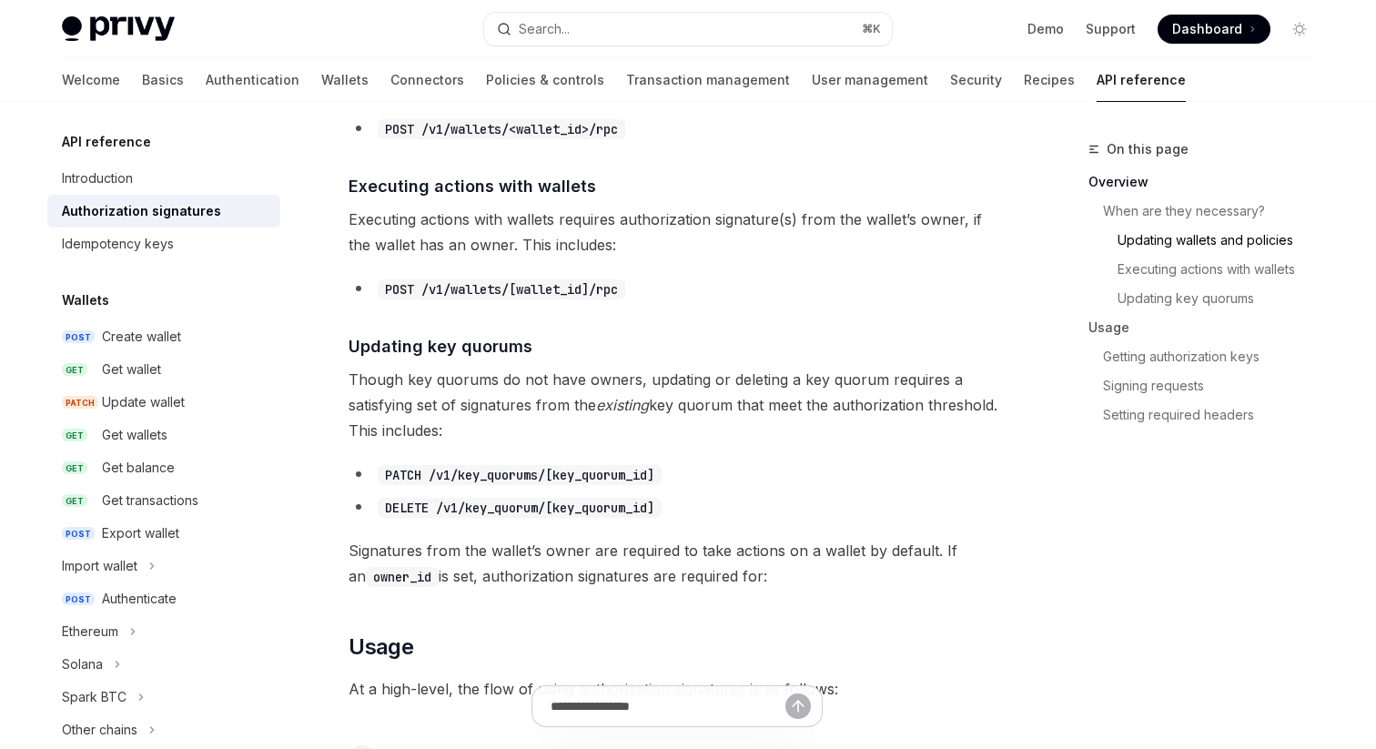
scroll to position [1128, 0]
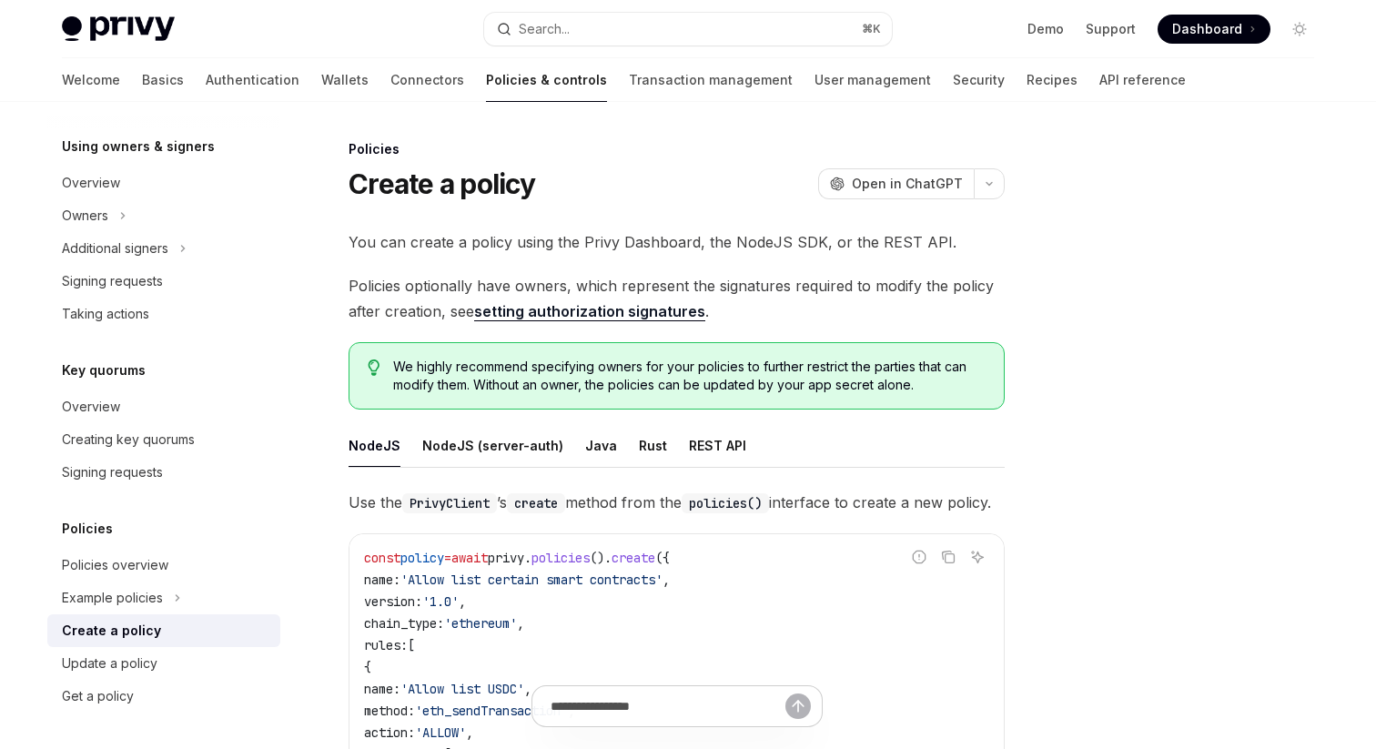
click at [580, 316] on link "setting authorization signatures" at bounding box center [589, 311] width 231 height 19
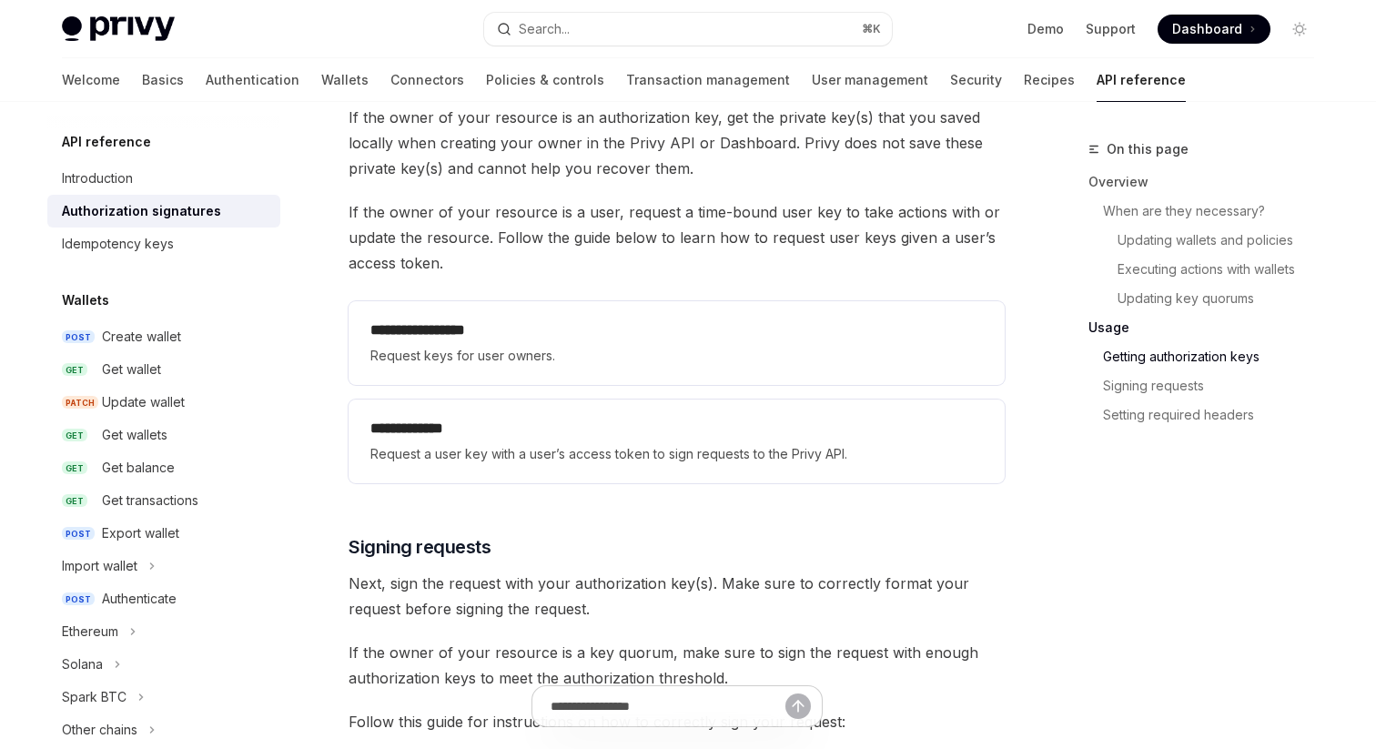
scroll to position [2386, 0]
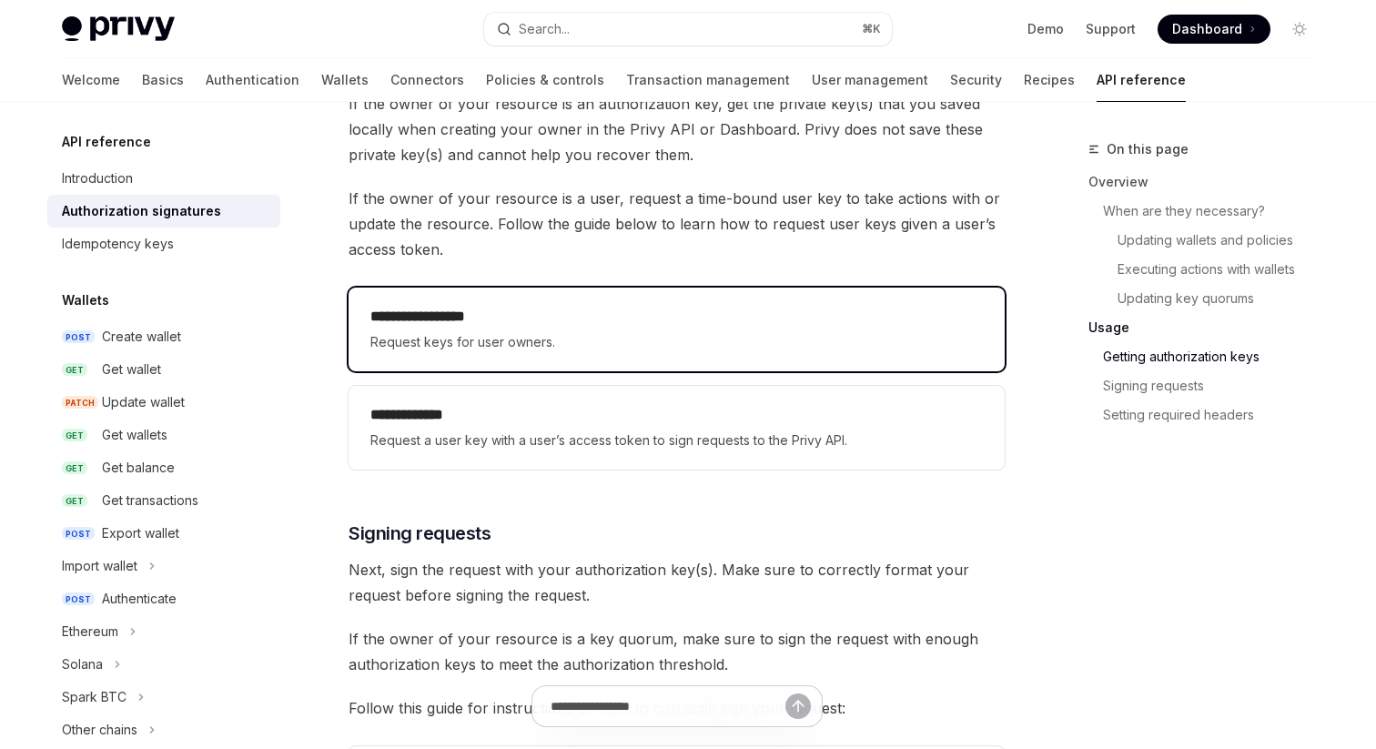
click at [744, 325] on h2 "**********" at bounding box center [676, 317] width 612 height 22
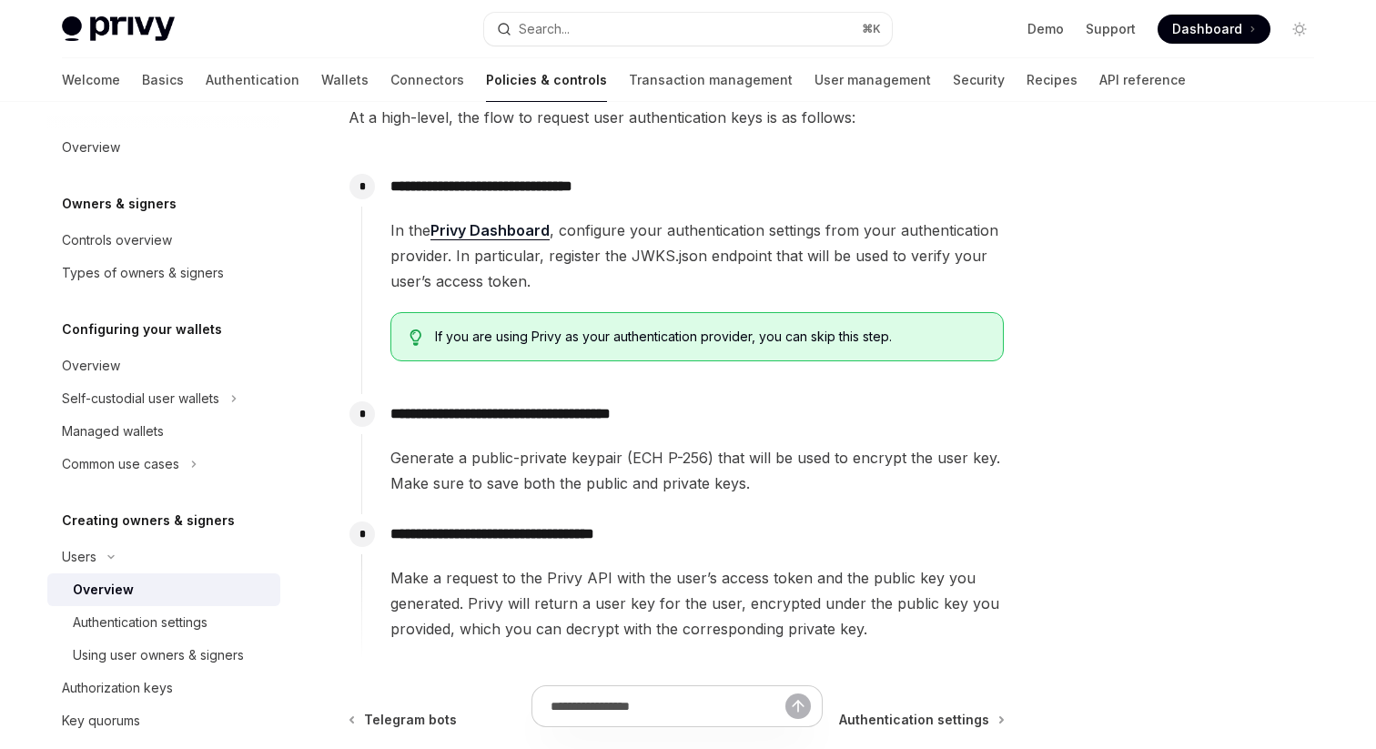
scroll to position [582, 0]
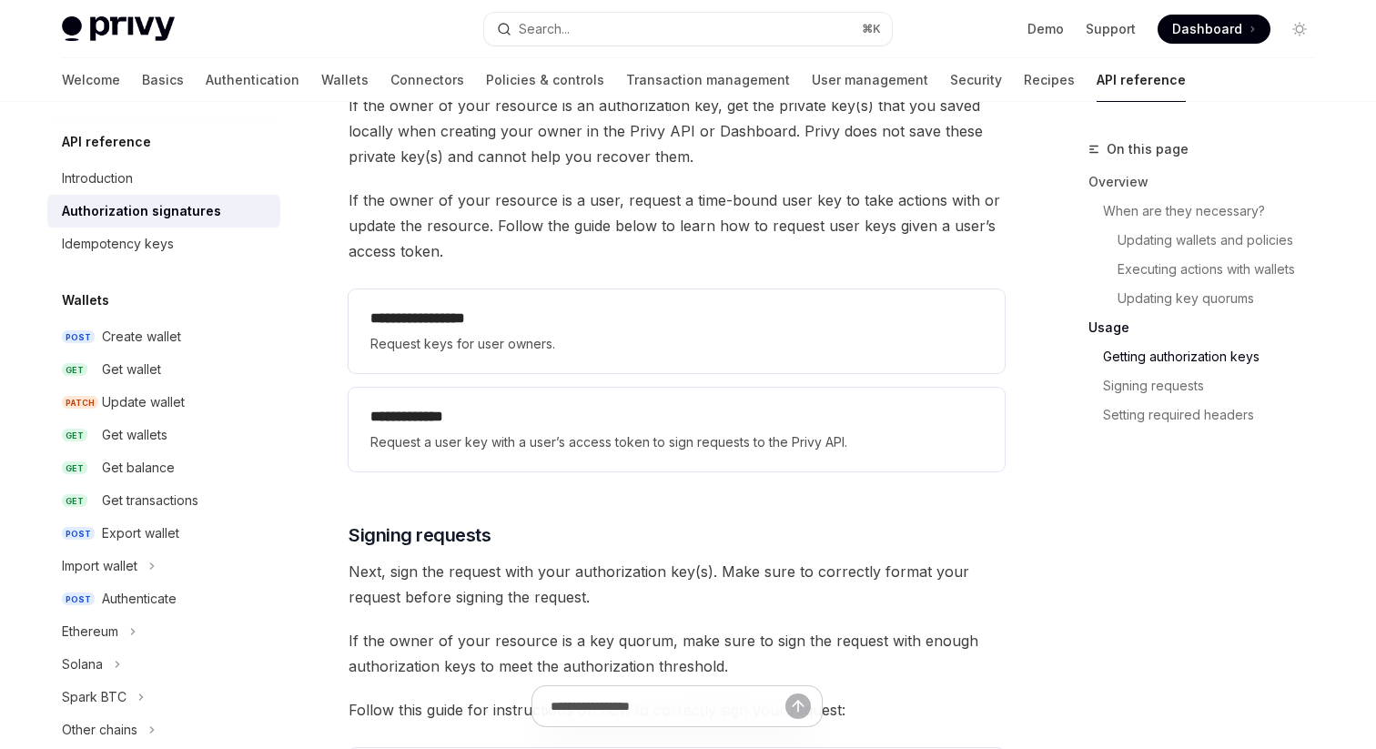
scroll to position [2386, 0]
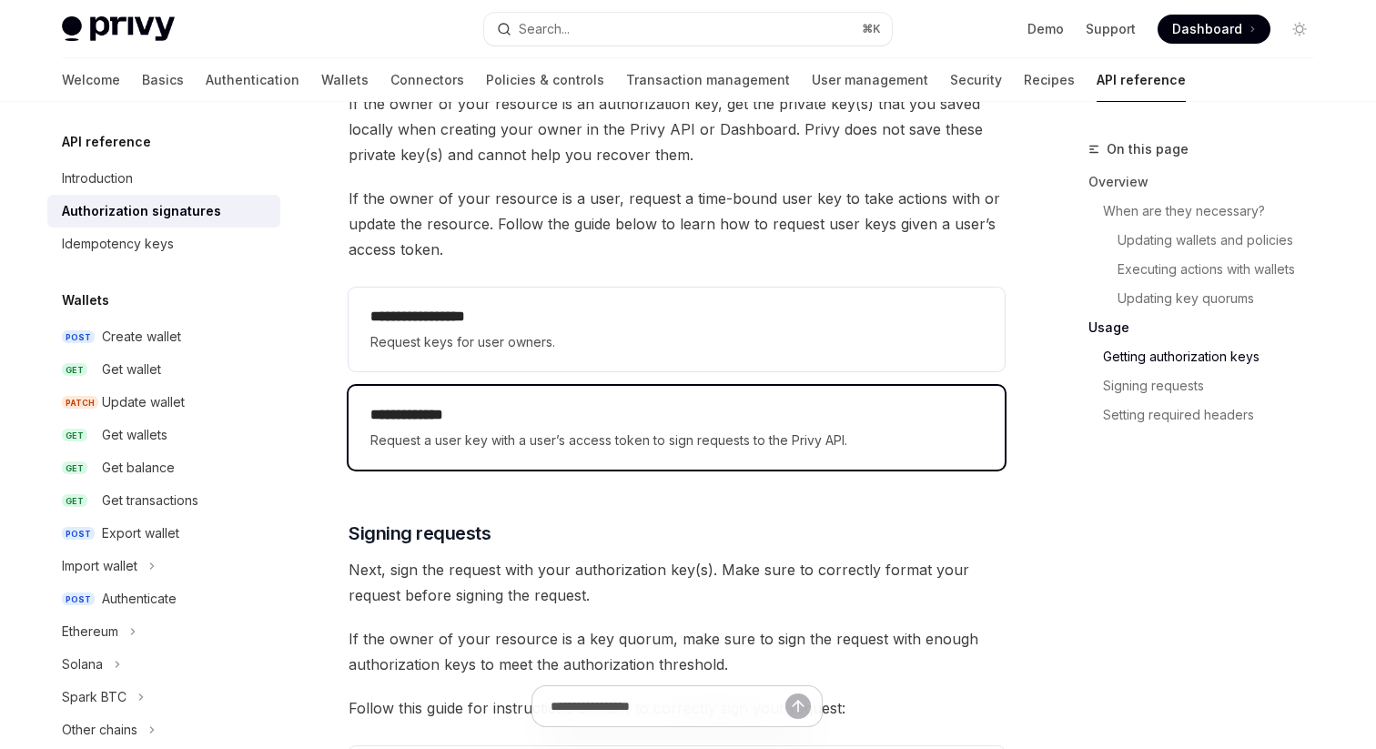
click at [817, 444] on span "Request a user key with a user’s access token to sign requests to the Privy API." at bounding box center [676, 441] width 612 height 22
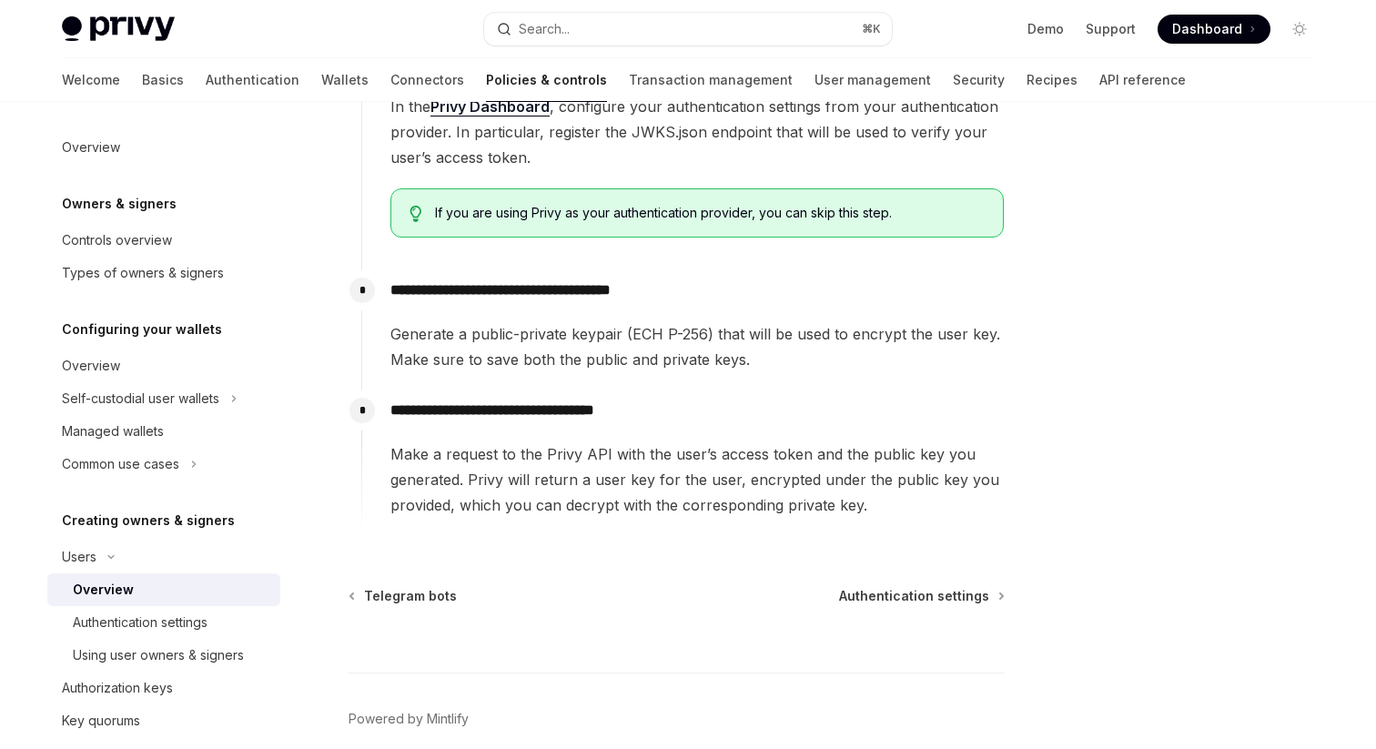
scroll to position [656, 0]
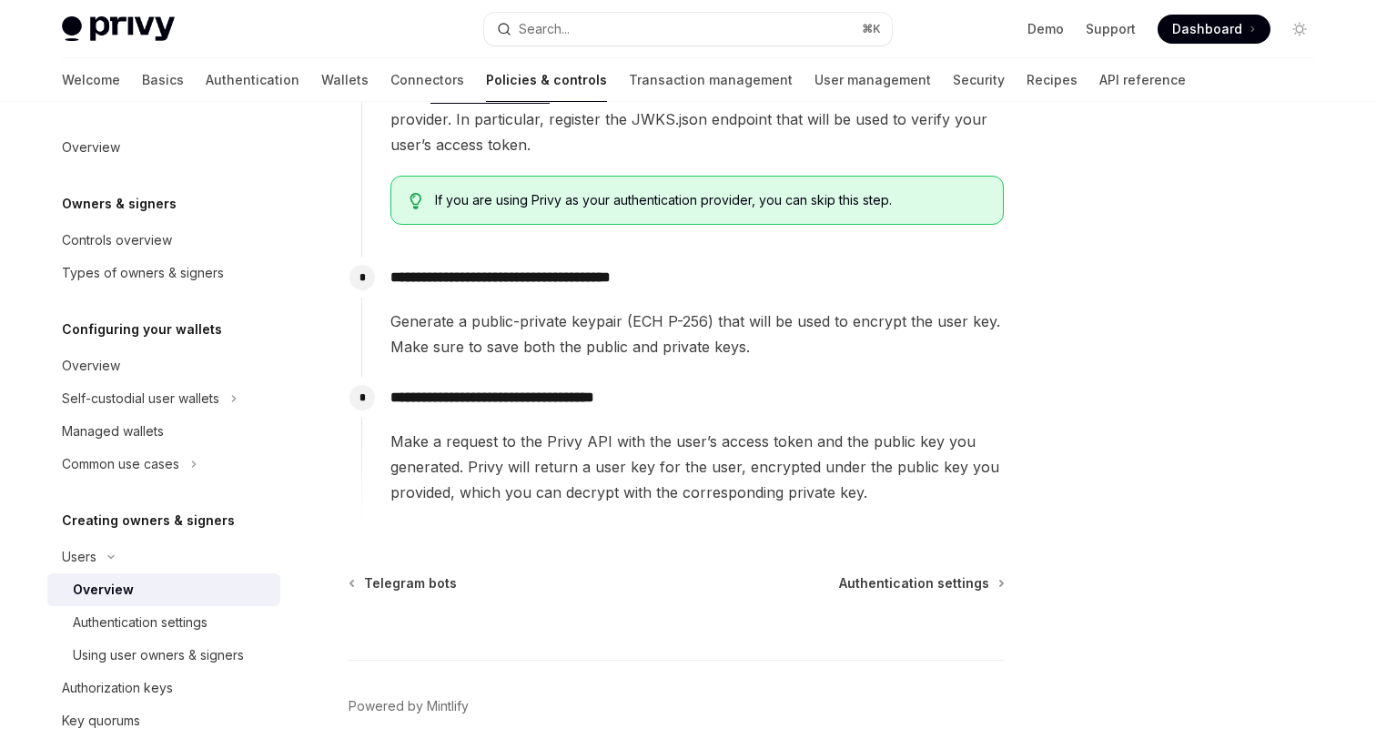
type textarea "*"
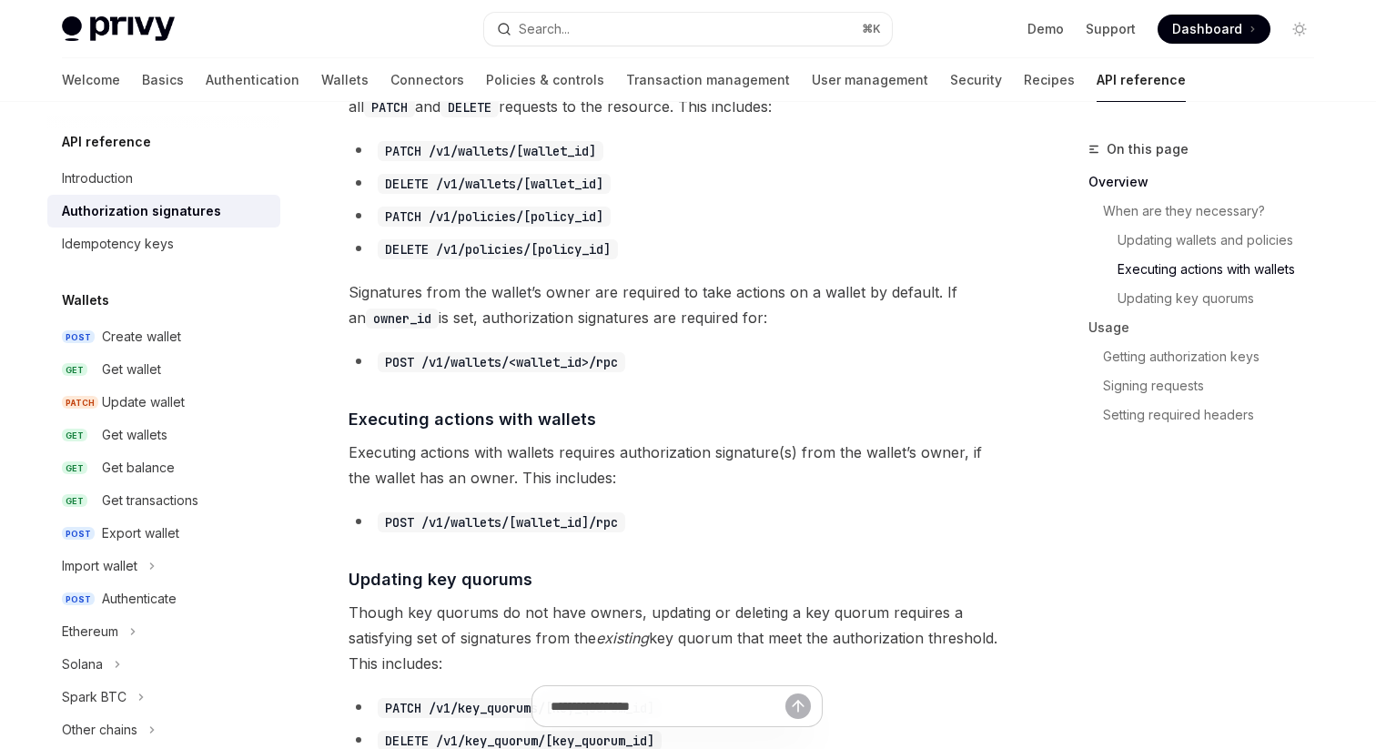
scroll to position [387, 0]
